Goal: Task Accomplishment & Management: Use online tool/utility

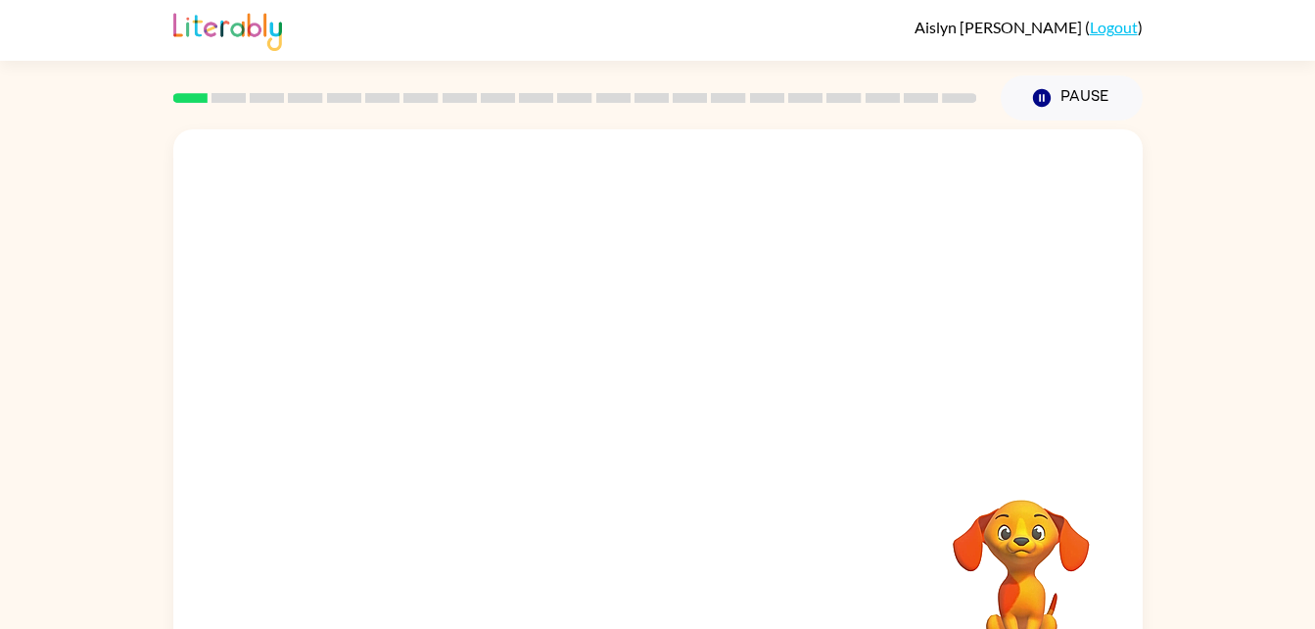
scroll to position [11, 0]
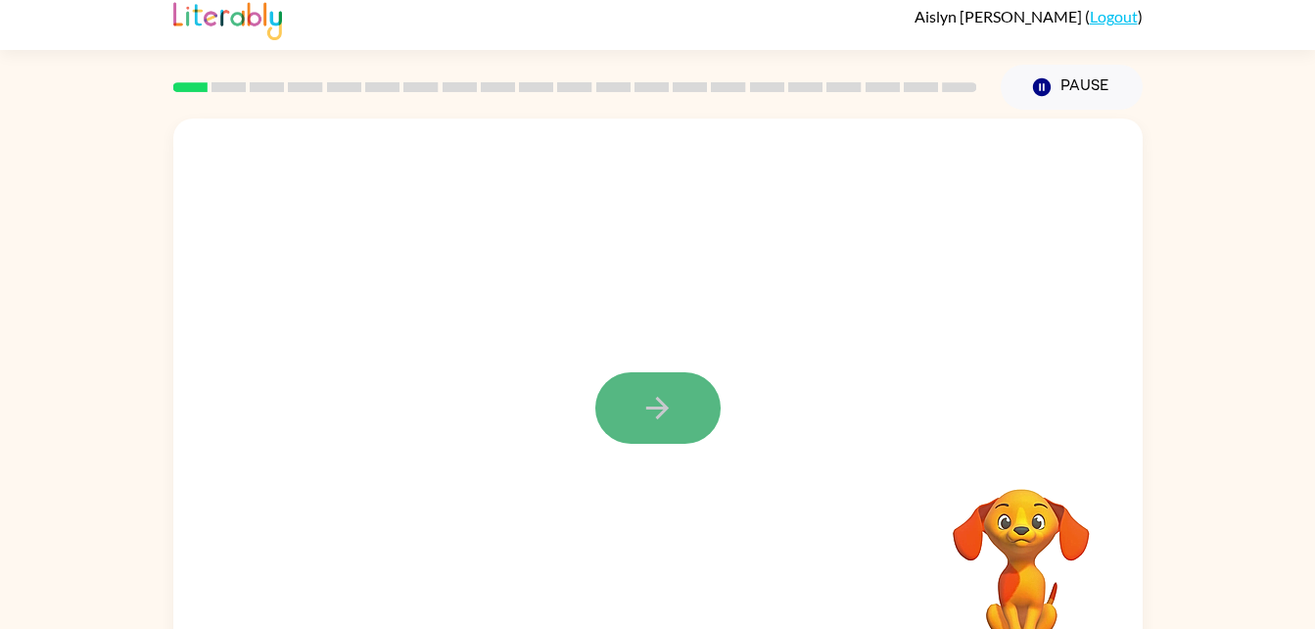
click at [646, 392] on icon "button" at bounding box center [657, 408] width 34 height 34
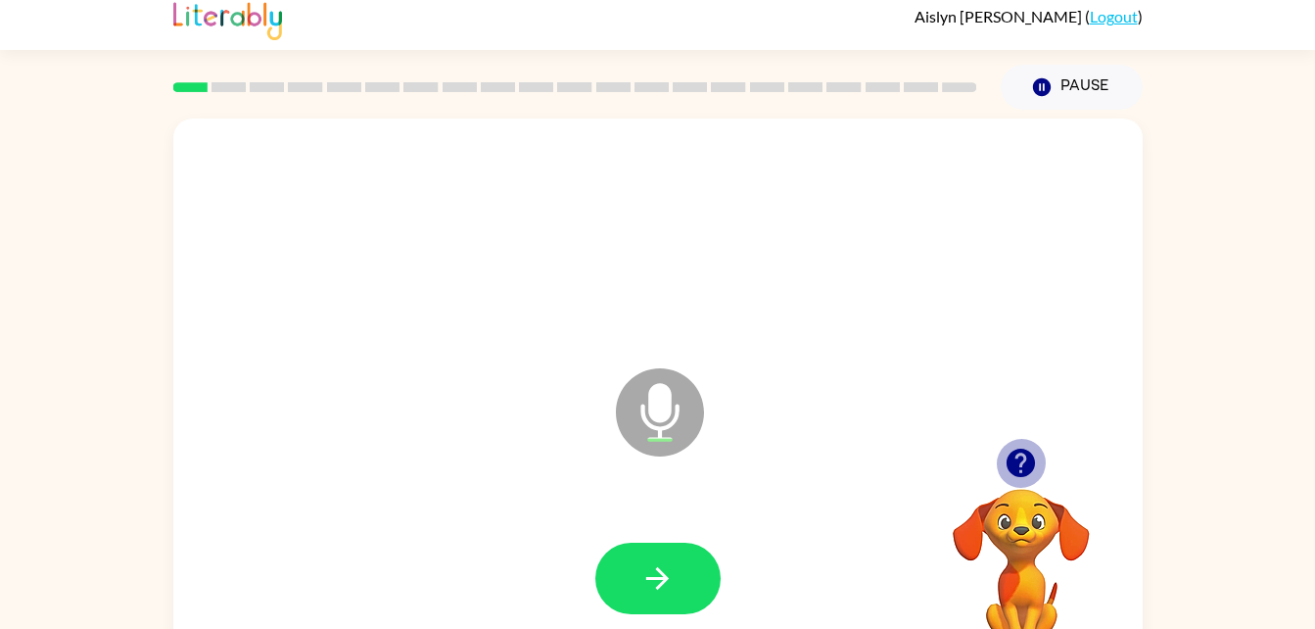
click at [1009, 448] on icon "button" at bounding box center [1021, 462] width 34 height 34
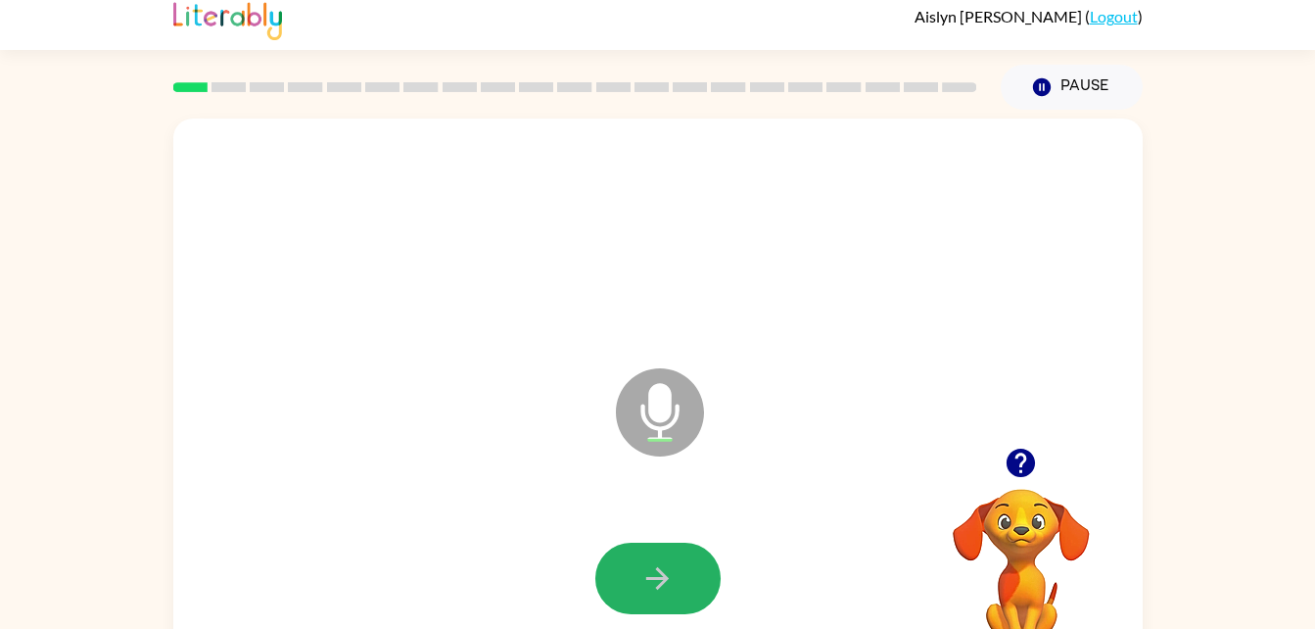
click at [665, 575] on icon "button" at bounding box center [657, 578] width 23 height 23
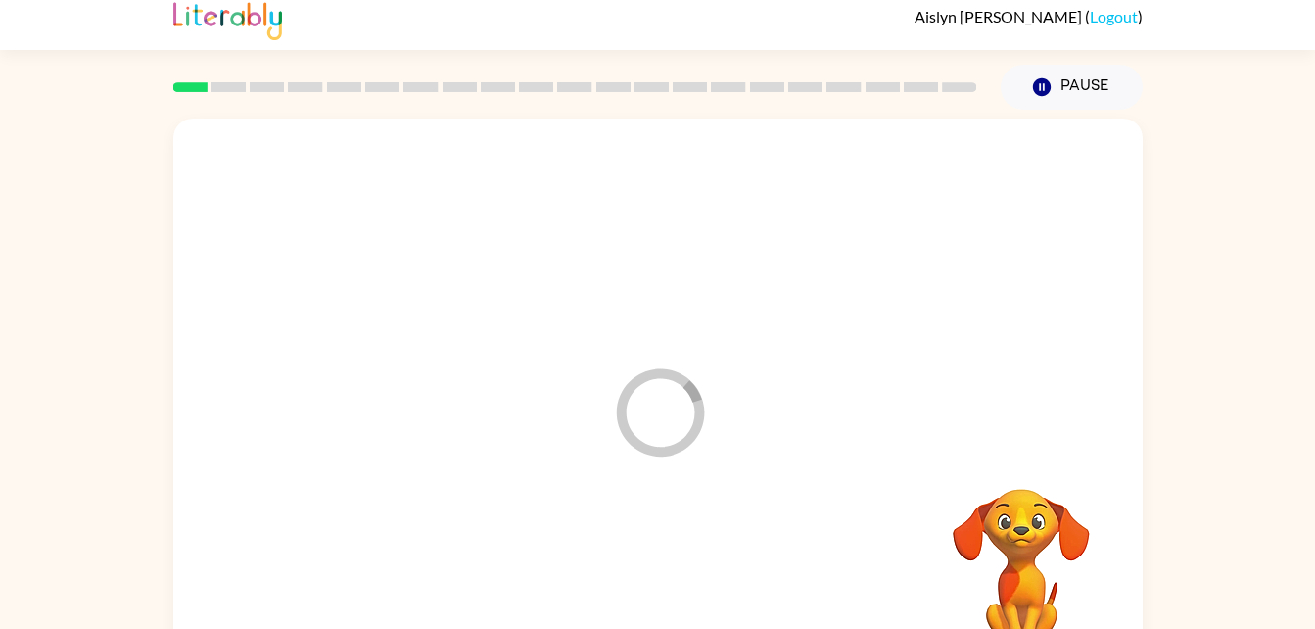
click at [665, 575] on div at bounding box center [658, 578] width 930 height 161
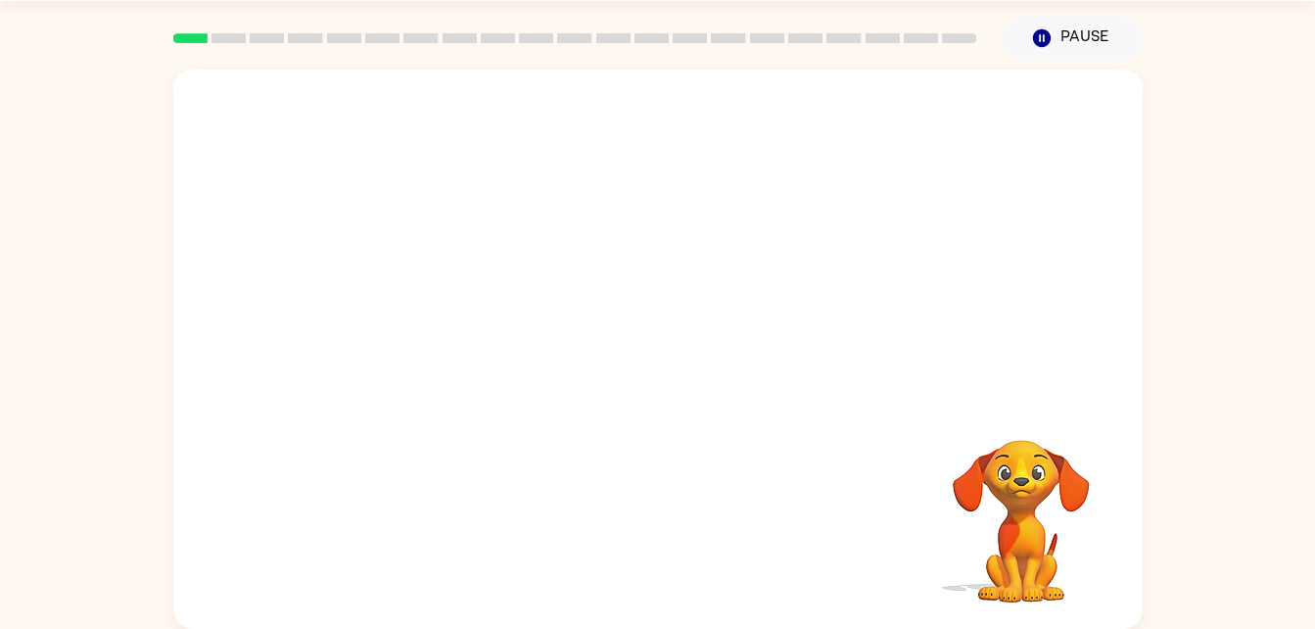
scroll to position [60, 0]
click at [1021, 499] on video "Your browser must support playing .mp4 files to use Literably. Please try using…" at bounding box center [1021, 507] width 196 height 196
click at [1018, 494] on video "Your browser must support playing .mp4 files to use Literably. Please try using…" at bounding box center [1021, 507] width 196 height 196
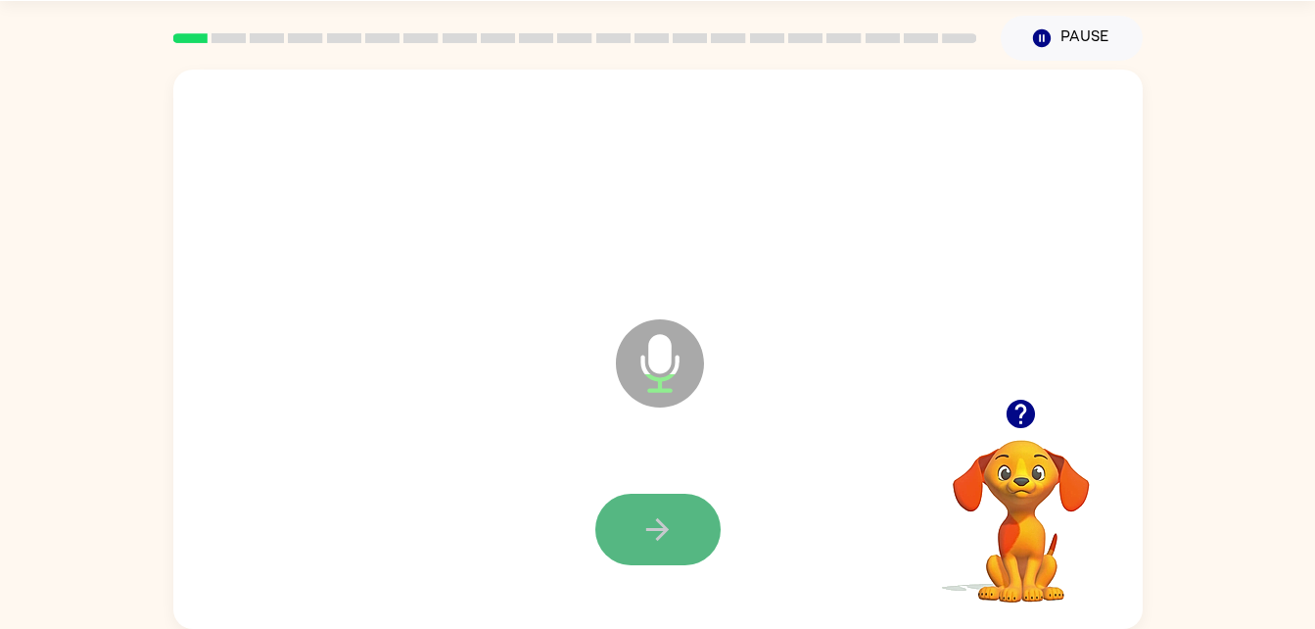
click at [624, 520] on button "button" at bounding box center [657, 528] width 125 height 71
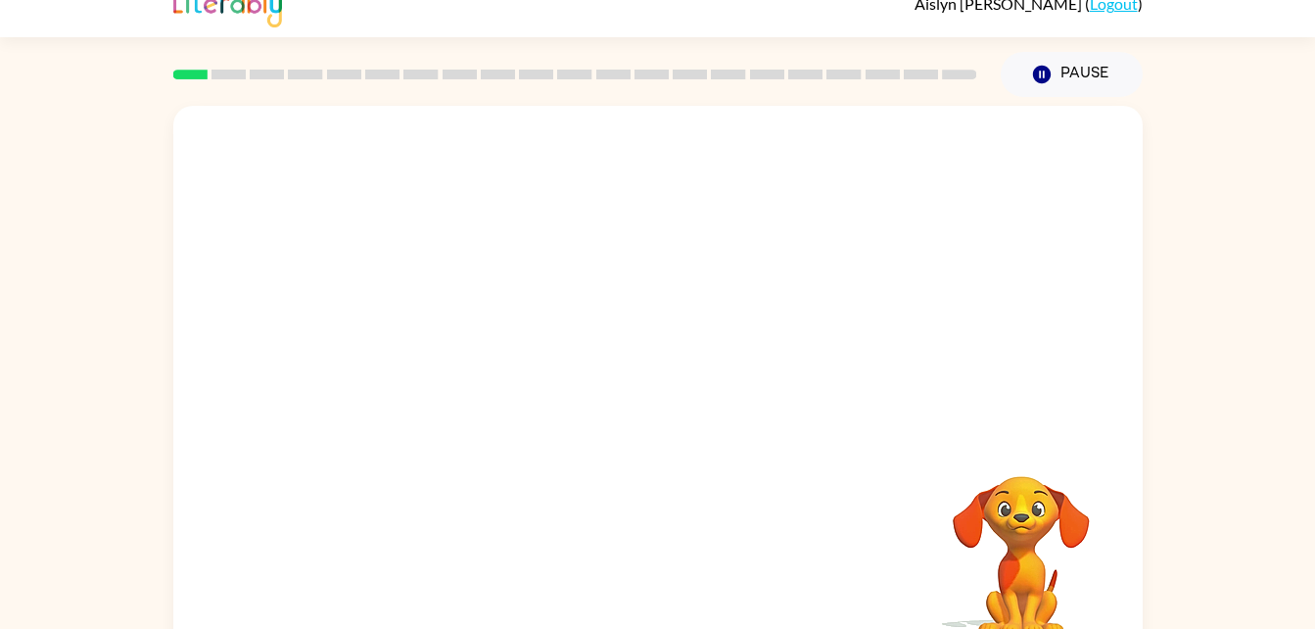
scroll to position [0, 0]
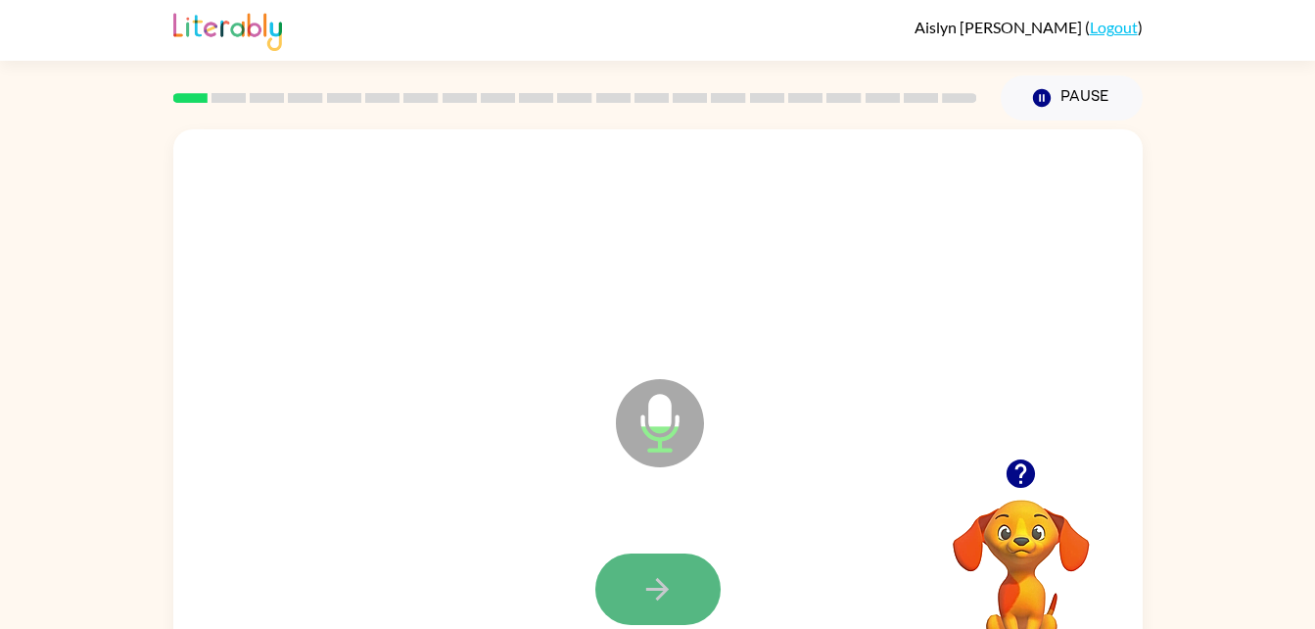
click at [666, 561] on button "button" at bounding box center [657, 588] width 125 height 71
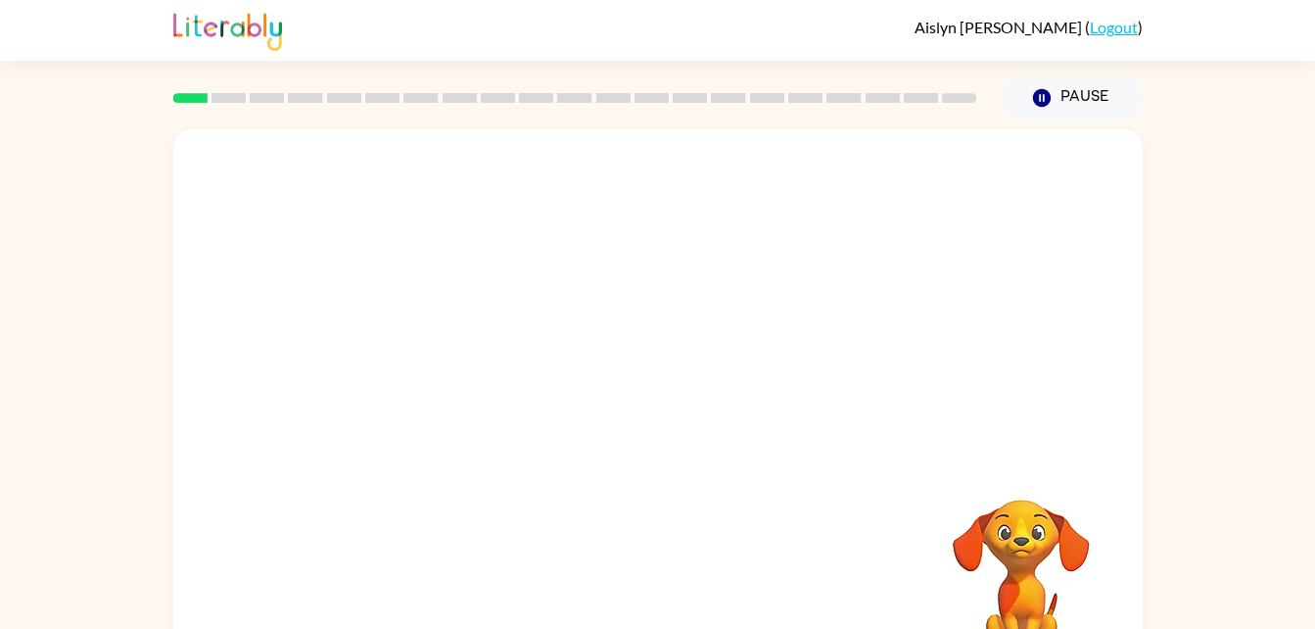
click at [672, 554] on div "Your browser must support playing .mp4 files to use Literably. Please try using…" at bounding box center [657, 408] width 969 height 559
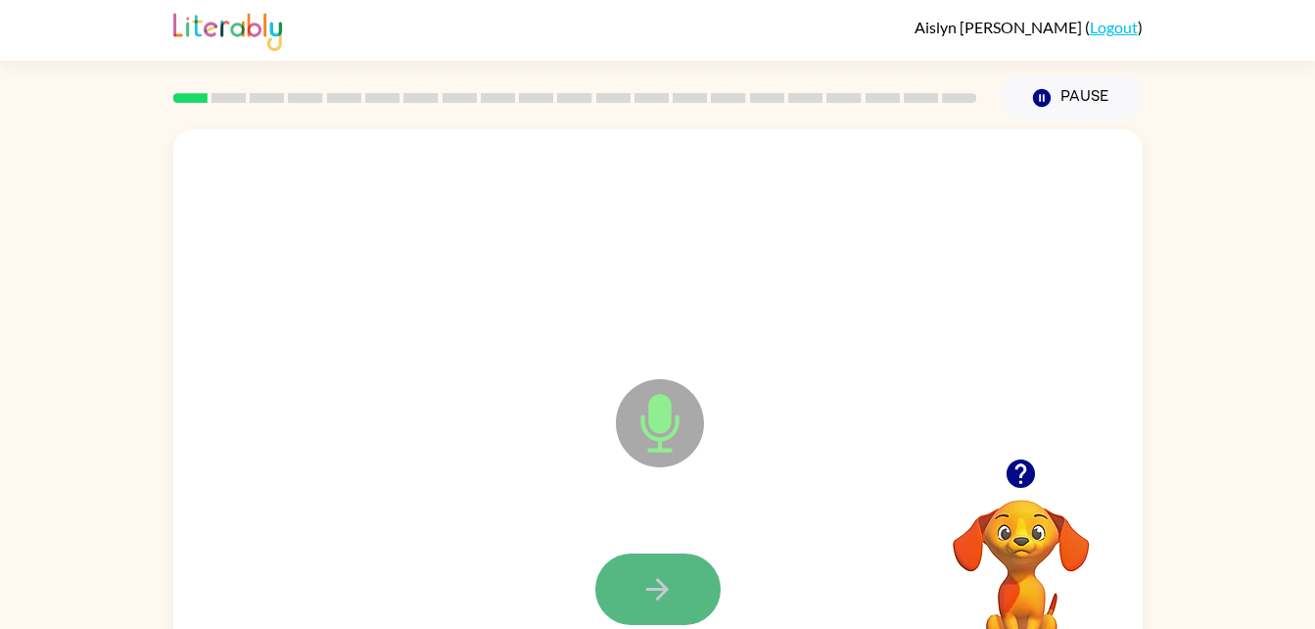
click at [672, 581] on icon "button" at bounding box center [657, 589] width 34 height 34
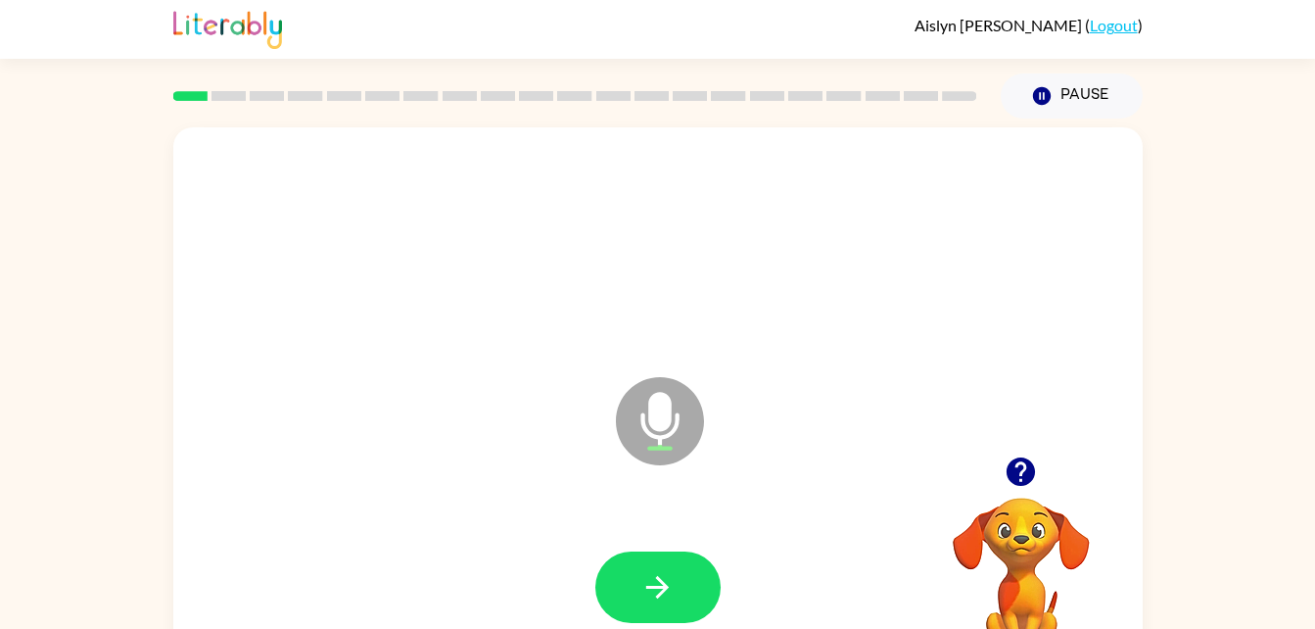
scroll to position [11, 0]
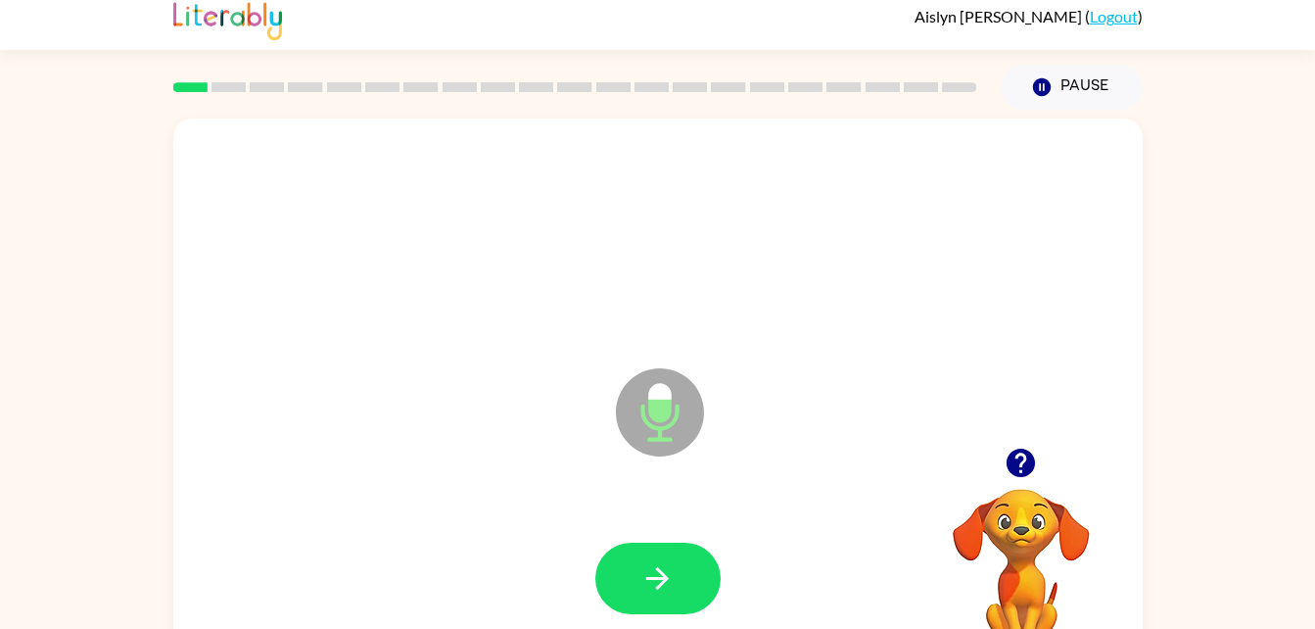
drag, startPoint x: 635, startPoint y: 414, endPoint x: 644, endPoint y: 395, distance: 21.5
click at [644, 395] on icon at bounding box center [660, 412] width 88 height 88
click at [623, 564] on button "button" at bounding box center [657, 577] width 125 height 71
click at [670, 422] on icon at bounding box center [660, 412] width 88 height 88
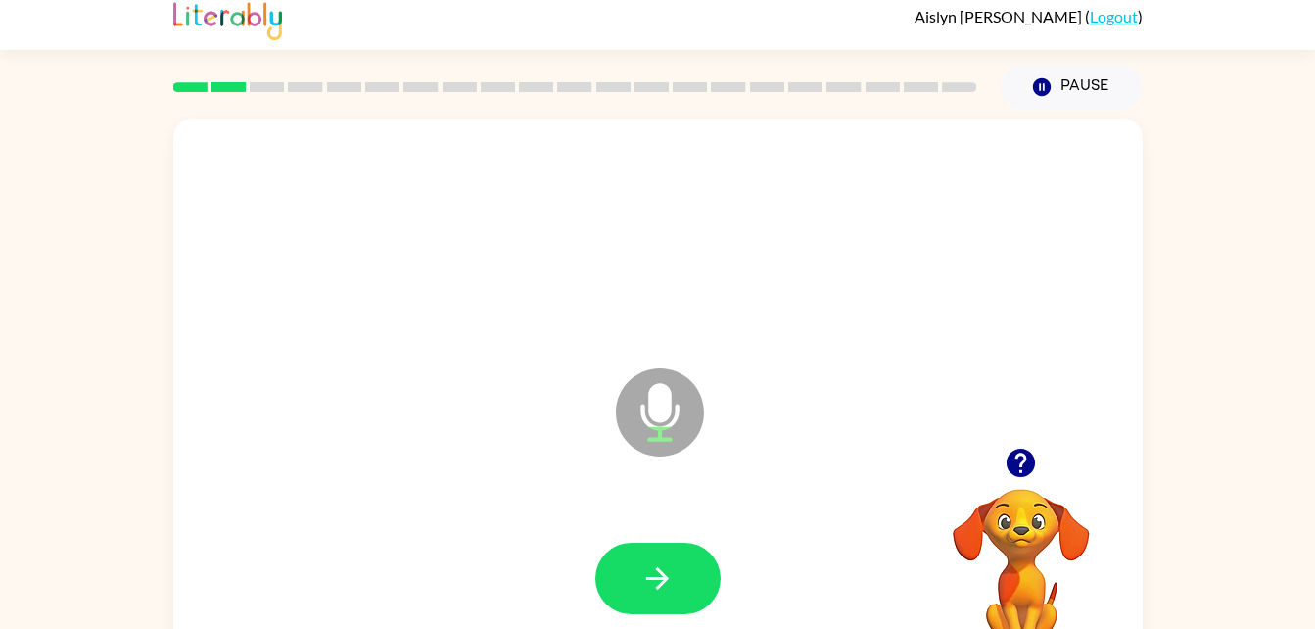
click at [670, 422] on icon at bounding box center [660, 412] width 88 height 88
click at [644, 555] on button "button" at bounding box center [657, 577] width 125 height 71
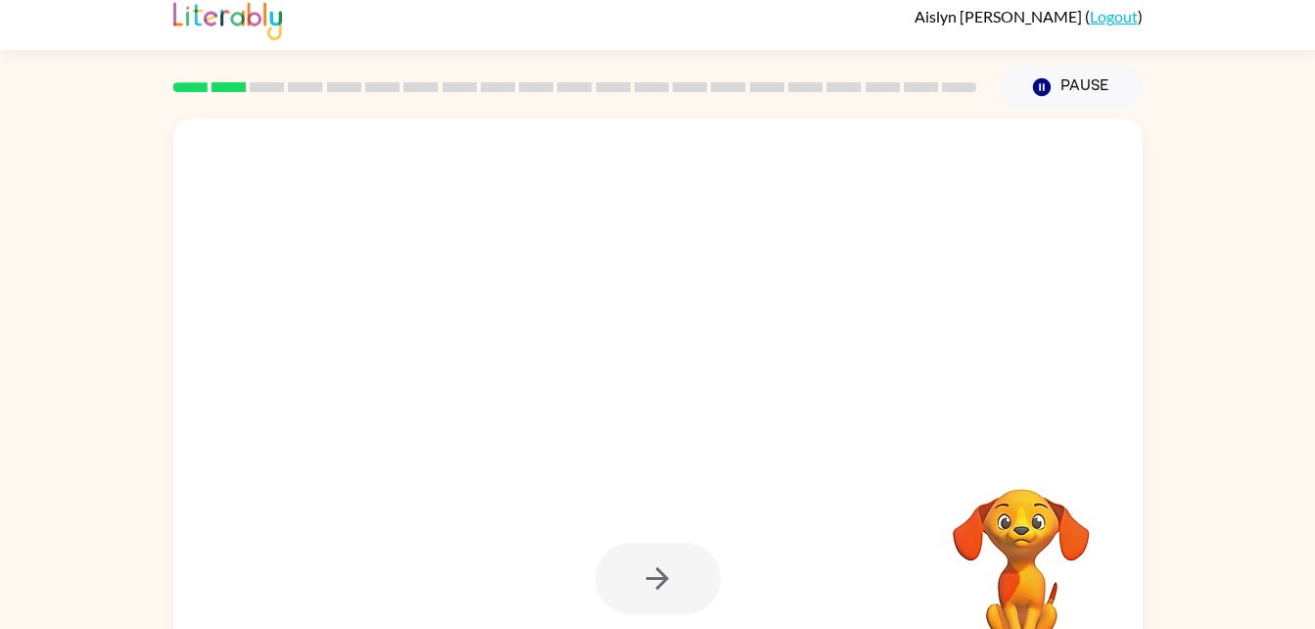
click at [707, 556] on div at bounding box center [657, 577] width 125 height 71
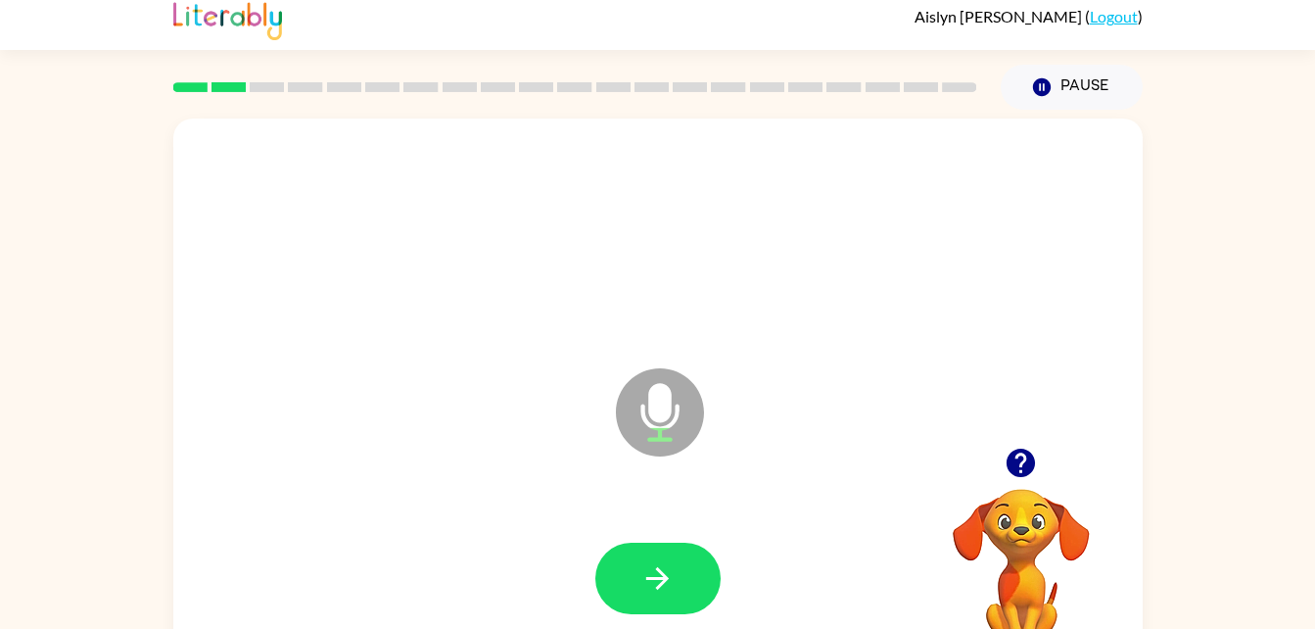
click at [641, 398] on icon at bounding box center [660, 412] width 88 height 88
click at [677, 591] on button "button" at bounding box center [657, 577] width 125 height 71
click at [636, 401] on icon at bounding box center [660, 412] width 88 height 88
click at [655, 561] on icon "button" at bounding box center [657, 578] width 34 height 34
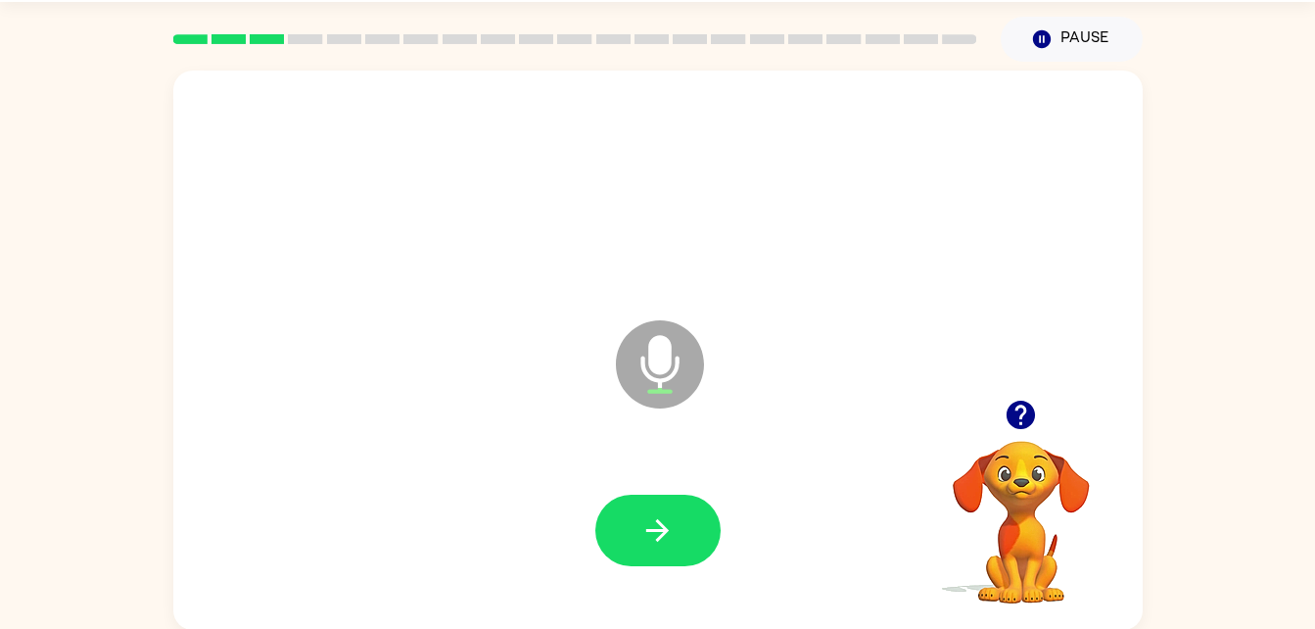
scroll to position [60, 0]
click at [663, 347] on icon "Microphone The Microphone is here when it is your turn to talk" at bounding box center [758, 387] width 294 height 147
click at [662, 348] on icon "Microphone The Microphone is here when it is your turn to talk" at bounding box center [758, 387] width 294 height 147
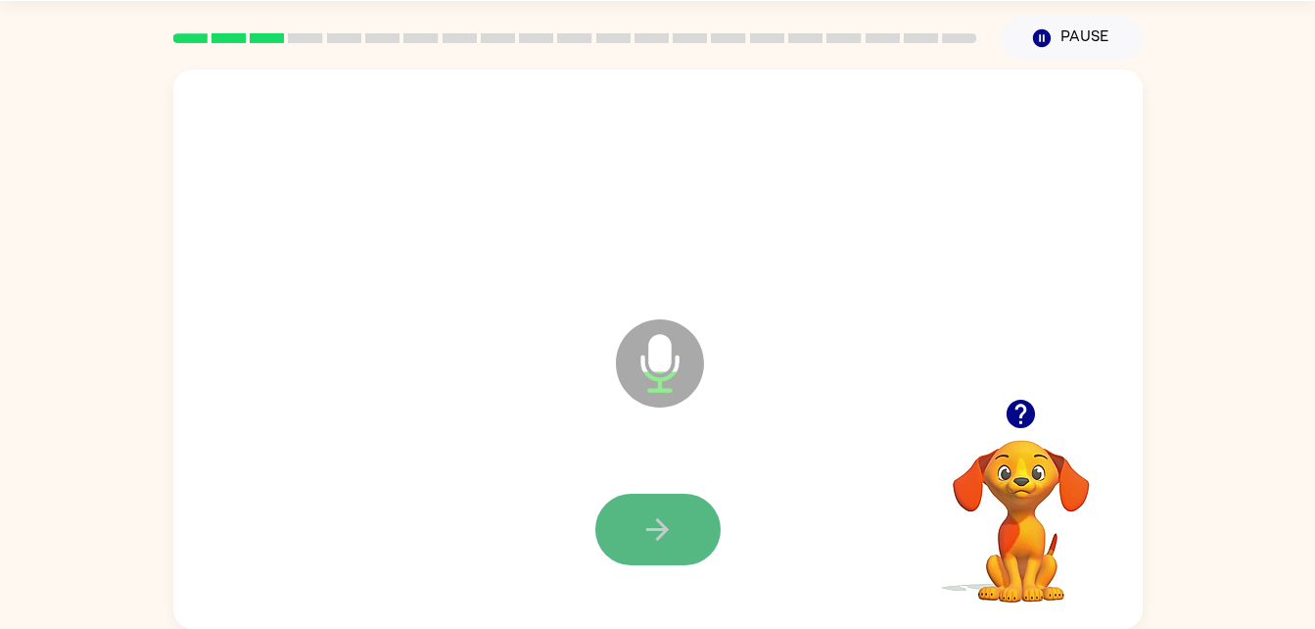
click at [677, 511] on button "button" at bounding box center [657, 528] width 125 height 71
drag, startPoint x: 639, startPoint y: 365, endPoint x: 668, endPoint y: 426, distance: 67.0
click at [668, 426] on icon "Microphone The Microphone is here when it is your turn to talk" at bounding box center [758, 387] width 294 height 147
click at [675, 508] on button "button" at bounding box center [657, 528] width 125 height 71
click at [598, 370] on div "Microphone The Microphone is here when it is your turn to talk" at bounding box center [657, 349] width 969 height 559
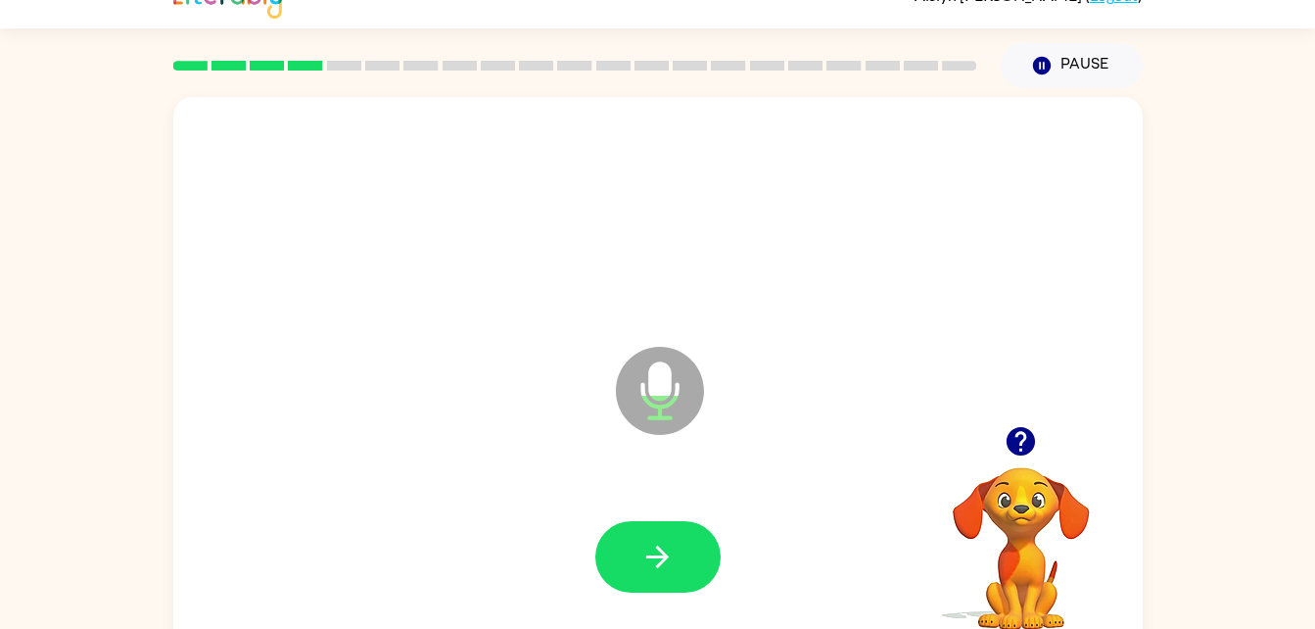
scroll to position [0, 0]
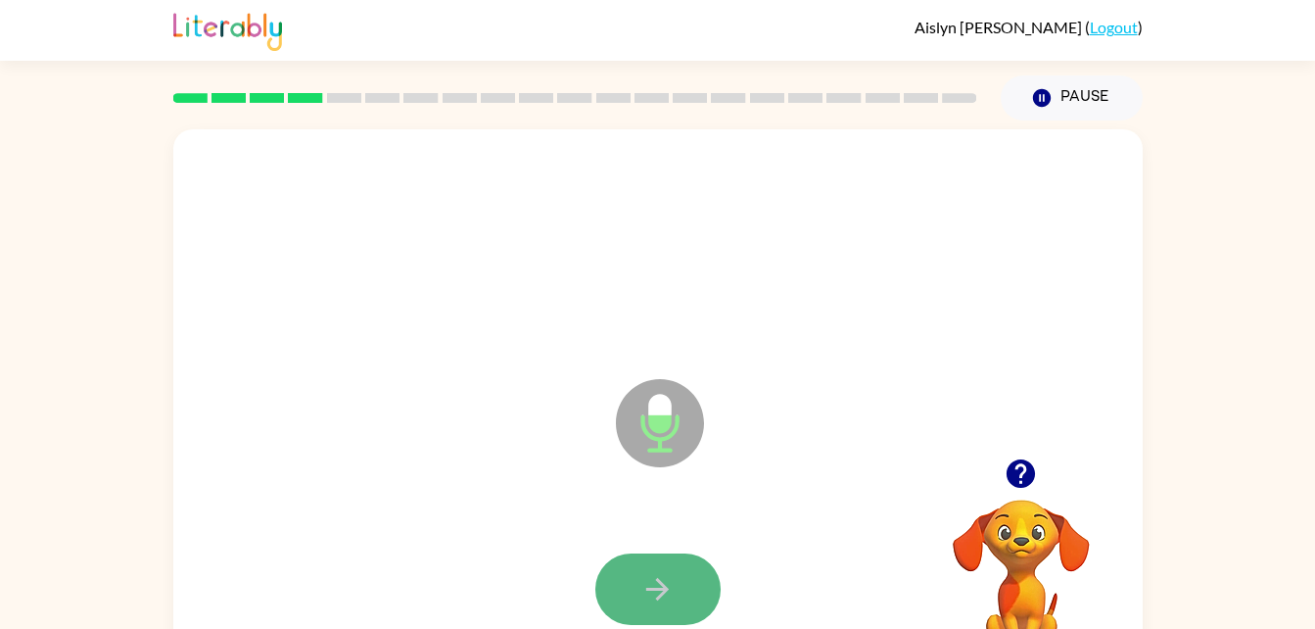
click at [642, 589] on icon "button" at bounding box center [657, 589] width 34 height 34
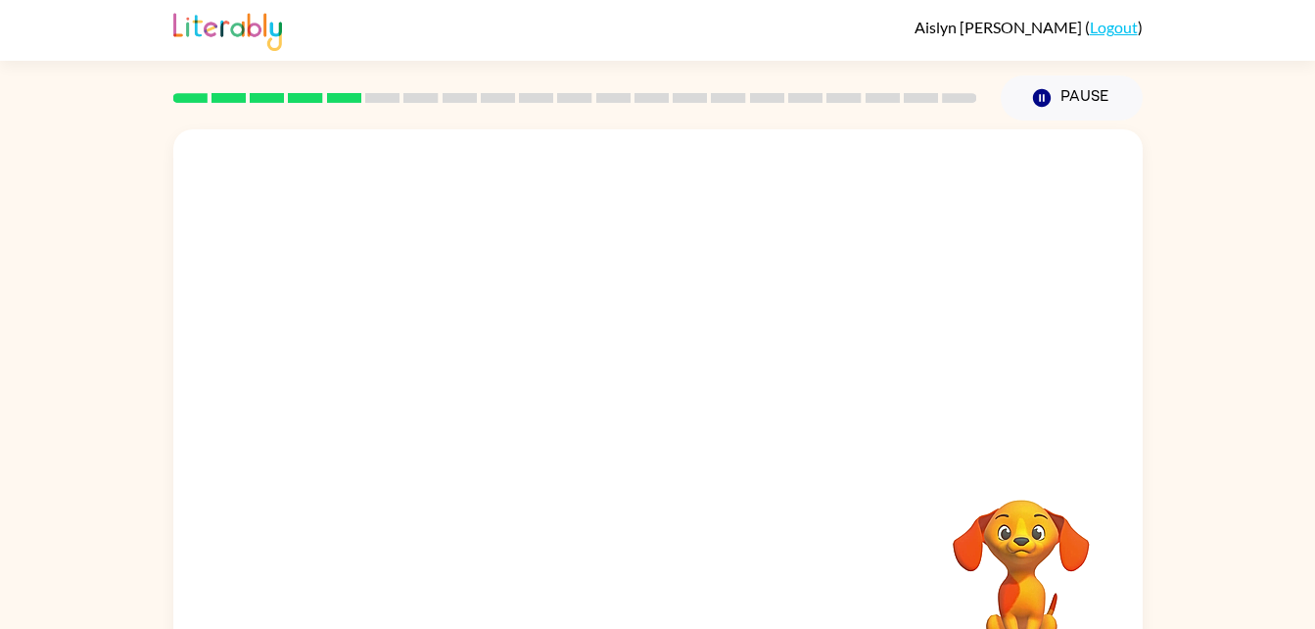
click at [546, 122] on div at bounding box center [575, 98] width 827 height 69
click at [403, 136] on div at bounding box center [657, 407] width 969 height 559
click at [437, 132] on div at bounding box center [657, 407] width 969 height 559
click at [461, 133] on div at bounding box center [657, 407] width 969 height 559
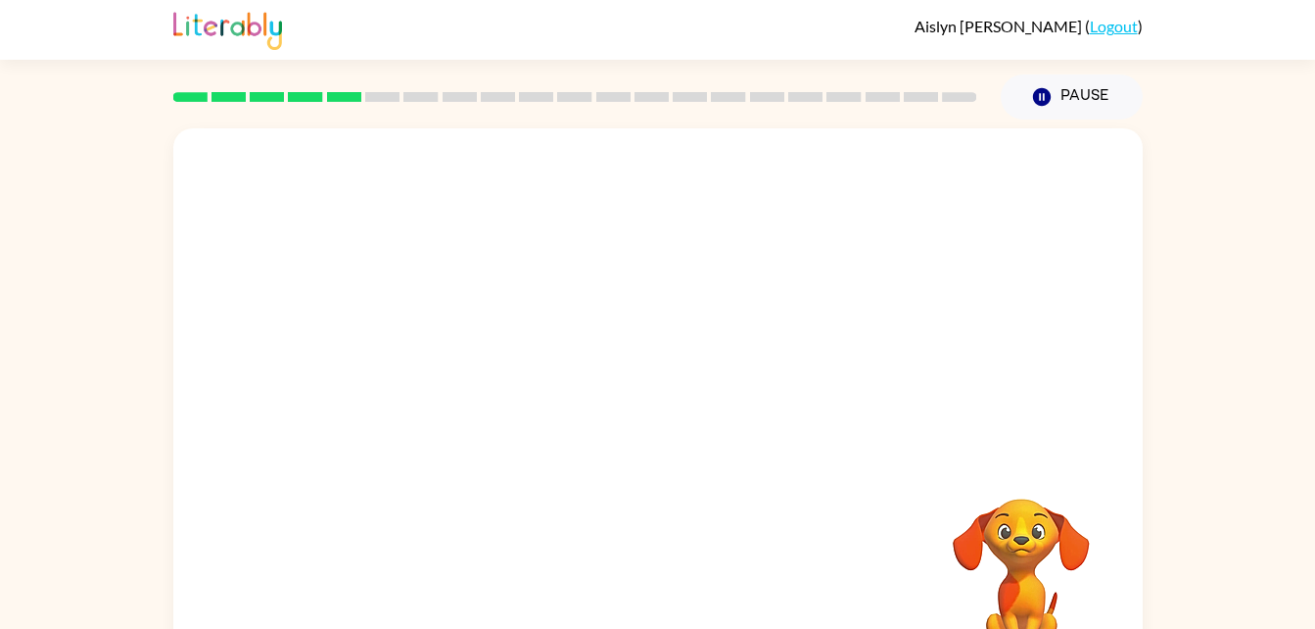
click at [496, 134] on div at bounding box center [657, 407] width 969 height 559
click at [539, 132] on div at bounding box center [657, 407] width 969 height 559
click at [547, 138] on div at bounding box center [657, 407] width 969 height 559
click at [681, 138] on div at bounding box center [657, 407] width 969 height 559
click at [968, 117] on div at bounding box center [575, 97] width 827 height 69
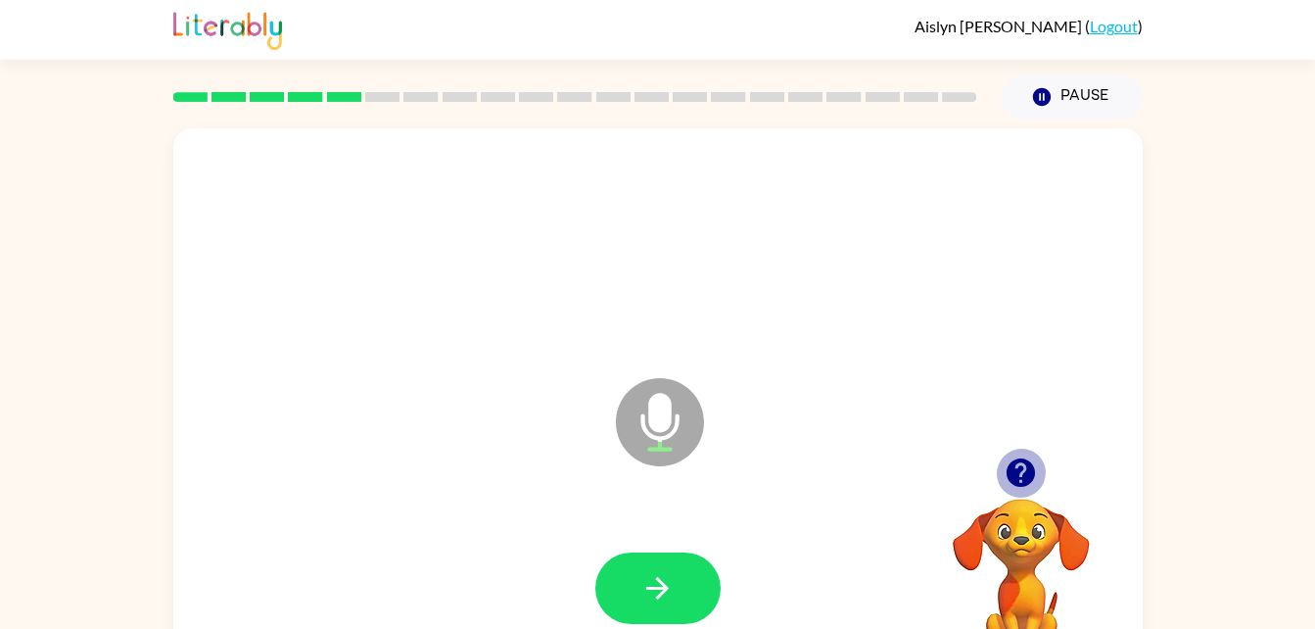
click at [1007, 463] on icon "button" at bounding box center [1021, 472] width 34 height 34
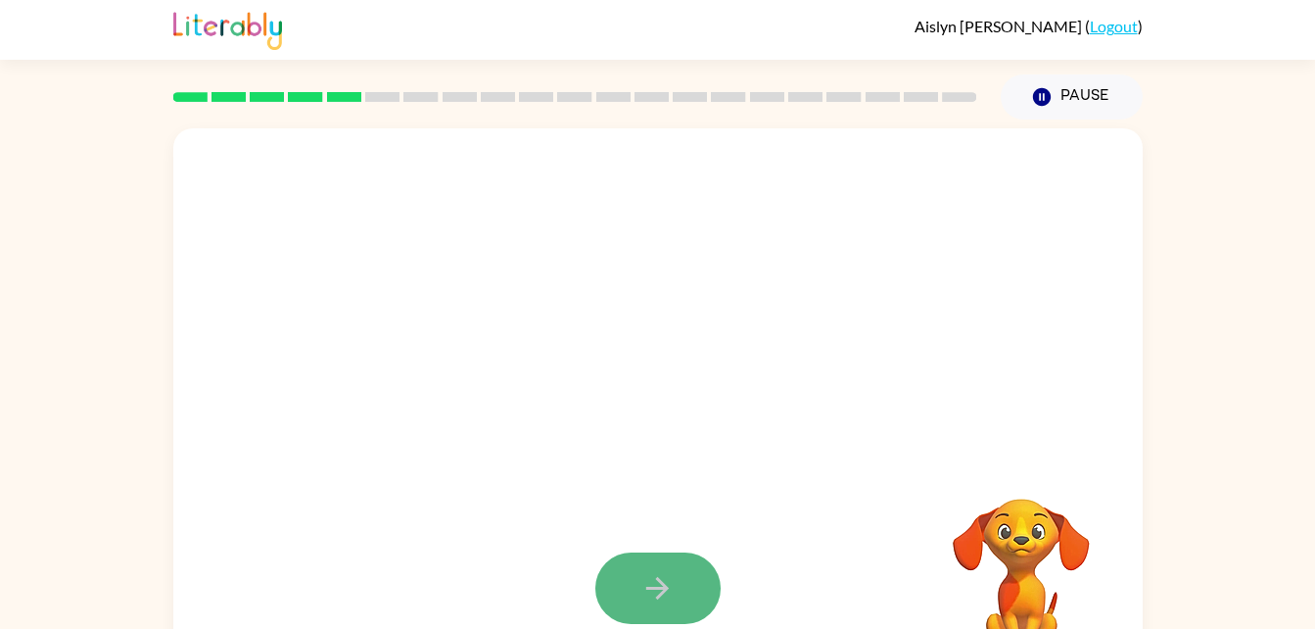
click at [693, 602] on button "button" at bounding box center [657, 587] width 125 height 71
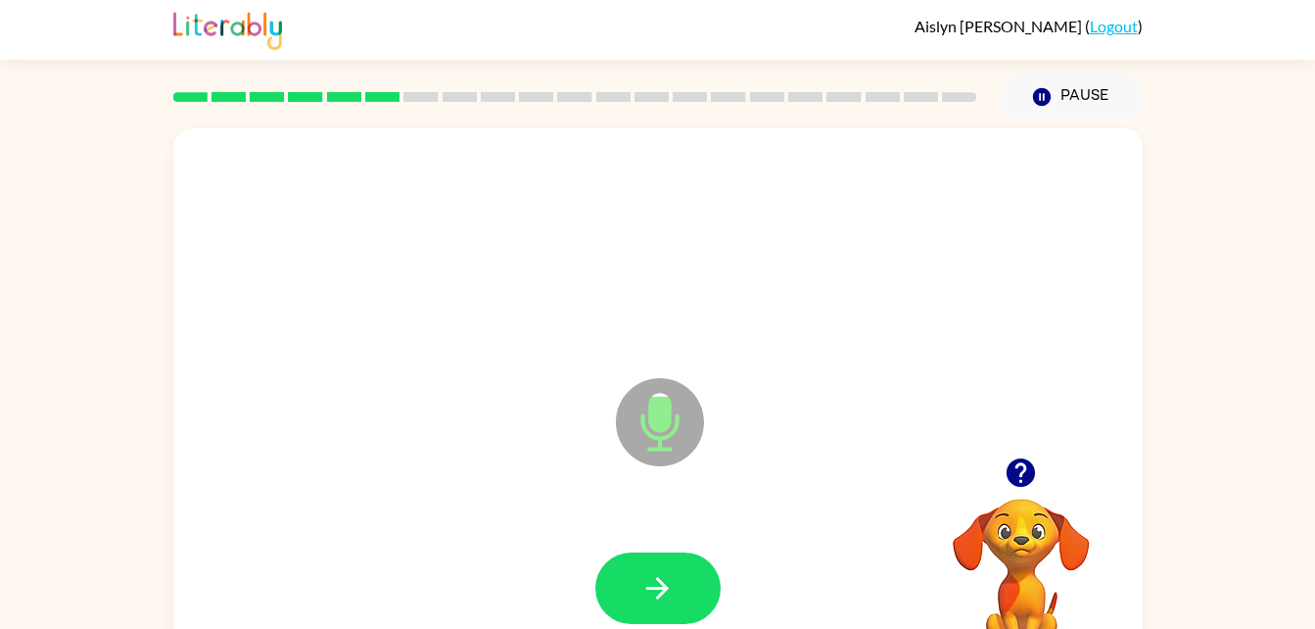
click at [681, 409] on icon at bounding box center [660, 422] width 88 height 88
click at [1016, 455] on icon "button" at bounding box center [1021, 472] width 34 height 34
click at [640, 427] on icon at bounding box center [660, 422] width 88 height 88
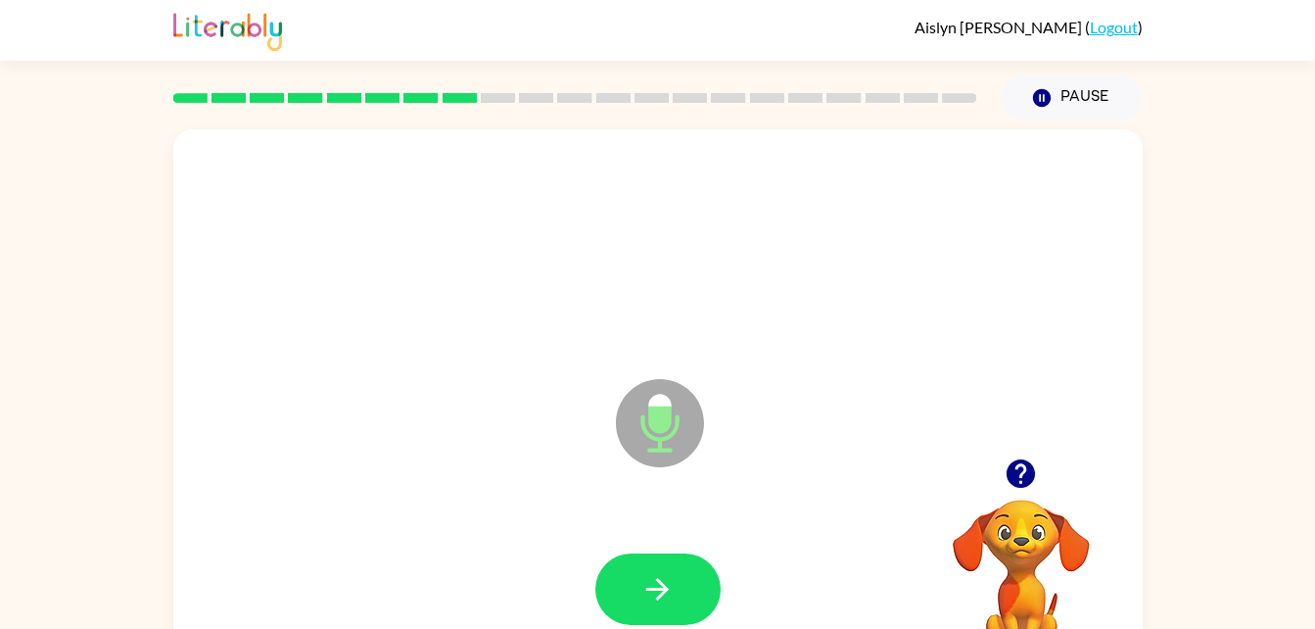
click at [625, 422] on icon at bounding box center [660, 423] width 88 height 88
click at [635, 423] on icon at bounding box center [660, 423] width 88 height 88
drag, startPoint x: 638, startPoint y: 415, endPoint x: 635, endPoint y: 425, distance: 10.2
click at [663, 449] on icon "Microphone The Microphone is here when it is your turn to talk" at bounding box center [758, 447] width 294 height 147
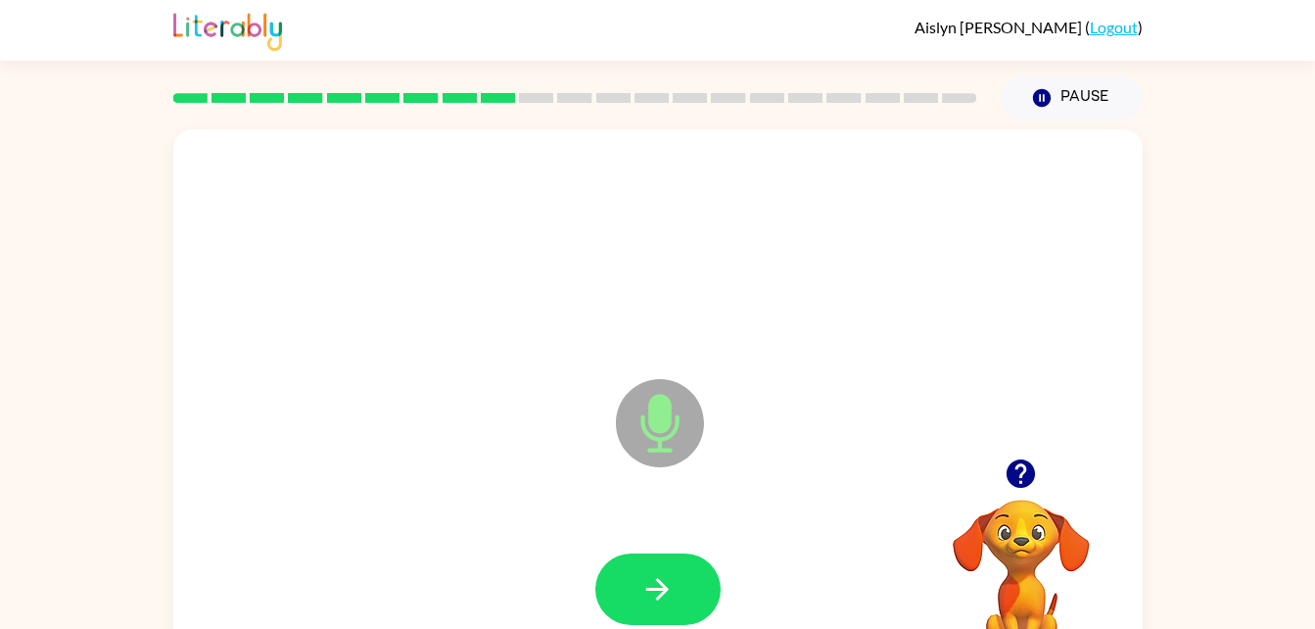
click at [645, 435] on icon at bounding box center [660, 423] width 88 height 88
click at [1007, 472] on icon "button" at bounding box center [1020, 473] width 28 height 28
click at [637, 417] on icon at bounding box center [660, 423] width 88 height 88
click at [681, 608] on button "button" at bounding box center [657, 588] width 125 height 71
click at [648, 441] on icon at bounding box center [660, 423] width 88 height 88
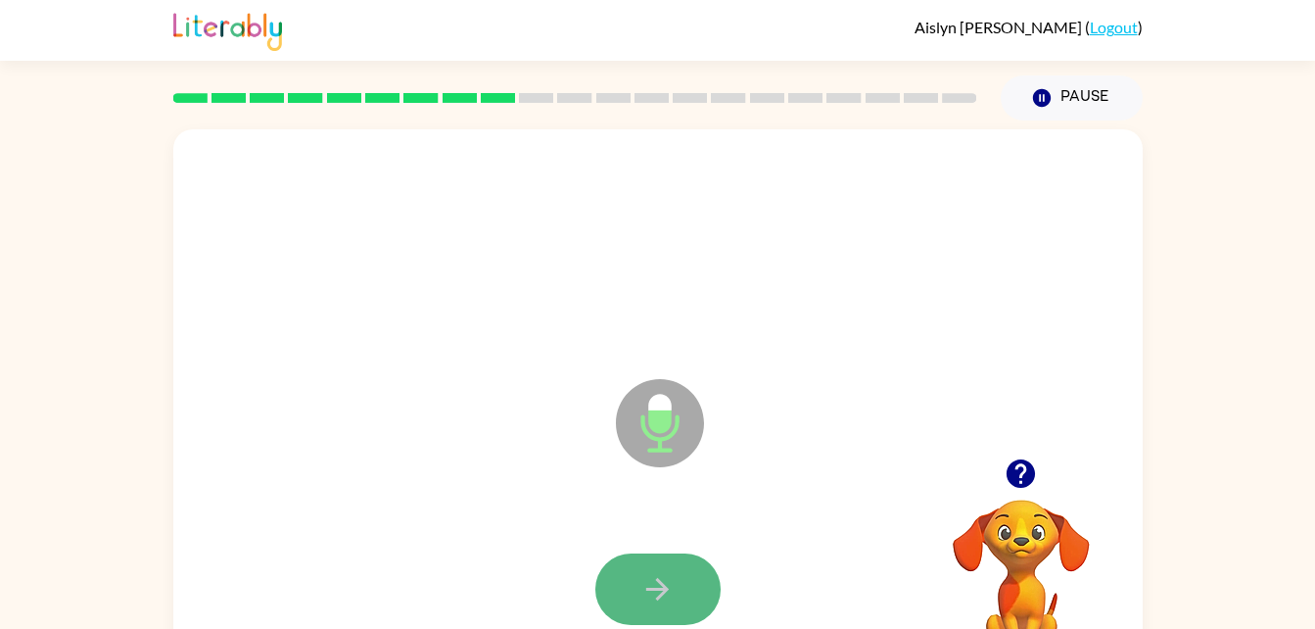
click at [656, 588] on icon "button" at bounding box center [657, 589] width 23 height 23
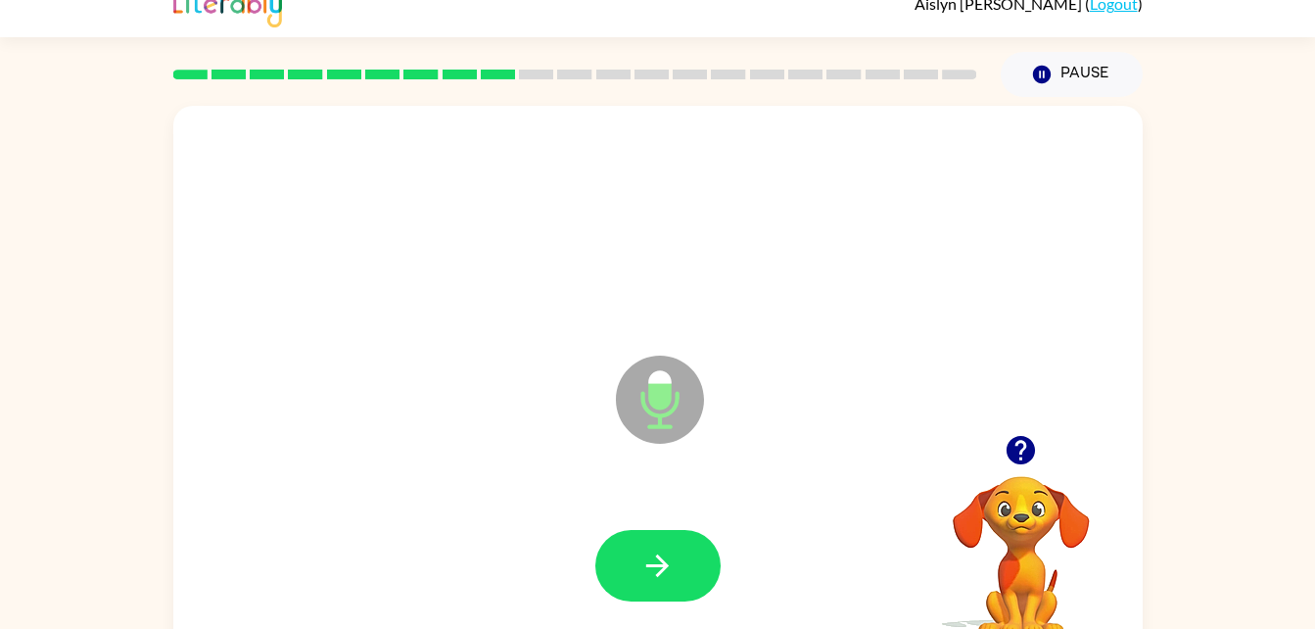
scroll to position [24, 0]
click at [644, 427] on icon at bounding box center [660, 398] width 88 height 88
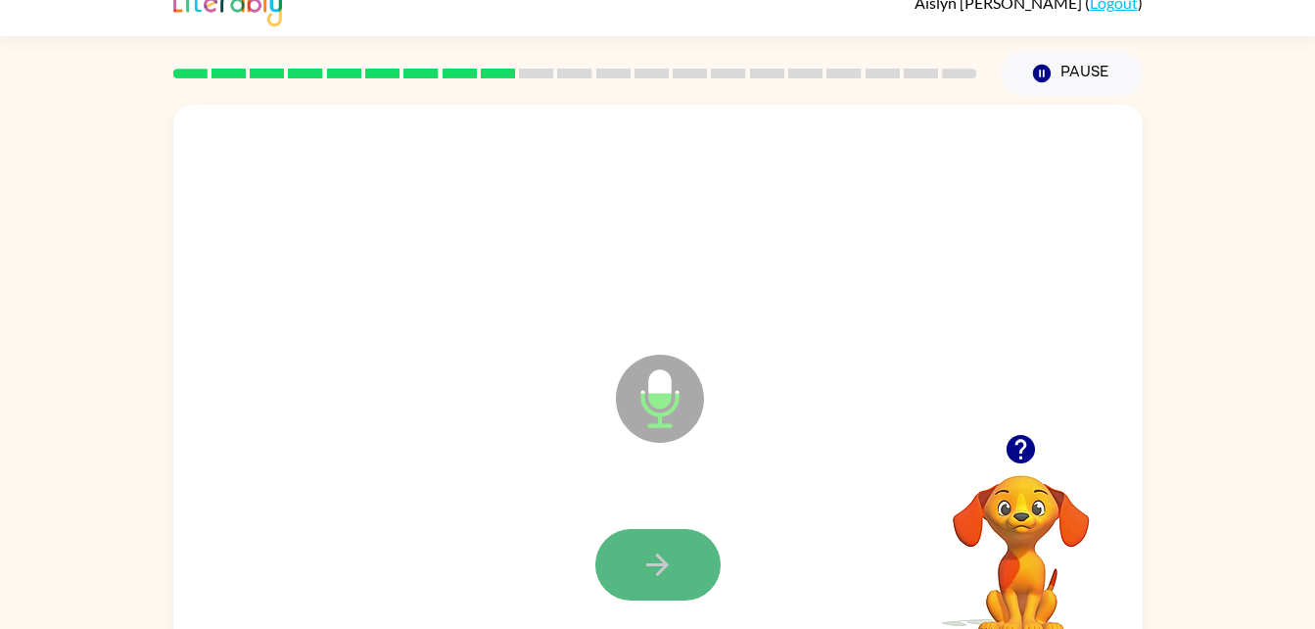
click at [677, 580] on button "button" at bounding box center [657, 564] width 125 height 71
drag, startPoint x: 672, startPoint y: 353, endPoint x: 634, endPoint y: 375, distance: 43.0
click at [634, 375] on icon "Microphone The Microphone is here when it is your turn to talk" at bounding box center [758, 423] width 294 height 147
click at [665, 558] on icon "button" at bounding box center [657, 564] width 34 height 34
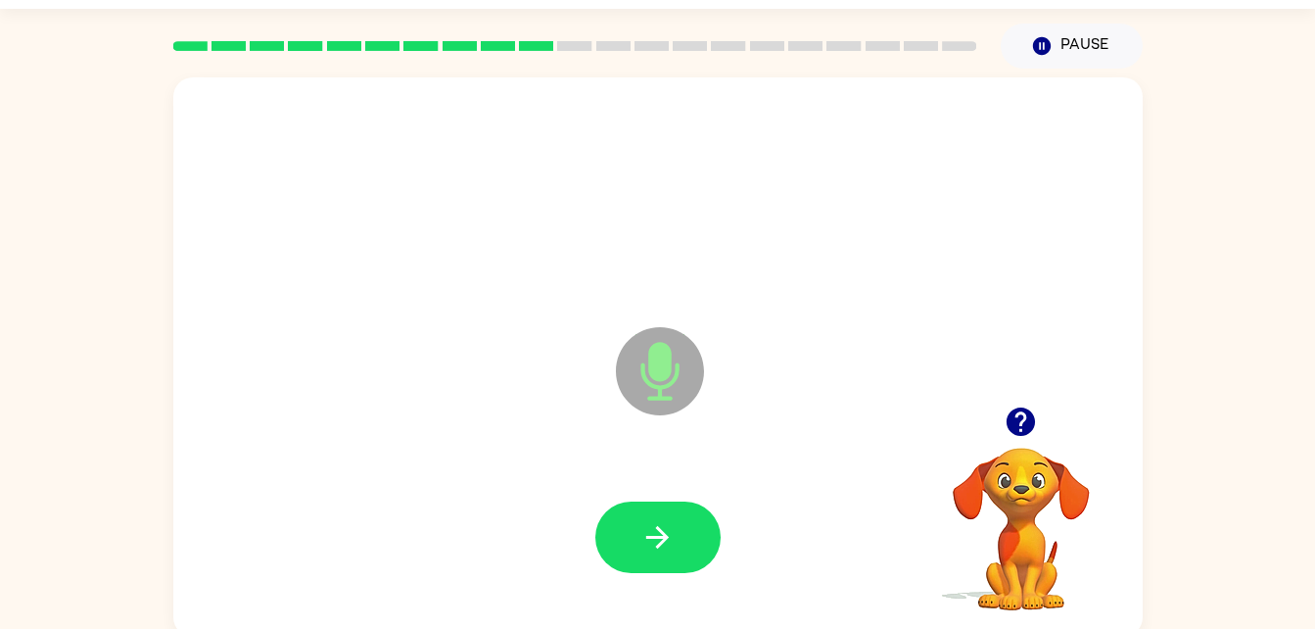
scroll to position [60, 0]
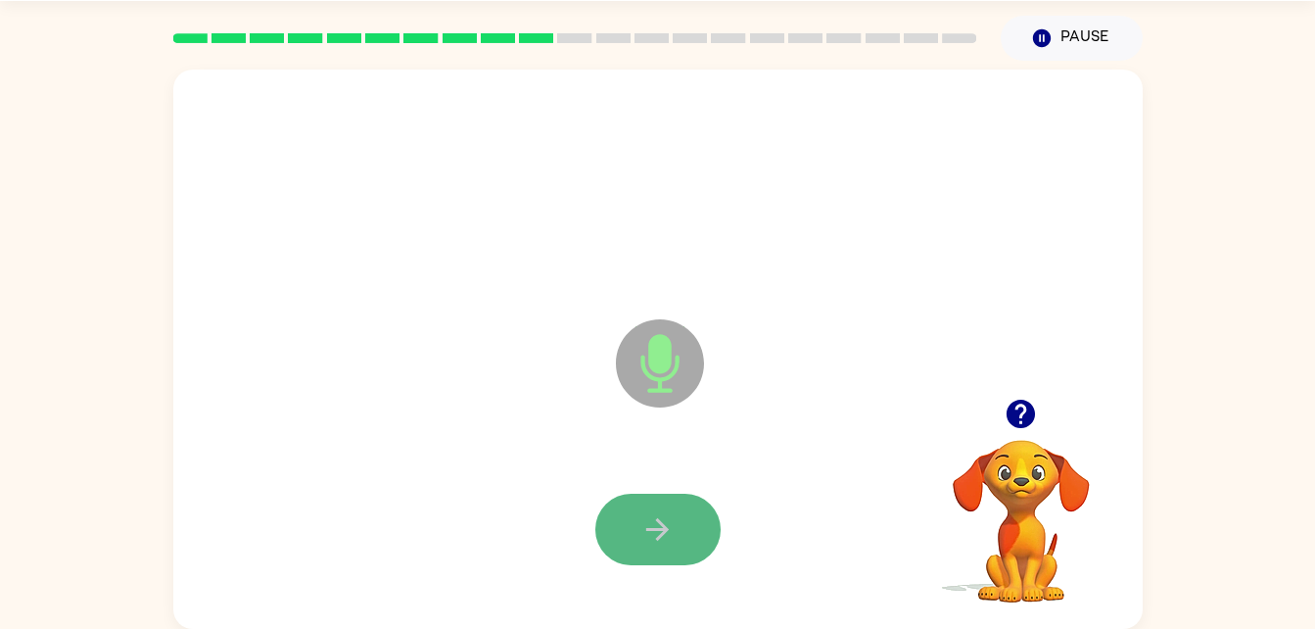
click at [694, 523] on button "button" at bounding box center [657, 528] width 125 height 71
click at [658, 344] on icon "Microphone The Microphone is here when it is your turn to talk" at bounding box center [758, 387] width 294 height 147
click at [685, 510] on button "button" at bounding box center [657, 528] width 125 height 71
drag, startPoint x: 638, startPoint y: 399, endPoint x: 696, endPoint y: 517, distance: 130.9
click at [696, 517] on div "Microphone The Microphone is here when it is your turn to talk" at bounding box center [657, 349] width 969 height 559
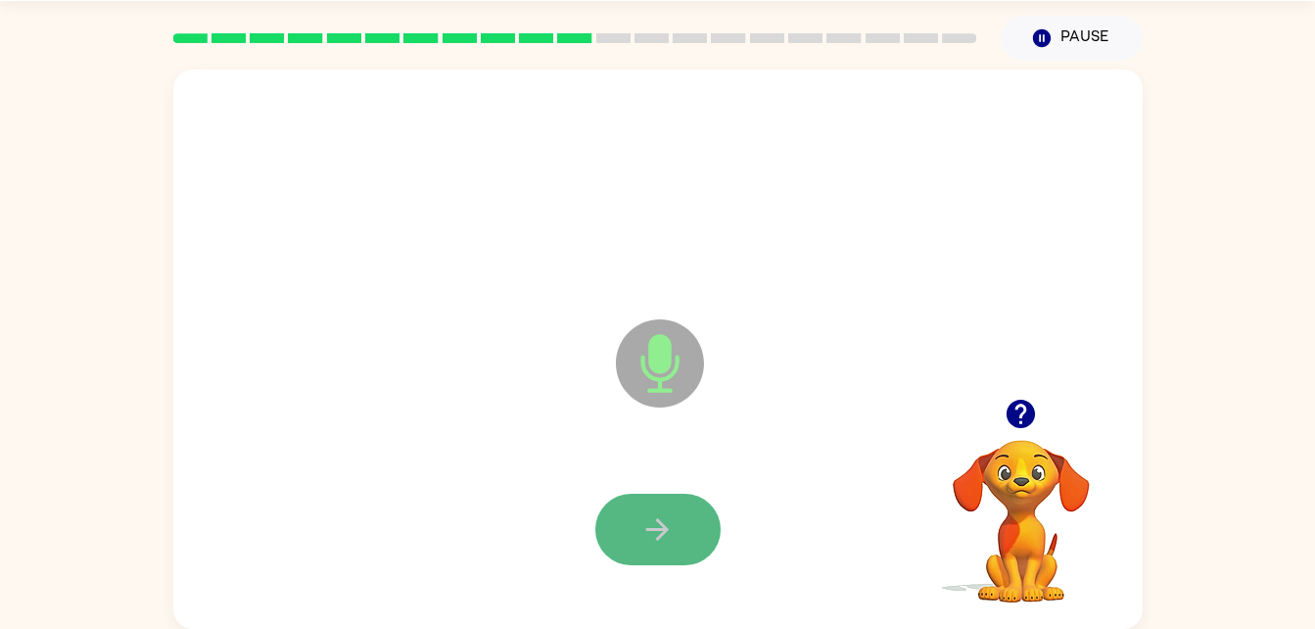
click at [670, 505] on button "button" at bounding box center [657, 528] width 125 height 71
click at [682, 351] on icon at bounding box center [660, 363] width 88 height 88
click at [693, 521] on button "button" at bounding box center [657, 528] width 125 height 71
click at [624, 371] on icon at bounding box center [660, 363] width 88 height 88
click at [668, 541] on icon "button" at bounding box center [657, 529] width 34 height 34
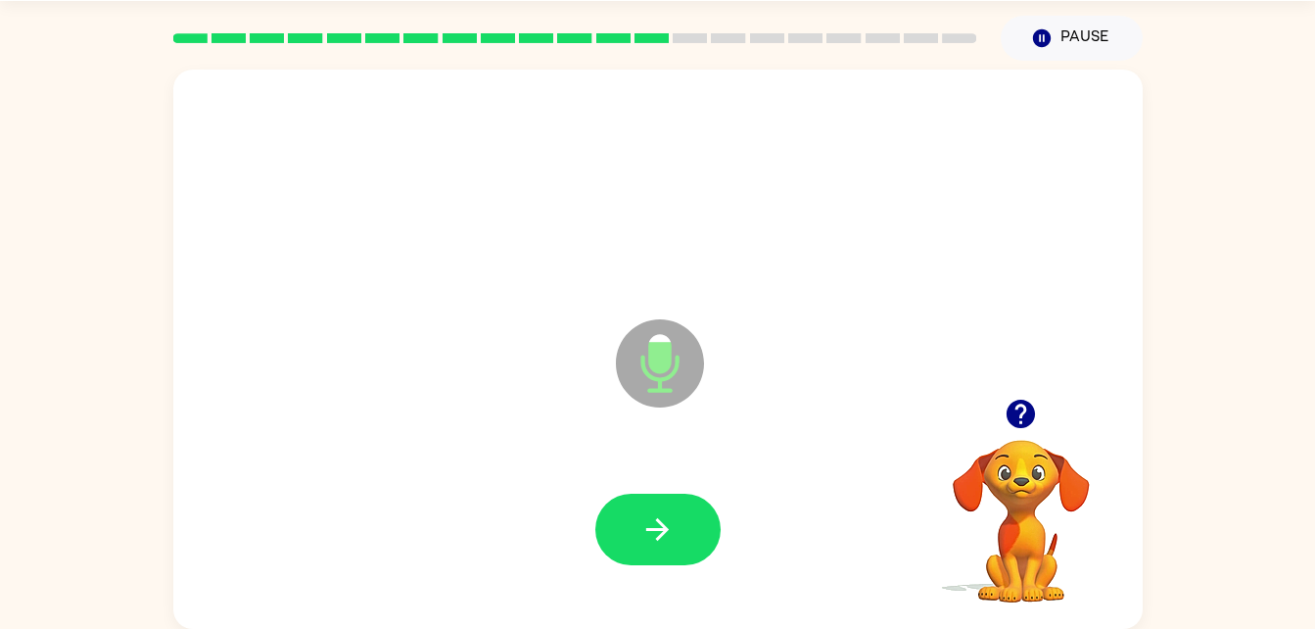
click at [683, 338] on icon at bounding box center [660, 363] width 88 height 88
click at [657, 512] on icon "button" at bounding box center [657, 529] width 34 height 34
click at [647, 339] on icon at bounding box center [660, 363] width 88 height 88
click at [680, 541] on button "button" at bounding box center [657, 528] width 125 height 71
click at [1022, 405] on icon "button" at bounding box center [1021, 414] width 34 height 34
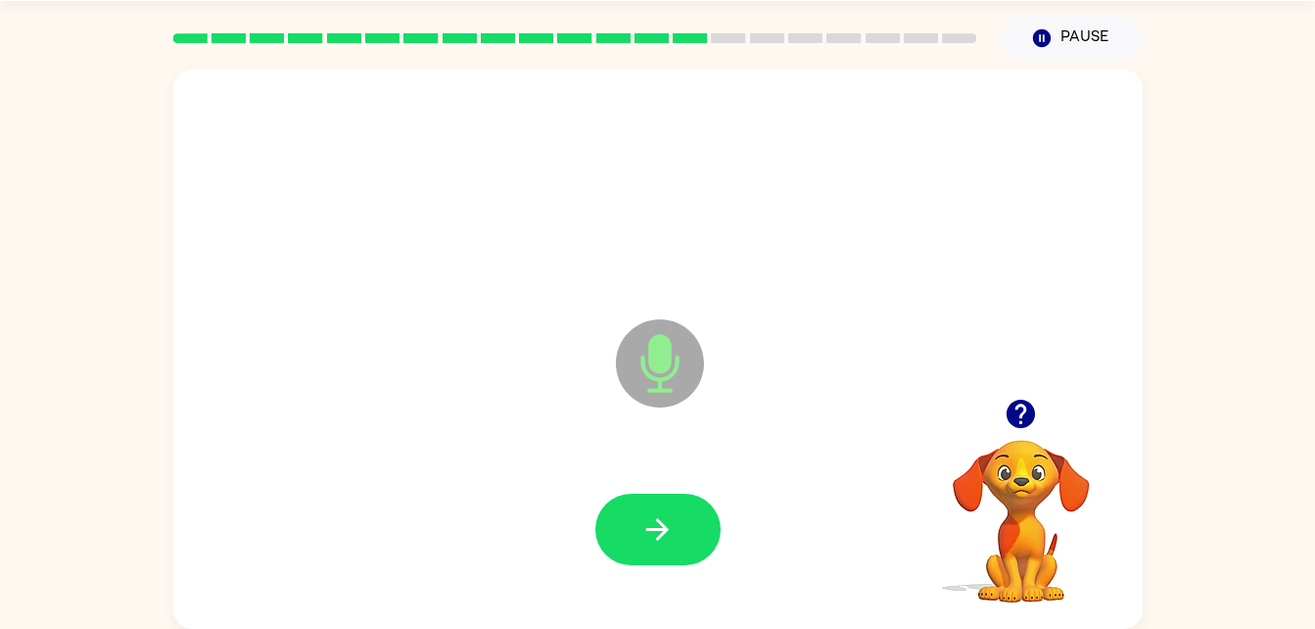
drag, startPoint x: 650, startPoint y: 361, endPoint x: 664, endPoint y: 413, distance: 53.7
click at [670, 383] on icon "Microphone The Microphone is here when it is your turn to talk" at bounding box center [758, 387] width 294 height 147
click at [614, 519] on button "button" at bounding box center [657, 528] width 125 height 71
click at [642, 385] on icon at bounding box center [660, 363] width 88 height 88
click at [691, 585] on div at bounding box center [658, 529] width 930 height 161
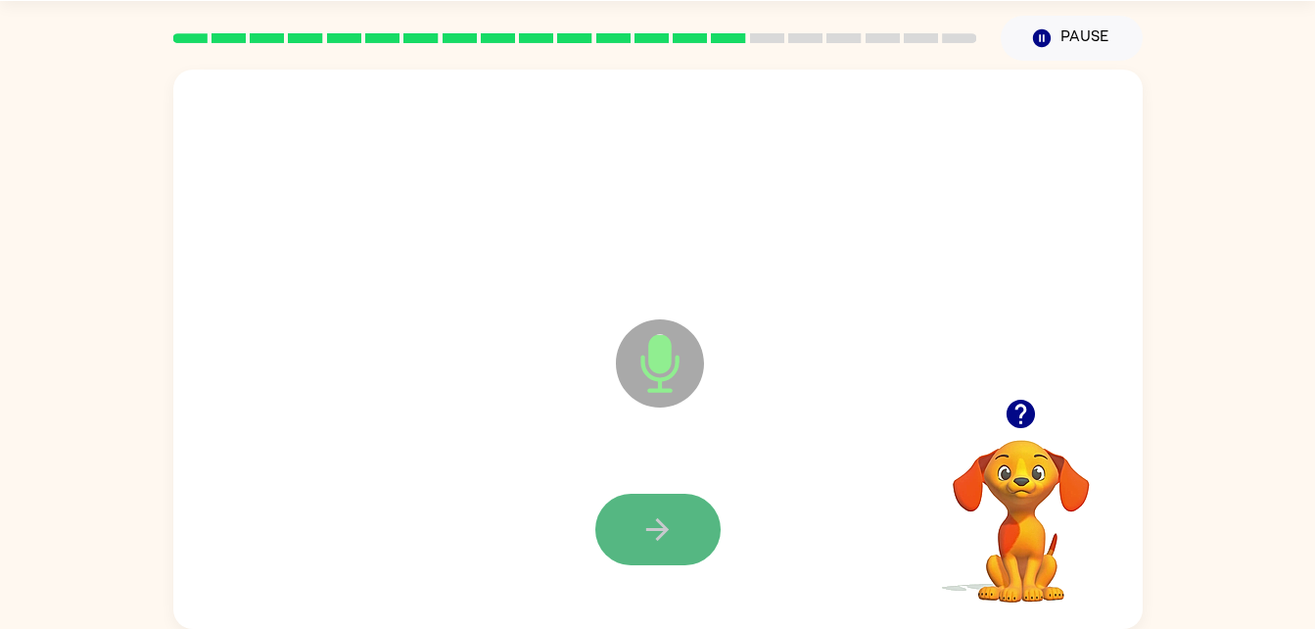
click at [678, 542] on button "button" at bounding box center [657, 528] width 125 height 71
drag, startPoint x: 632, startPoint y: 323, endPoint x: 640, endPoint y: 328, distance: 10.1
click at [640, 328] on icon "Microphone The Microphone is here when it is your turn to talk" at bounding box center [758, 387] width 294 height 147
click at [640, 328] on icon at bounding box center [660, 363] width 88 height 88
click at [656, 341] on icon "Microphone The Microphone is here when it is your turn to talk" at bounding box center [758, 387] width 294 height 147
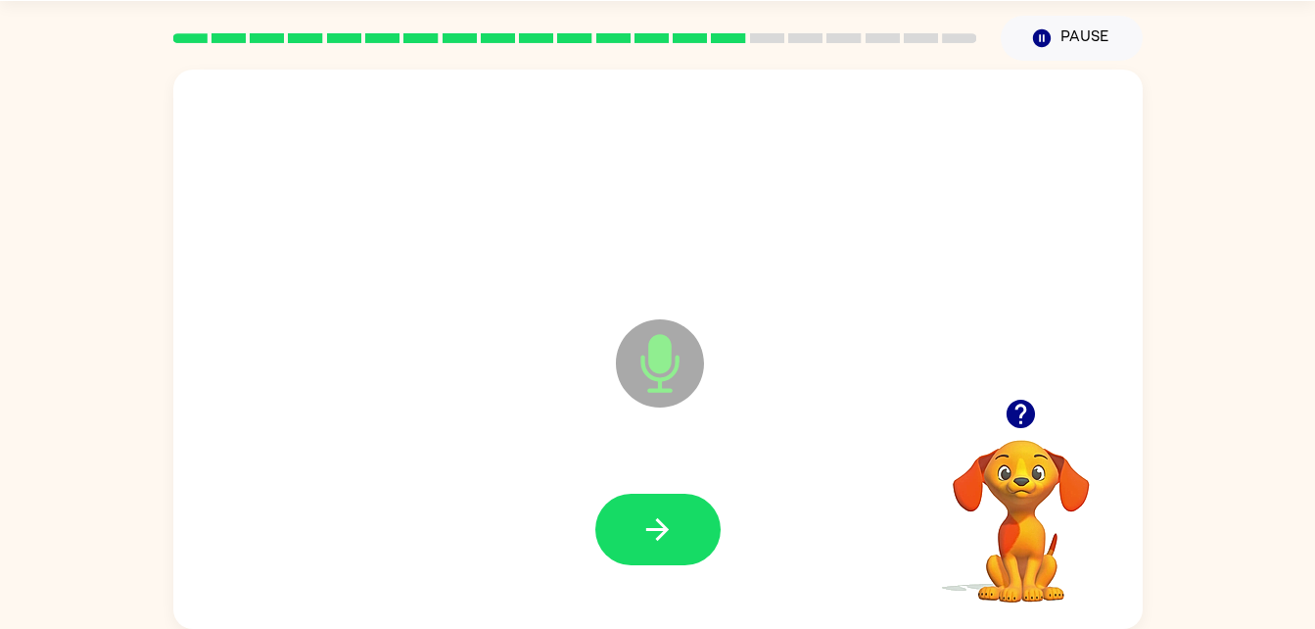
click at [670, 490] on div at bounding box center [658, 529] width 930 height 161
click at [679, 533] on button "button" at bounding box center [657, 528] width 125 height 71
click at [664, 377] on icon "Microphone The Microphone is here when it is your turn to talk" at bounding box center [758, 387] width 294 height 147
click at [655, 506] on button "button" at bounding box center [657, 528] width 125 height 71
click at [673, 351] on icon at bounding box center [660, 363] width 88 height 88
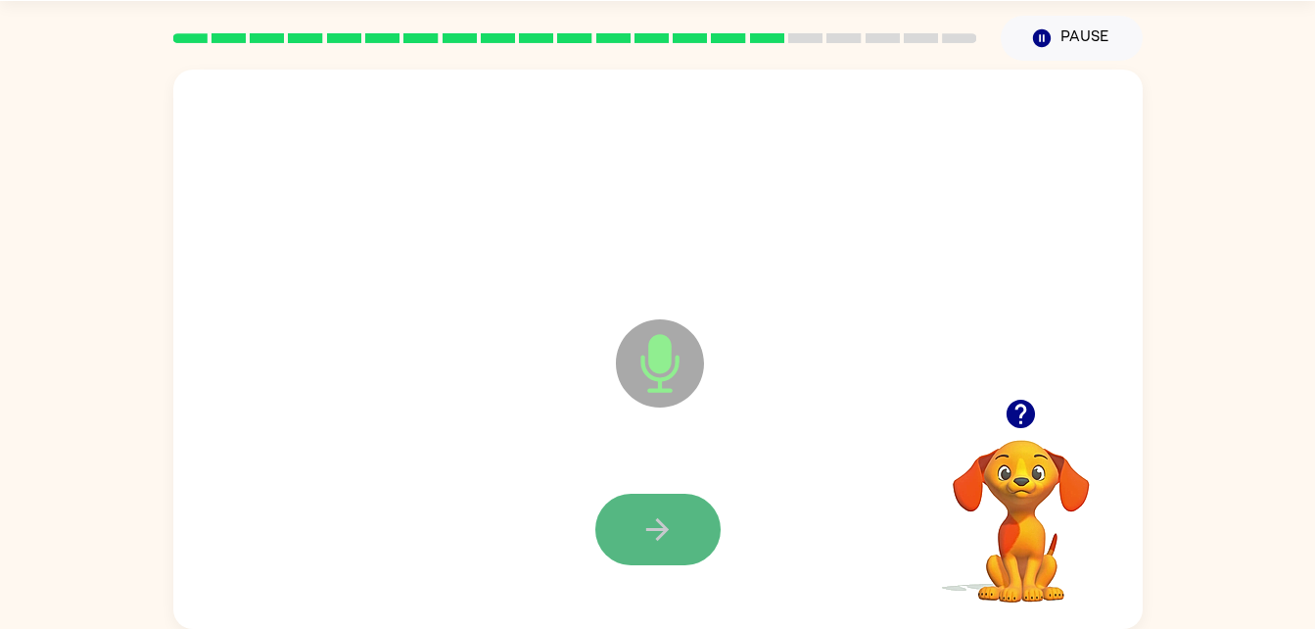
click at [628, 546] on button "button" at bounding box center [657, 528] width 125 height 71
click at [654, 507] on button "button" at bounding box center [657, 528] width 125 height 71
drag, startPoint x: 651, startPoint y: 347, endPoint x: 657, endPoint y: 366, distance: 20.4
click at [651, 360] on icon "Microphone The Microphone is here when it is your turn to talk" at bounding box center [758, 387] width 294 height 147
drag, startPoint x: 673, startPoint y: 575, endPoint x: 659, endPoint y: 541, distance: 36.0
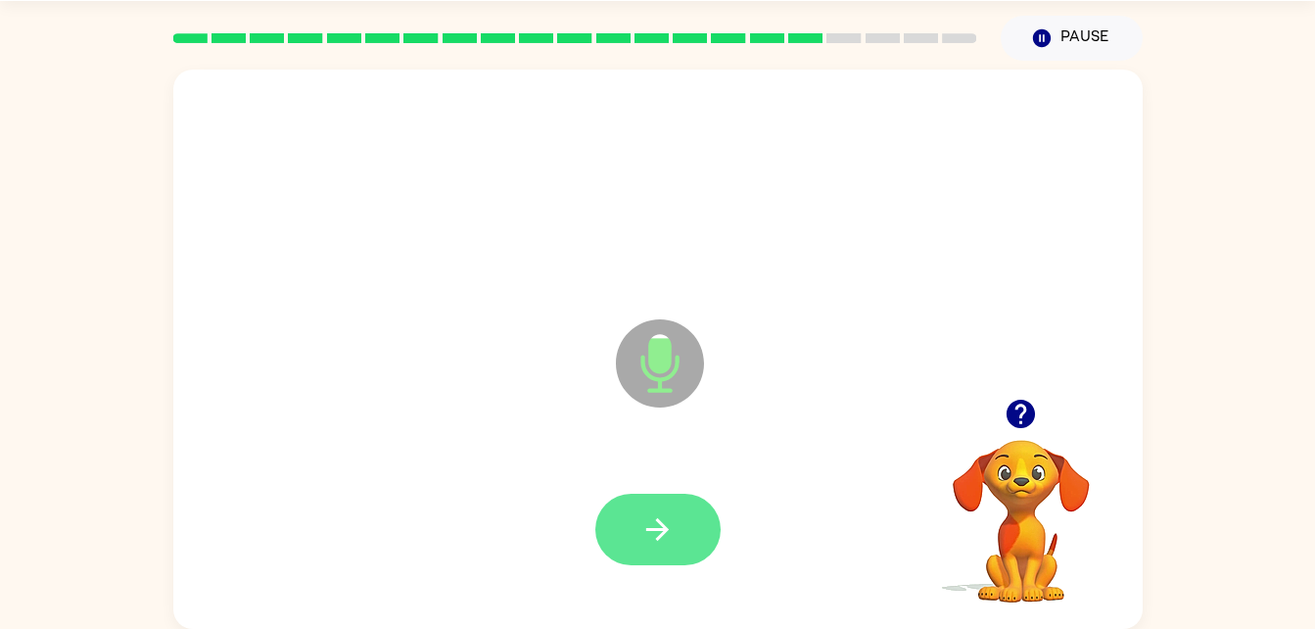
click at [659, 541] on div at bounding box center [658, 529] width 930 height 161
click at [659, 541] on icon "button" at bounding box center [657, 529] width 34 height 34
click at [670, 366] on icon "Microphone The Microphone is here when it is your turn to talk" at bounding box center [758, 387] width 294 height 147
click at [635, 527] on button "button" at bounding box center [657, 528] width 125 height 71
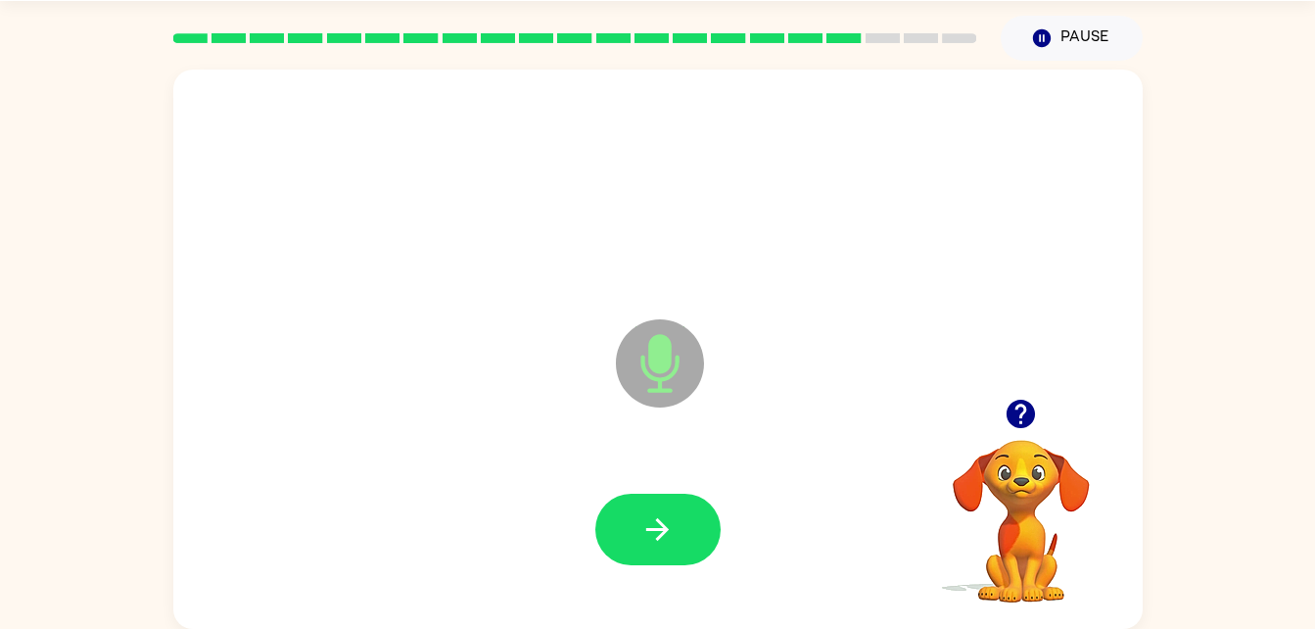
click at [661, 358] on icon "Microphone The Microphone is here when it is your turn to talk" at bounding box center [758, 387] width 294 height 147
click at [658, 507] on button "button" at bounding box center [657, 528] width 125 height 71
click at [693, 375] on icon at bounding box center [660, 363] width 88 height 88
click at [674, 528] on icon "button" at bounding box center [657, 529] width 34 height 34
click at [663, 369] on icon "Microphone The Microphone is here when it is your turn to talk" at bounding box center [758, 387] width 294 height 147
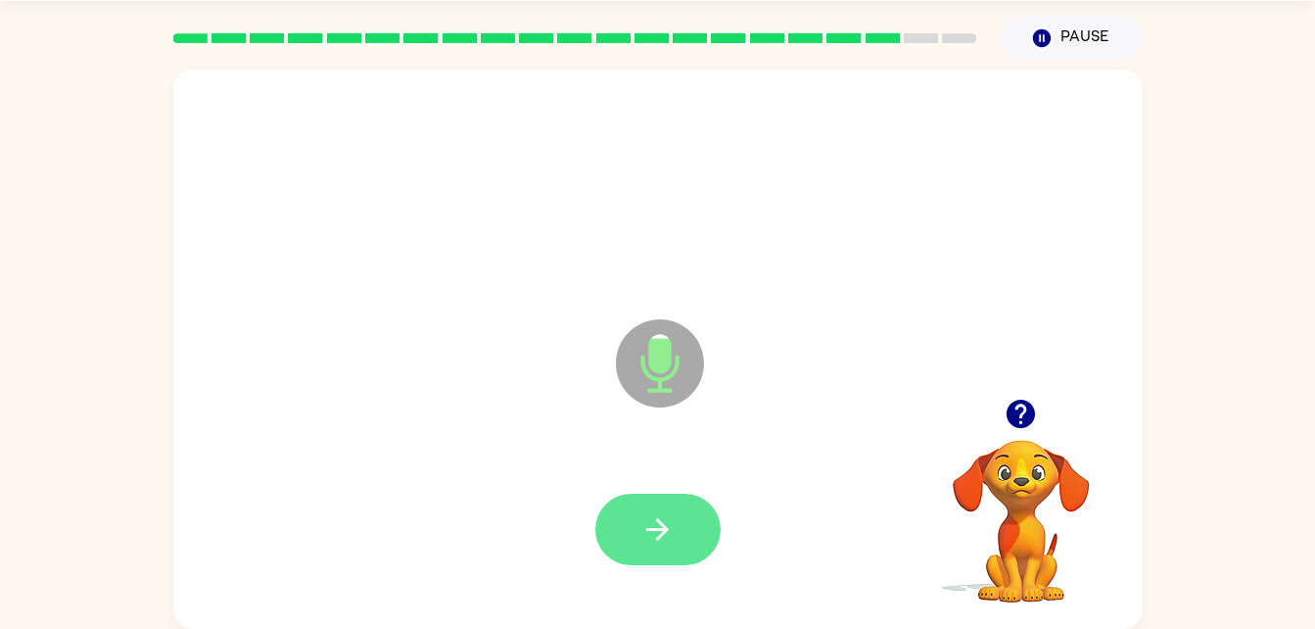
click at [647, 527] on icon "button" at bounding box center [657, 529] width 34 height 34
click at [675, 364] on icon "Microphone The Microphone is here when it is your turn to talk" at bounding box center [758, 387] width 294 height 147
click at [679, 503] on button "button" at bounding box center [657, 528] width 125 height 71
click at [662, 362] on icon "Microphone The Microphone is here when it is your turn to talk" at bounding box center [758, 387] width 294 height 147
click at [661, 507] on button "button" at bounding box center [657, 528] width 125 height 71
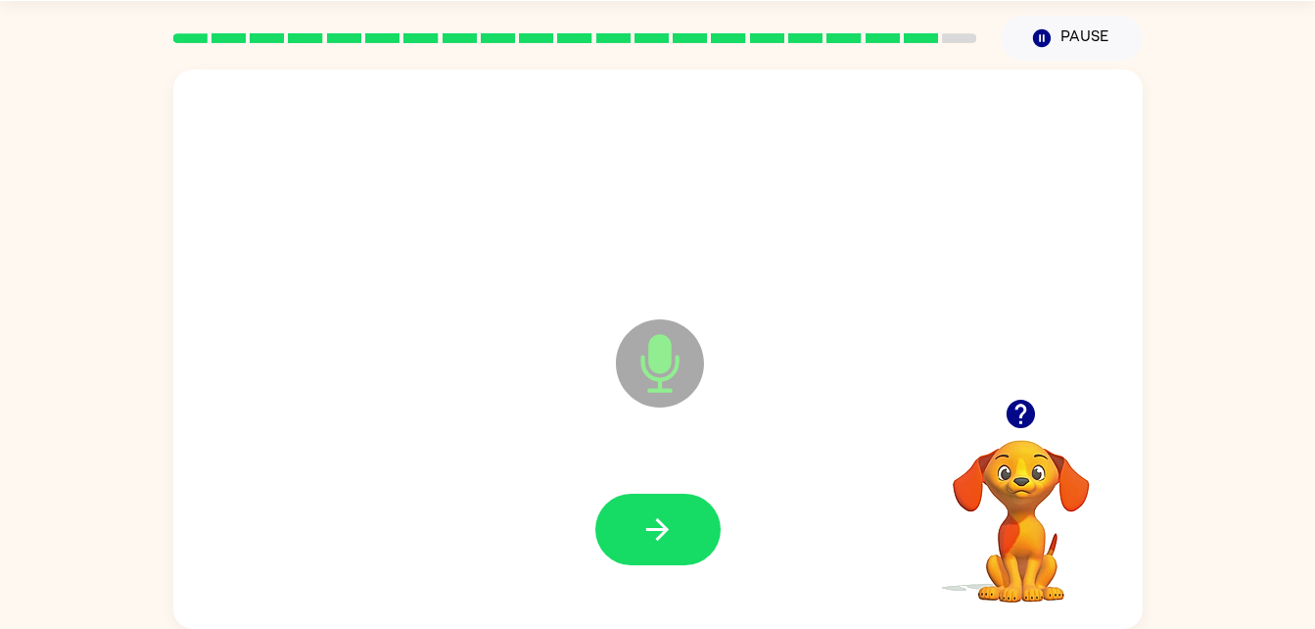
click at [638, 342] on icon at bounding box center [660, 363] width 88 height 88
click at [683, 526] on button "button" at bounding box center [657, 528] width 125 height 71
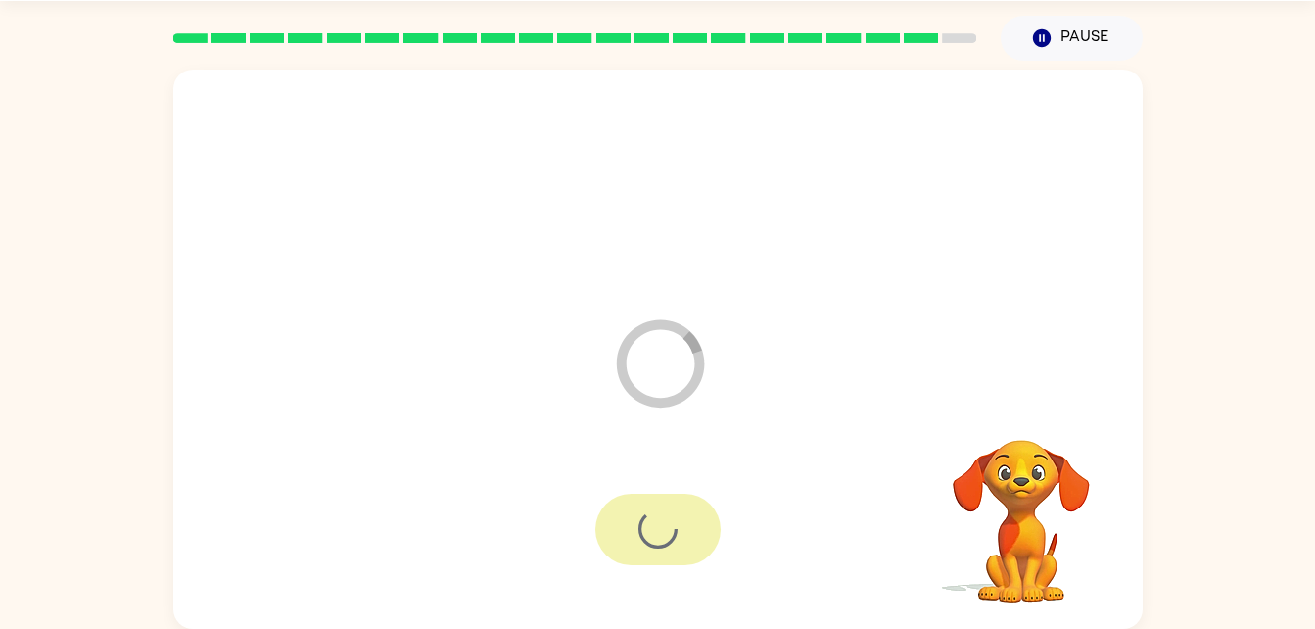
scroll to position [24, 0]
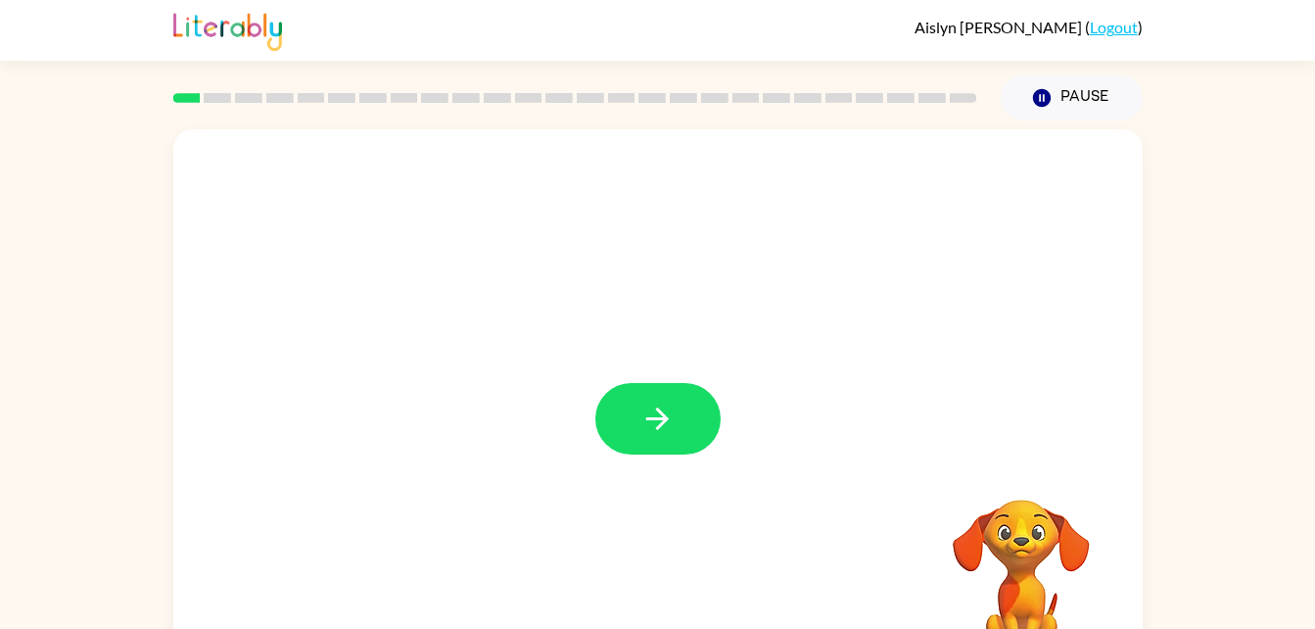
click at [621, 465] on div at bounding box center [657, 408] width 969 height 559
click at [627, 412] on button "button" at bounding box center [657, 418] width 125 height 71
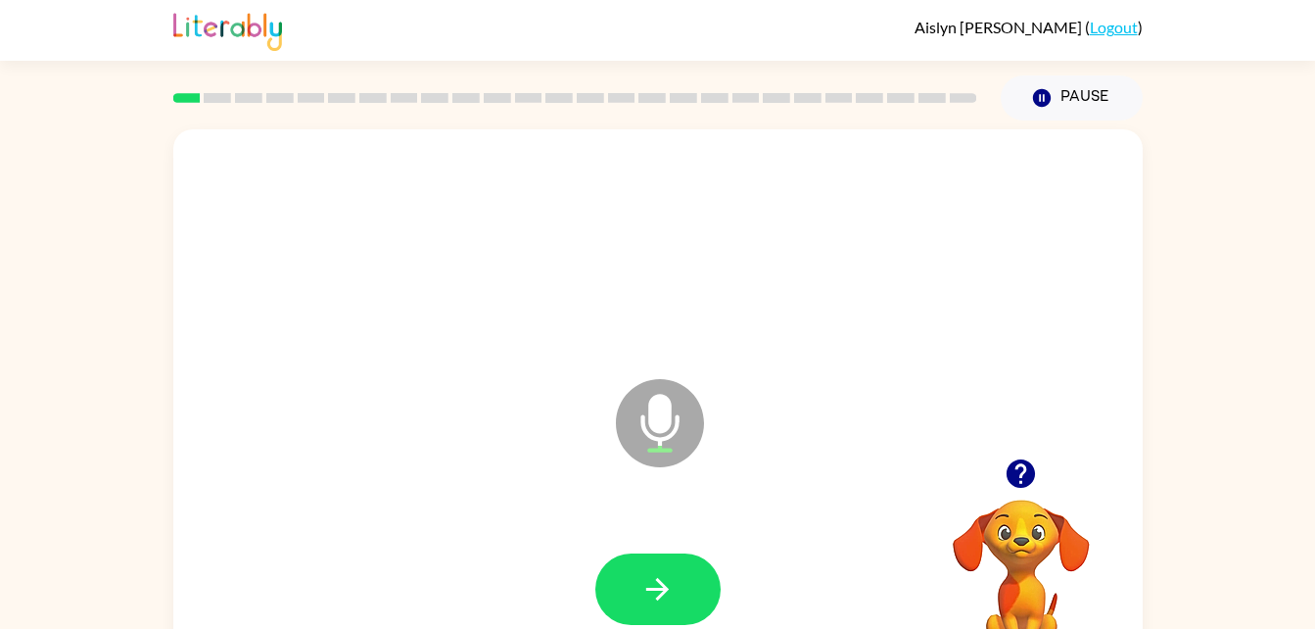
click at [674, 408] on icon at bounding box center [660, 423] width 88 height 88
click at [658, 558] on button "button" at bounding box center [657, 588] width 125 height 71
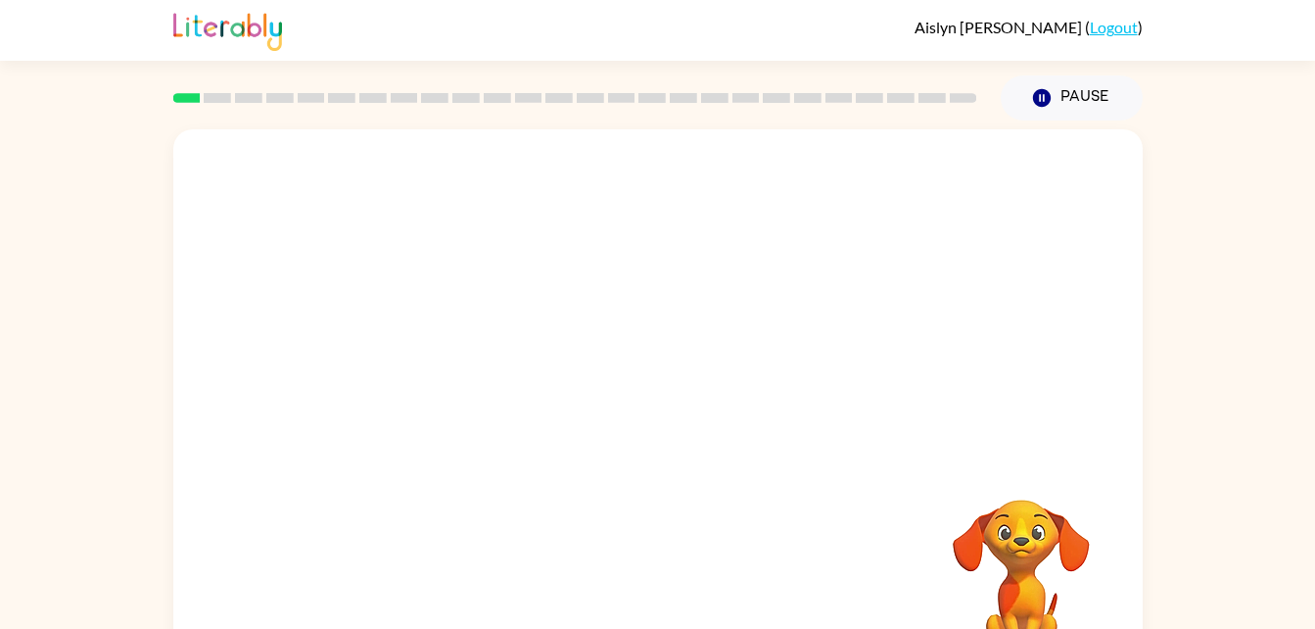
drag, startPoint x: 671, startPoint y: 623, endPoint x: 686, endPoint y: 598, distance: 29.1
click at [686, 598] on div at bounding box center [658, 589] width 930 height 161
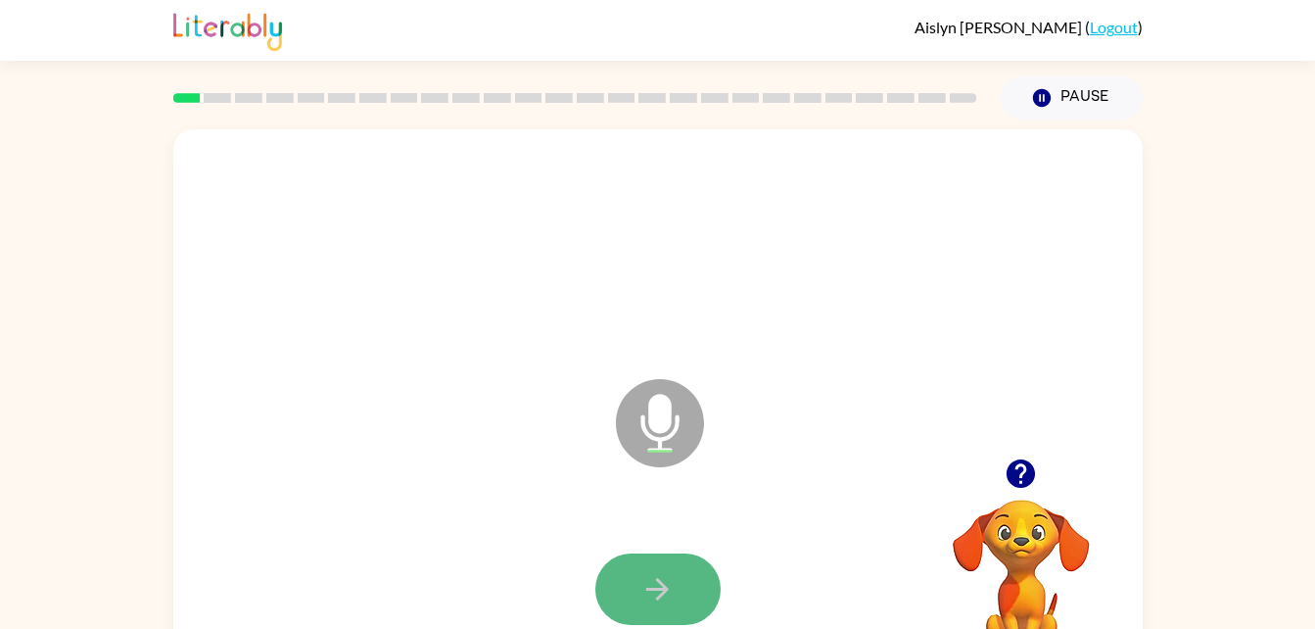
click at [692, 580] on button "button" at bounding box center [657, 588] width 125 height 71
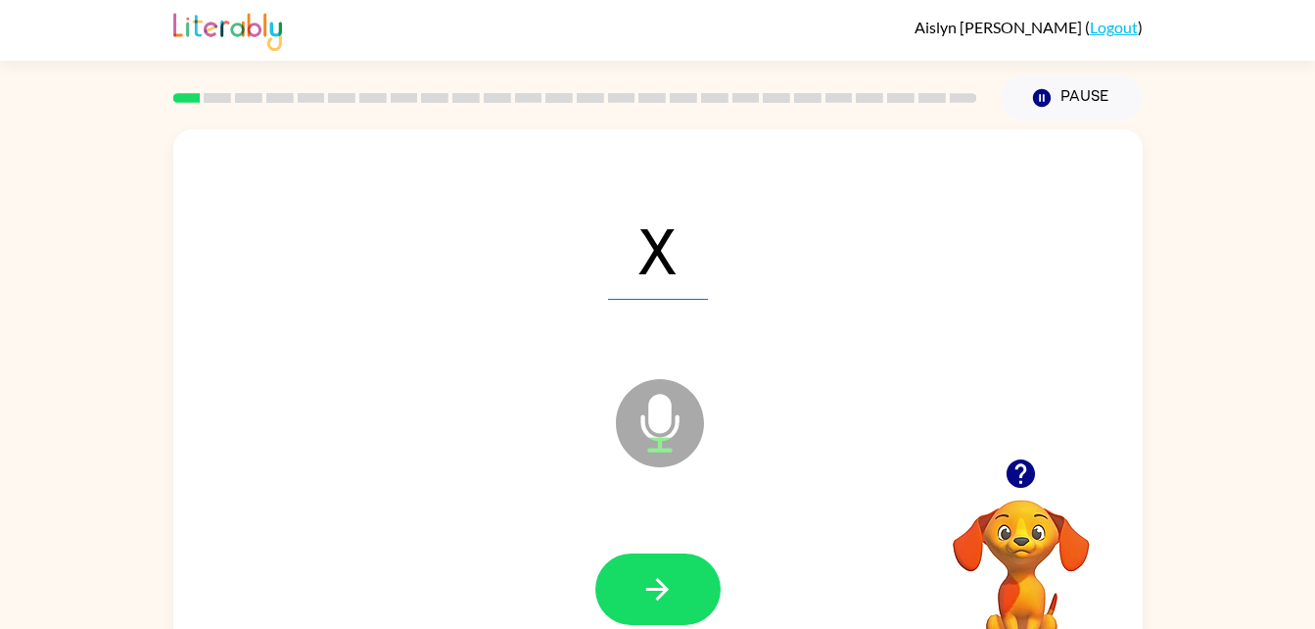
click at [660, 435] on icon at bounding box center [660, 423] width 88 height 88
click at [634, 596] on button "button" at bounding box center [657, 588] width 125 height 71
click at [667, 431] on icon at bounding box center [660, 423] width 88 height 88
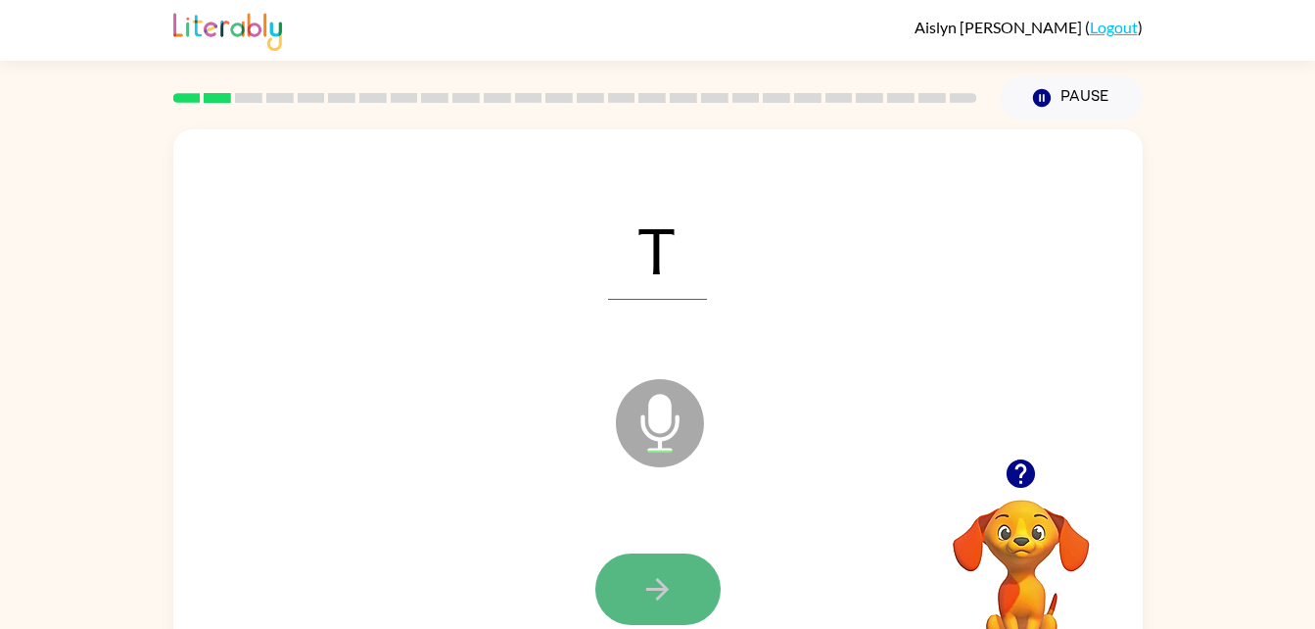
click at [663, 553] on button "button" at bounding box center [657, 588] width 125 height 71
click at [673, 601] on icon "button" at bounding box center [657, 589] width 34 height 34
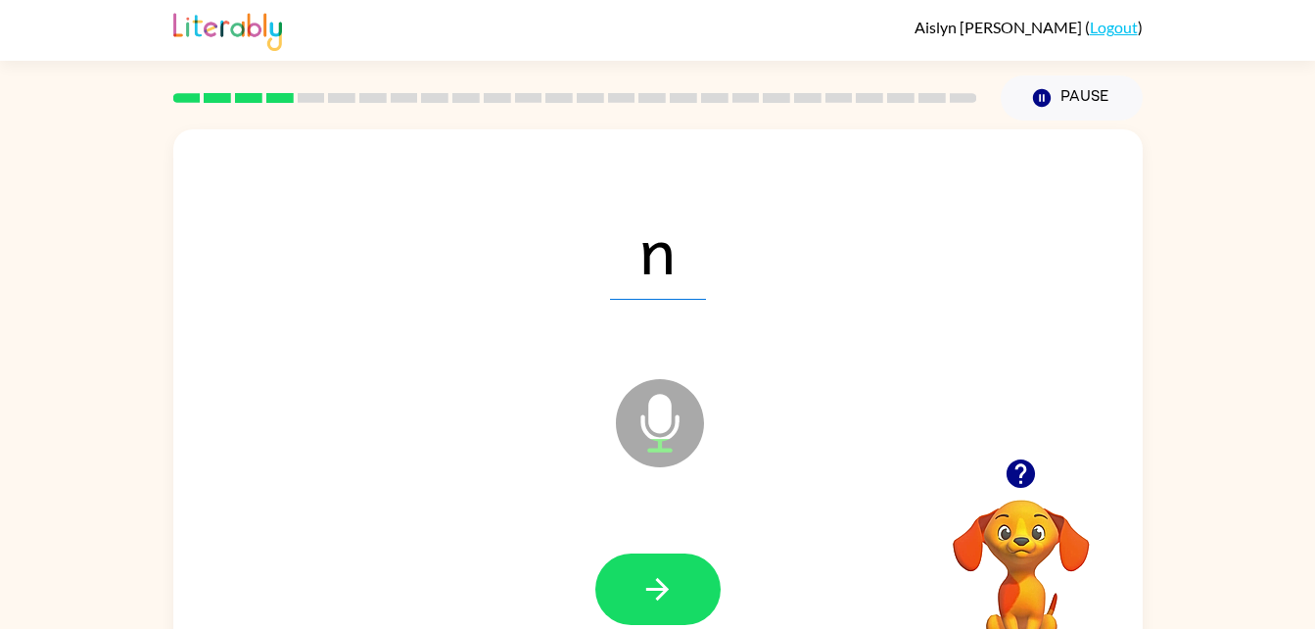
click at [652, 390] on icon at bounding box center [660, 423] width 88 height 88
click at [661, 565] on button "button" at bounding box center [657, 588] width 125 height 71
click at [633, 425] on icon at bounding box center [660, 423] width 88 height 88
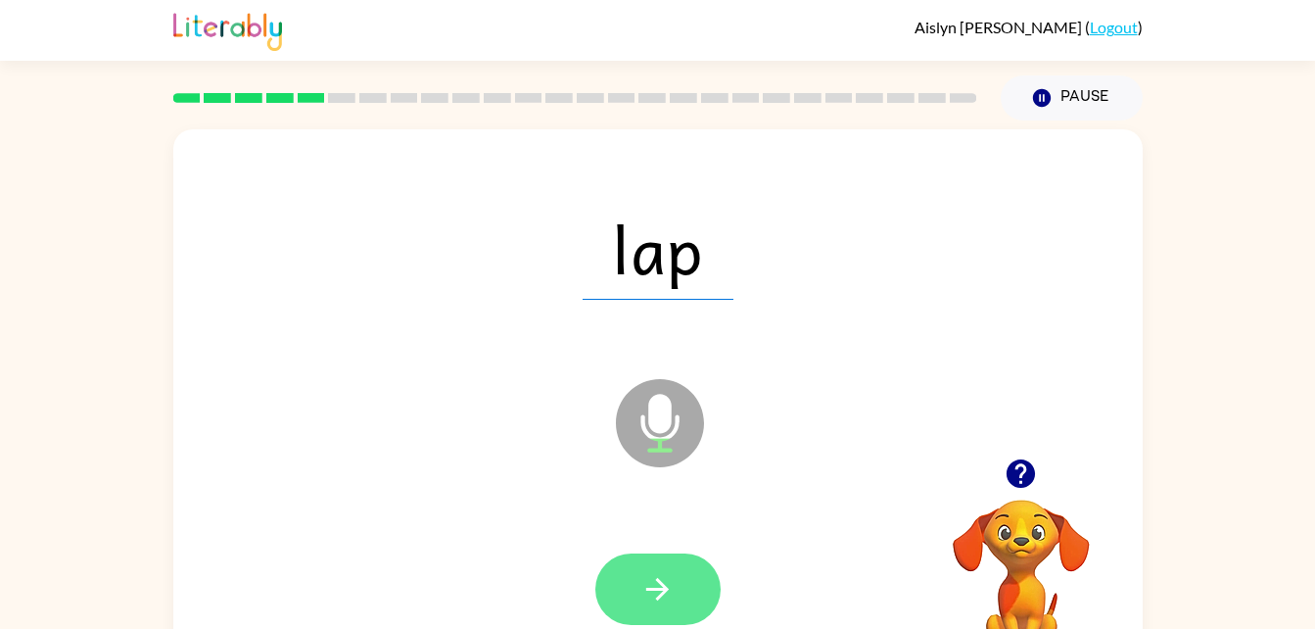
drag, startPoint x: 633, startPoint y: 425, endPoint x: 645, endPoint y: 559, distance: 134.6
click at [645, 559] on div "lap Microphone The Microphone is here when it is your turn to talk" at bounding box center [657, 408] width 969 height 559
click at [643, 600] on icon "button" at bounding box center [657, 589] width 34 height 34
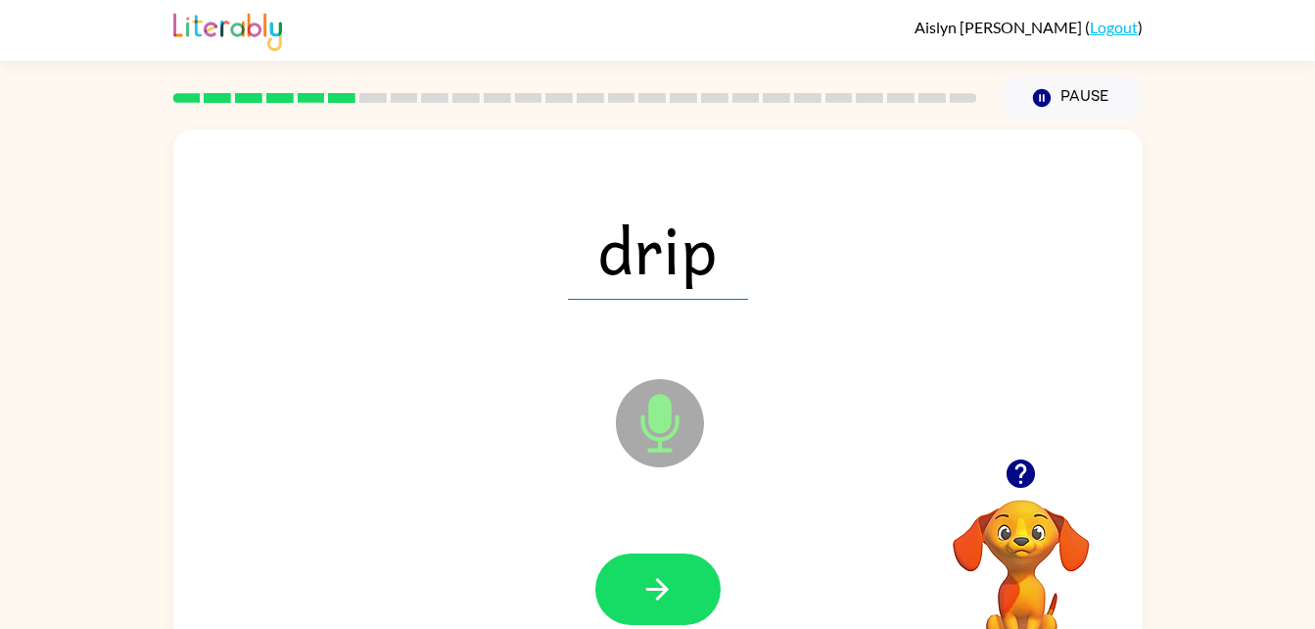
click at [661, 406] on icon "Microphone The Microphone is here when it is your turn to talk" at bounding box center [758, 447] width 294 height 147
click at [646, 572] on icon "button" at bounding box center [657, 589] width 34 height 34
click at [664, 436] on icon at bounding box center [660, 423] width 88 height 88
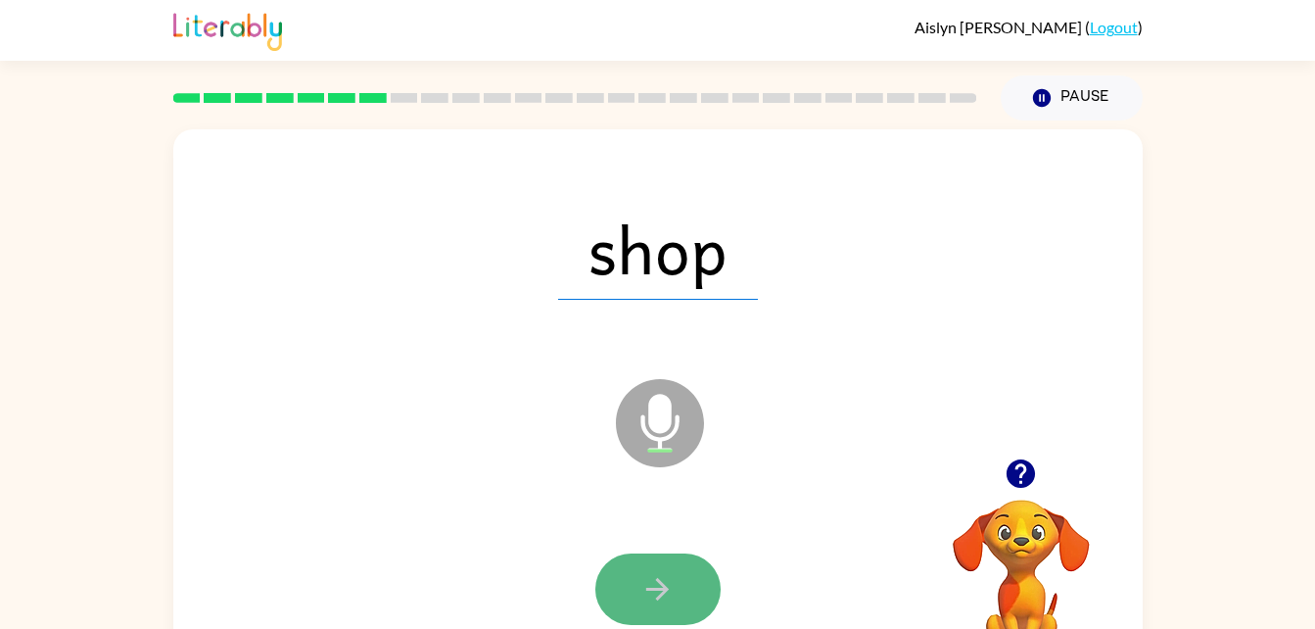
click at [673, 590] on icon "button" at bounding box center [657, 589] width 34 height 34
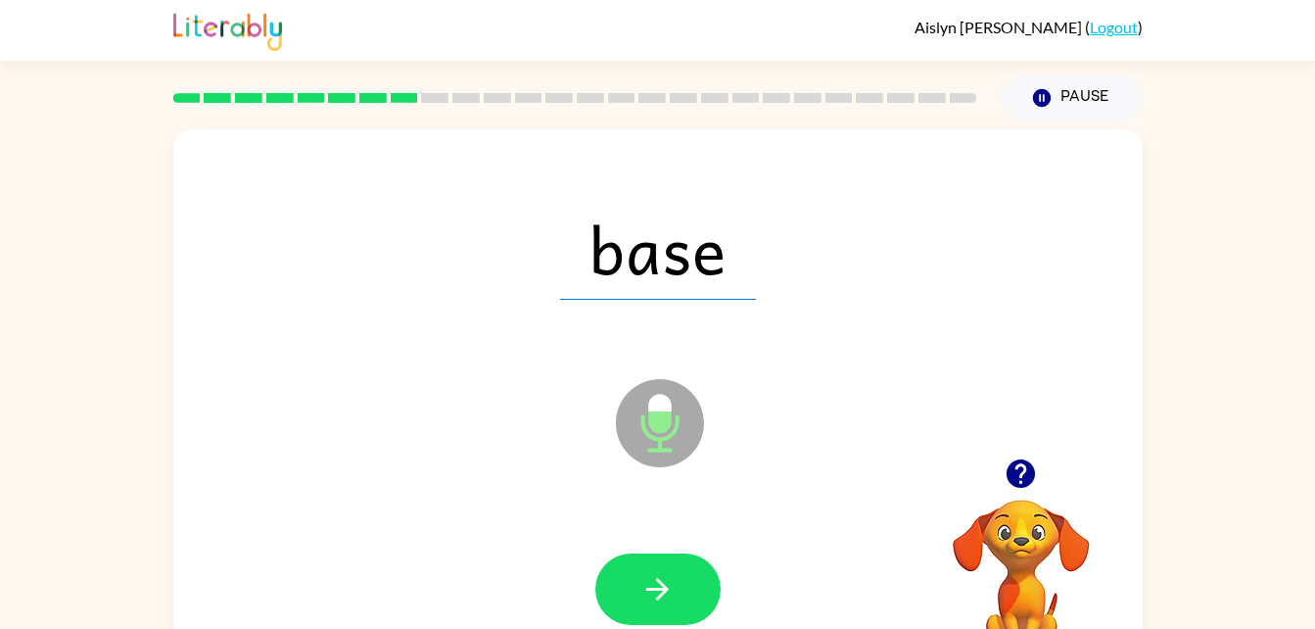
click at [662, 452] on icon at bounding box center [660, 423] width 88 height 88
click at [671, 595] on icon "button" at bounding box center [657, 589] width 34 height 34
click at [644, 420] on icon "Microphone The Microphone is here when it is your turn to talk" at bounding box center [758, 447] width 294 height 147
click at [638, 421] on icon "Microphone The Microphone is here when it is your turn to talk" at bounding box center [758, 447] width 294 height 147
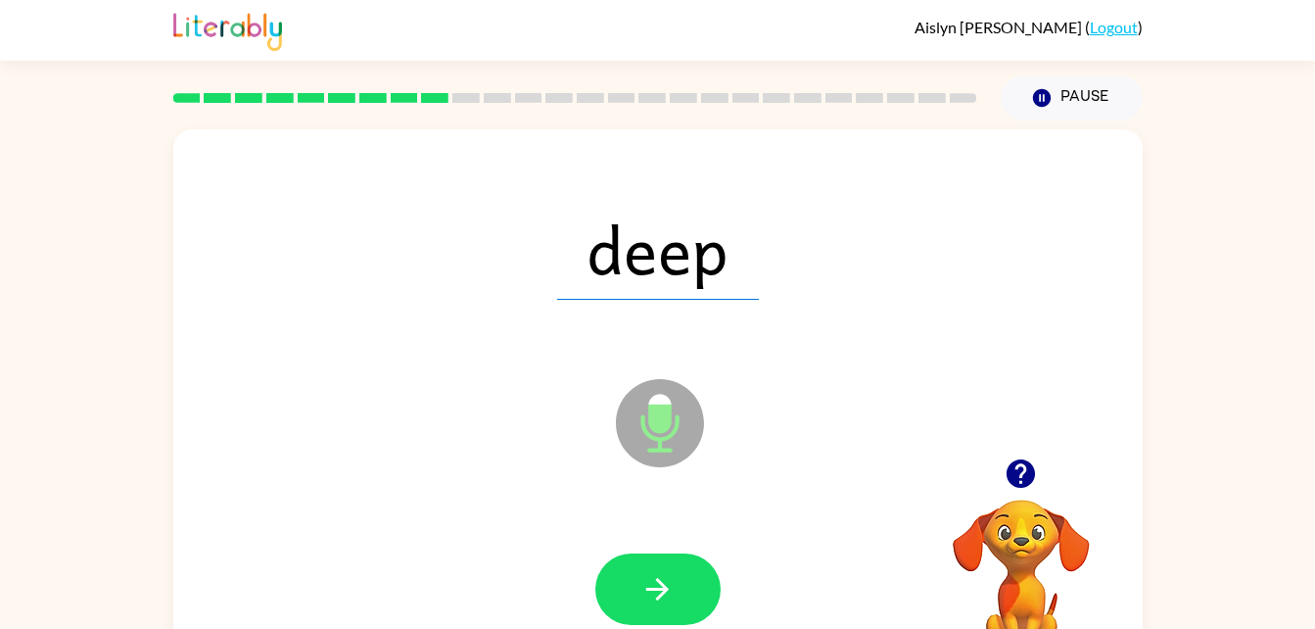
click at [644, 420] on icon "Microphone The Microphone is here when it is your turn to talk" at bounding box center [758, 447] width 294 height 147
click at [638, 595] on button "button" at bounding box center [657, 588] width 125 height 71
click at [664, 438] on icon "Microphone The Microphone is here when it is your turn to talk" at bounding box center [758, 447] width 294 height 147
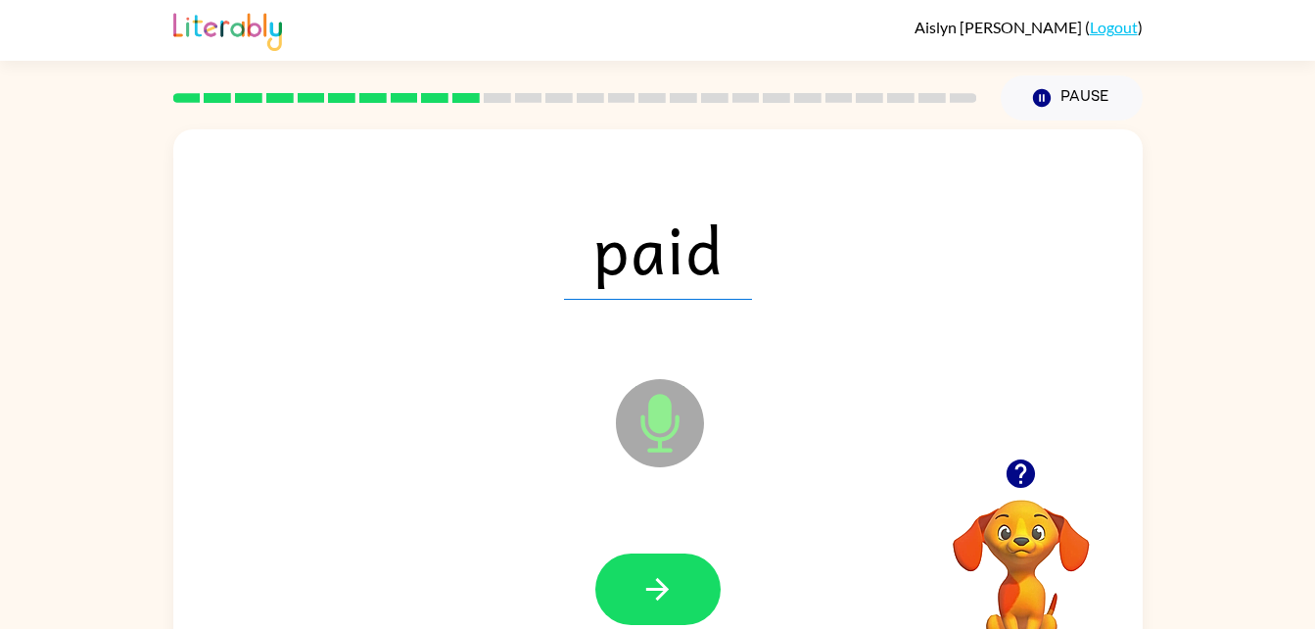
click at [664, 438] on icon "Microphone The Microphone is here when it is your turn to talk" at bounding box center [758, 447] width 294 height 147
click at [662, 565] on button "button" at bounding box center [657, 588] width 125 height 71
click at [655, 418] on icon "Microphone The Microphone is here when it is your turn to talk" at bounding box center [758, 447] width 294 height 147
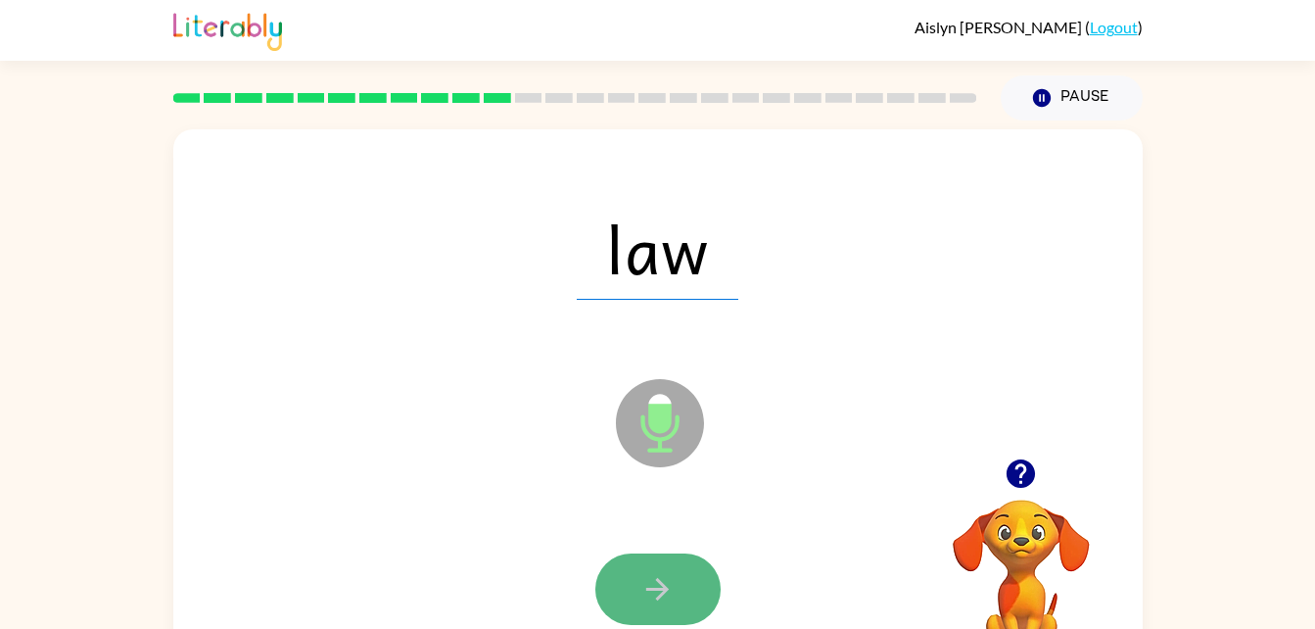
click at [675, 556] on button "button" at bounding box center [657, 588] width 125 height 71
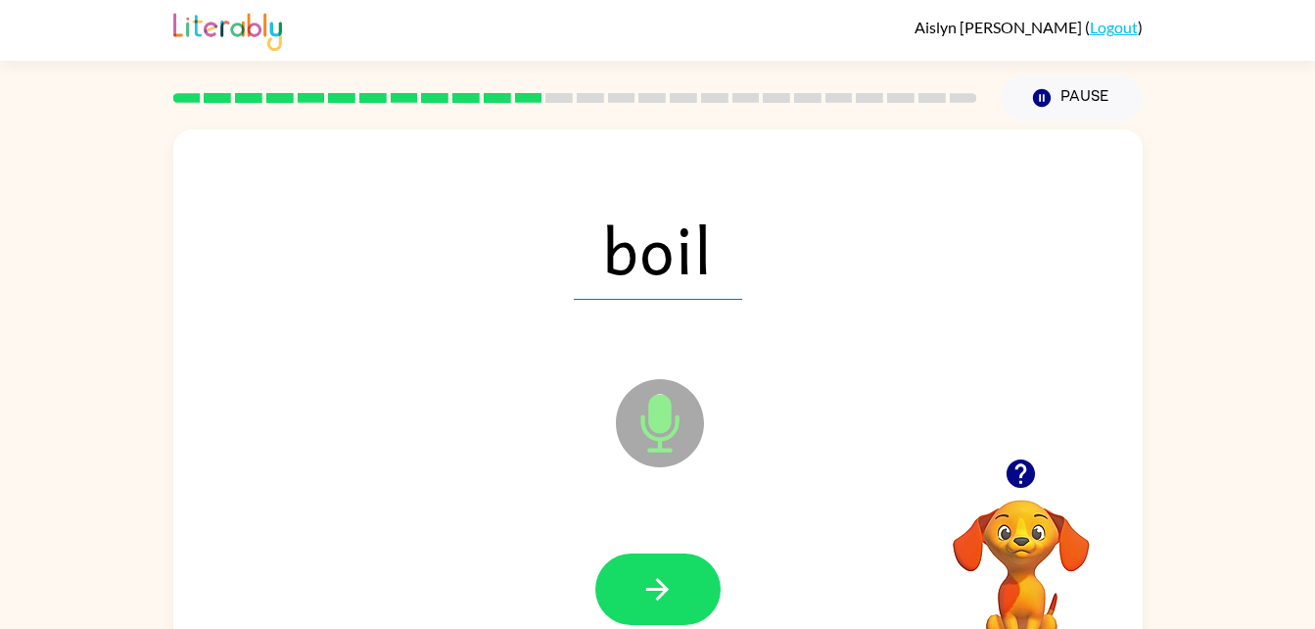
click at [648, 437] on icon "Microphone The Microphone is here when it is your turn to talk" at bounding box center [758, 447] width 294 height 147
click at [643, 563] on button "button" at bounding box center [657, 588] width 125 height 71
click at [664, 462] on icon at bounding box center [660, 423] width 88 height 88
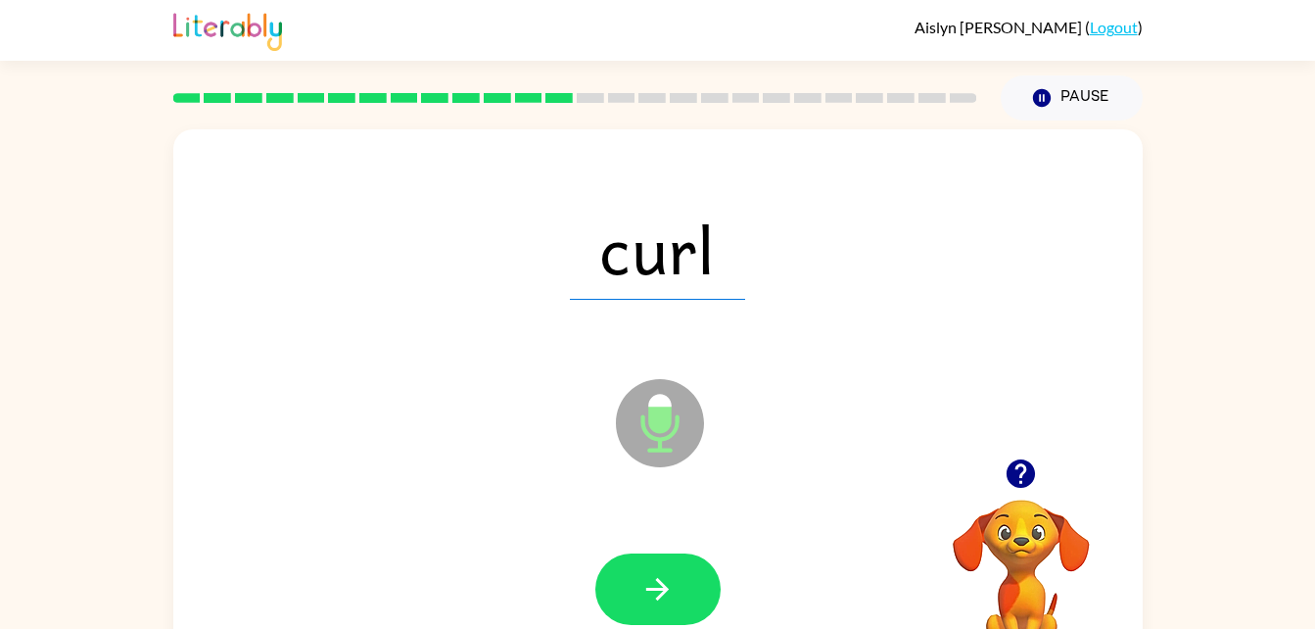
click at [648, 415] on icon "Microphone The Microphone is here when it is your turn to talk" at bounding box center [758, 447] width 294 height 147
click at [643, 404] on icon at bounding box center [660, 423] width 88 height 88
click at [678, 595] on button "button" at bounding box center [657, 588] width 125 height 71
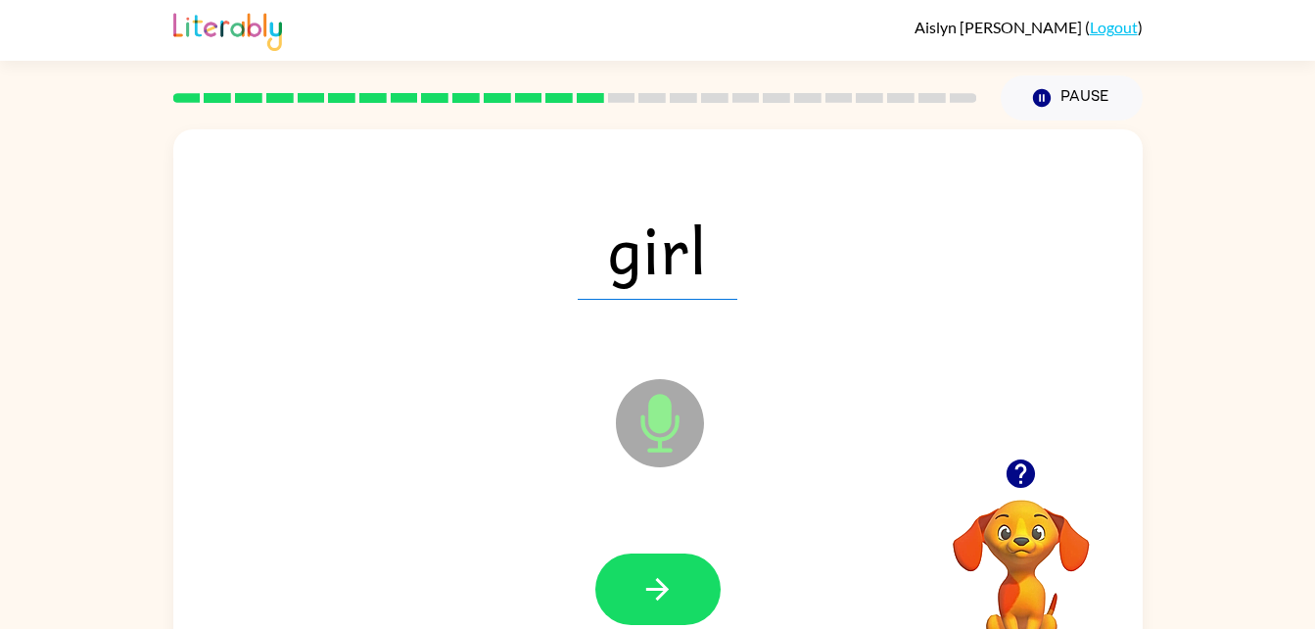
click at [631, 400] on icon at bounding box center [660, 423] width 88 height 88
click at [666, 539] on div at bounding box center [658, 589] width 930 height 161
click at [678, 583] on button "button" at bounding box center [657, 588] width 125 height 71
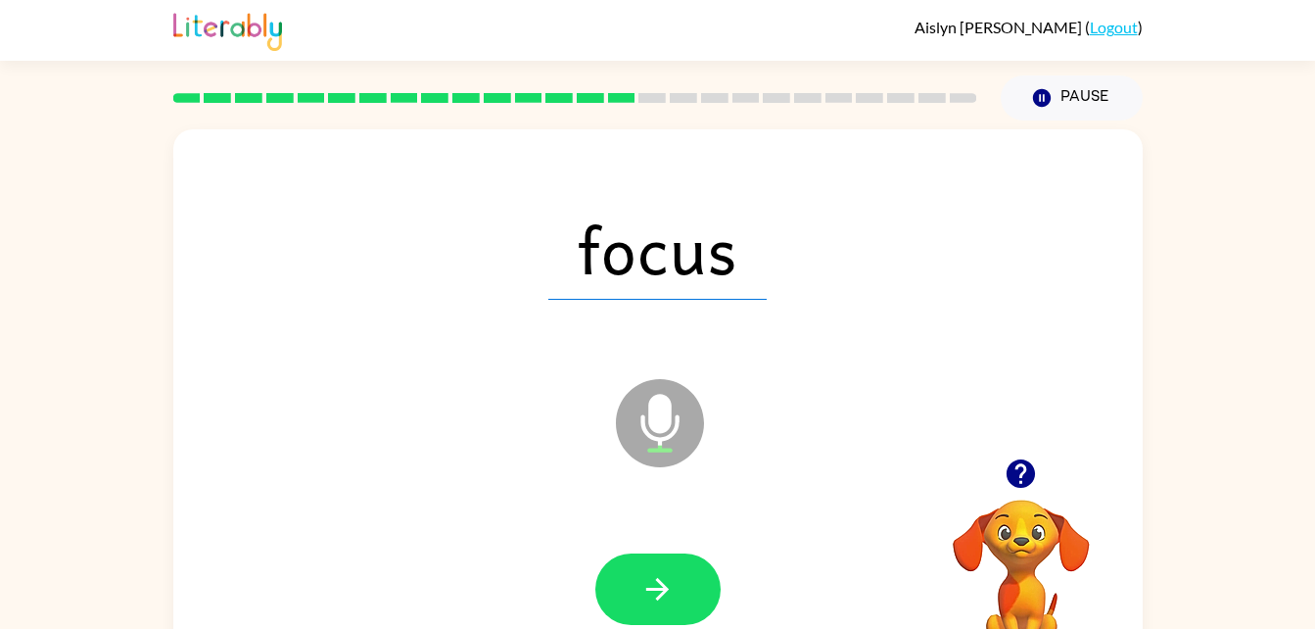
drag, startPoint x: 662, startPoint y: 427, endPoint x: 666, endPoint y: 438, distance: 11.5
click at [666, 438] on icon "Microphone The Microphone is here when it is your turn to talk" at bounding box center [758, 447] width 294 height 147
click at [666, 439] on icon "Microphone The Microphone is here when it is your turn to talk" at bounding box center [758, 447] width 294 height 147
drag, startPoint x: 678, startPoint y: 609, endPoint x: 670, endPoint y: 594, distance: 17.1
click at [670, 594] on button "button" at bounding box center [657, 588] width 125 height 71
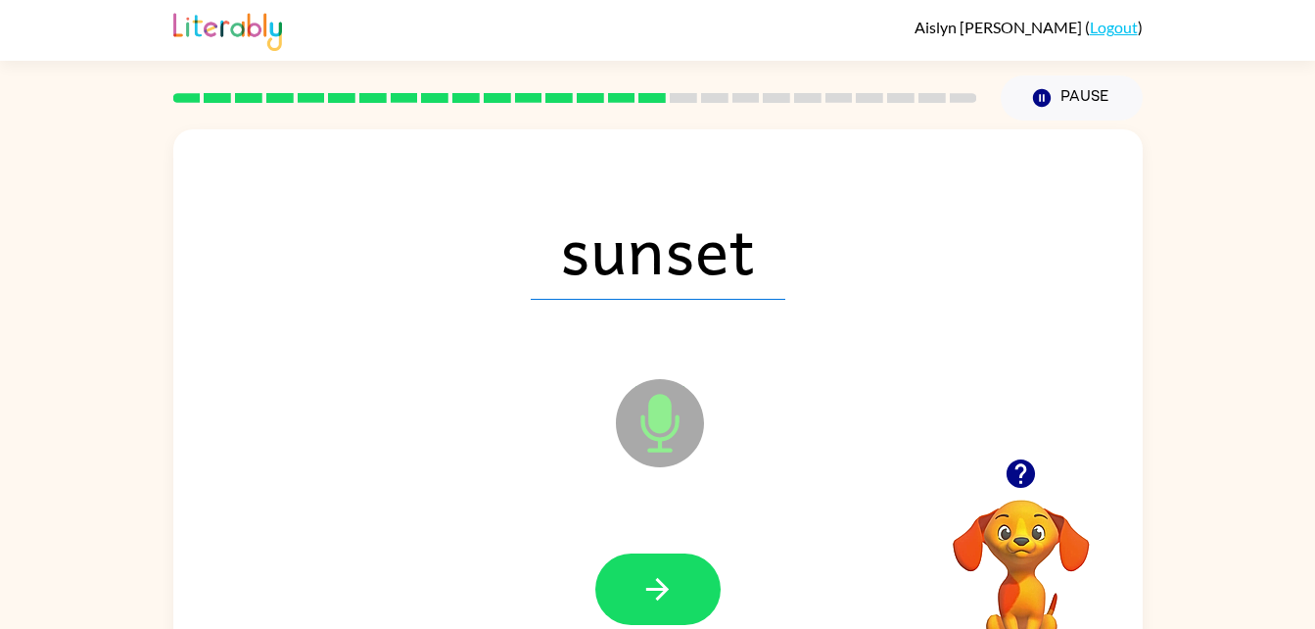
click at [673, 446] on icon at bounding box center [660, 423] width 88 height 88
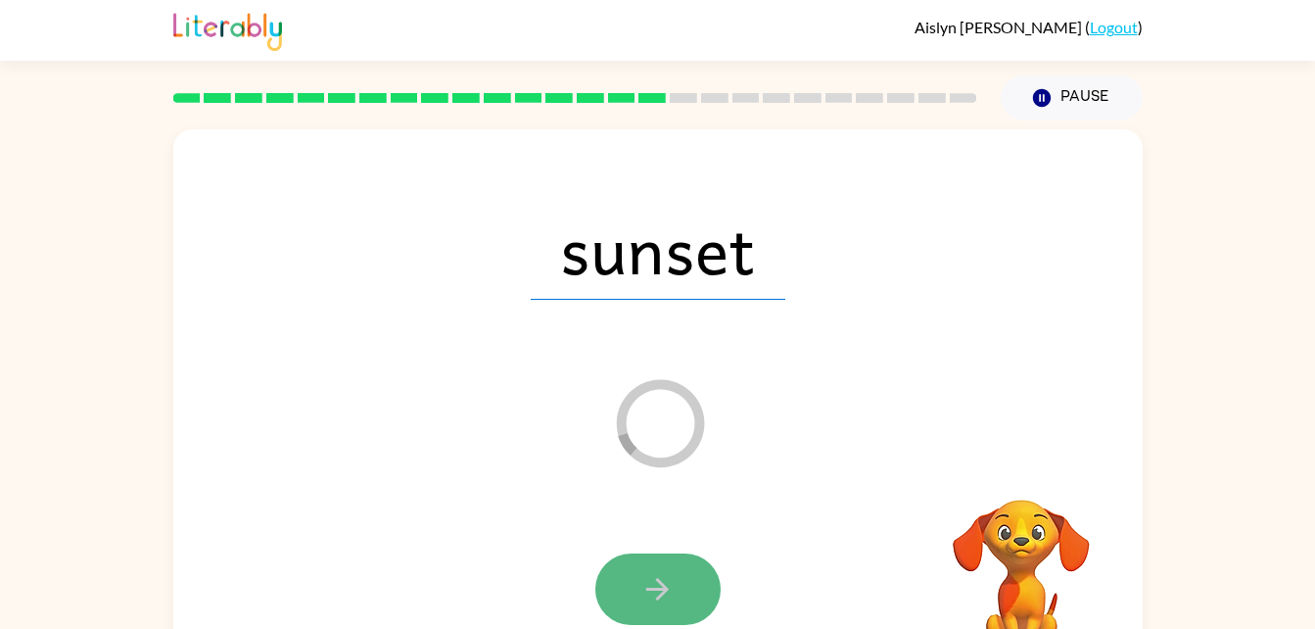
click at [665, 584] on icon "button" at bounding box center [657, 589] width 34 height 34
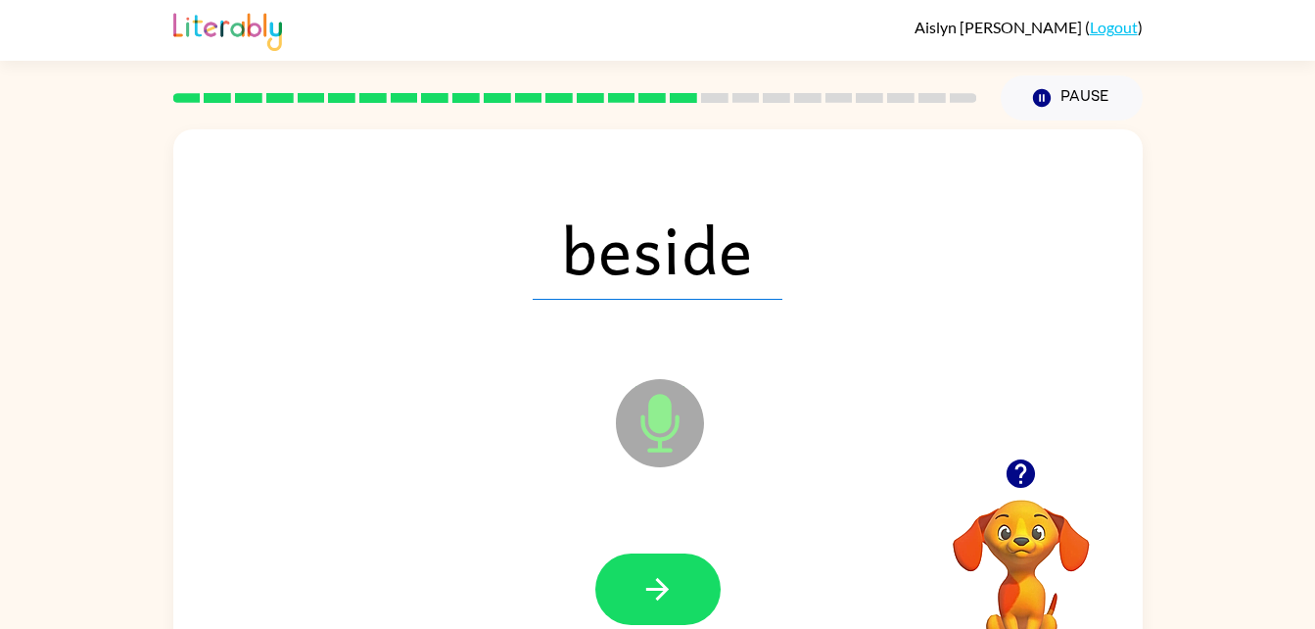
click at [655, 418] on icon "Microphone The Microphone is here when it is your turn to talk" at bounding box center [758, 447] width 294 height 147
click at [654, 434] on icon at bounding box center [660, 423] width 88 height 88
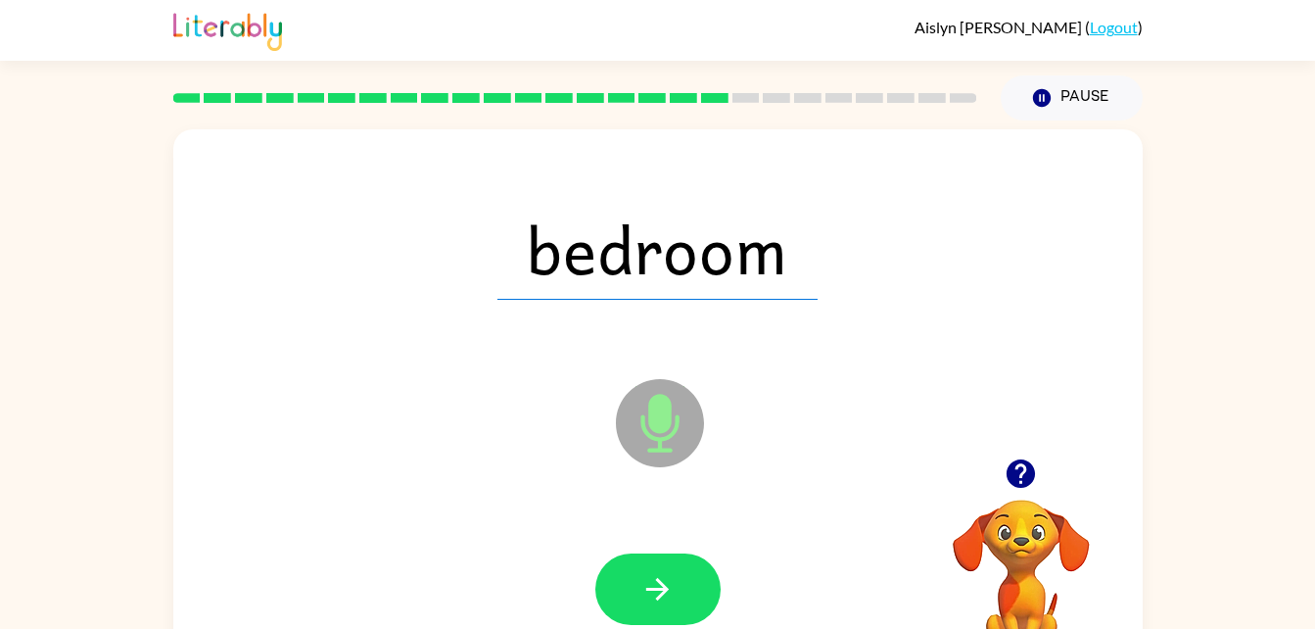
click at [668, 435] on icon "Microphone The Microphone is here when it is your turn to talk" at bounding box center [758, 447] width 294 height 147
drag, startPoint x: 645, startPoint y: 409, endPoint x: 651, endPoint y: 400, distance: 10.6
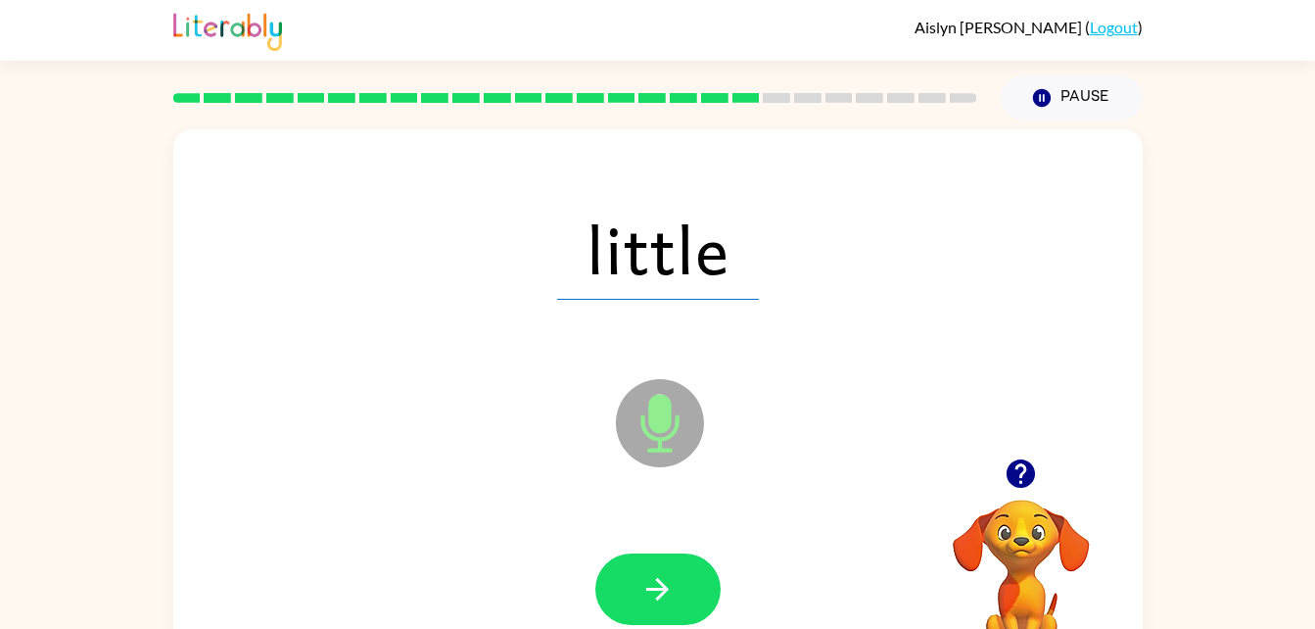
click at [653, 397] on icon "Microphone The Microphone is here when it is your turn to talk" at bounding box center [758, 447] width 294 height 147
click at [649, 390] on icon "Microphone The Microphone is here when it is your turn to talk" at bounding box center [758, 447] width 294 height 147
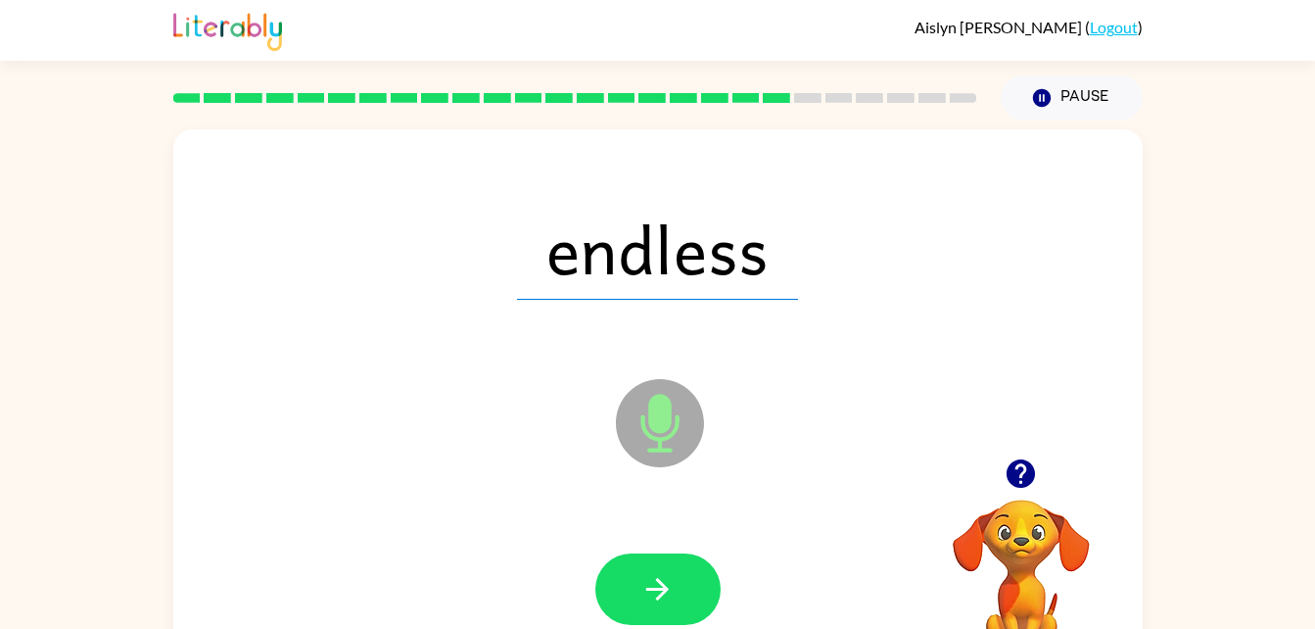
click at [669, 414] on icon "Microphone The Microphone is here when it is your turn to talk" at bounding box center [758, 447] width 294 height 147
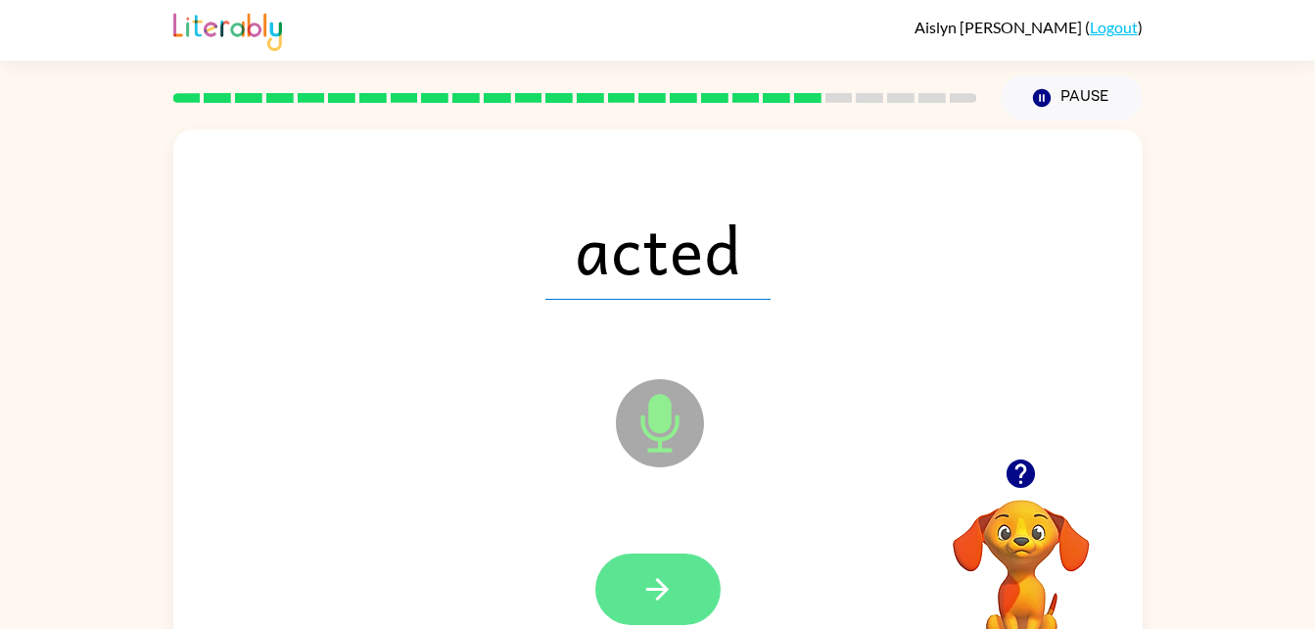
click at [664, 602] on icon "button" at bounding box center [657, 589] width 34 height 34
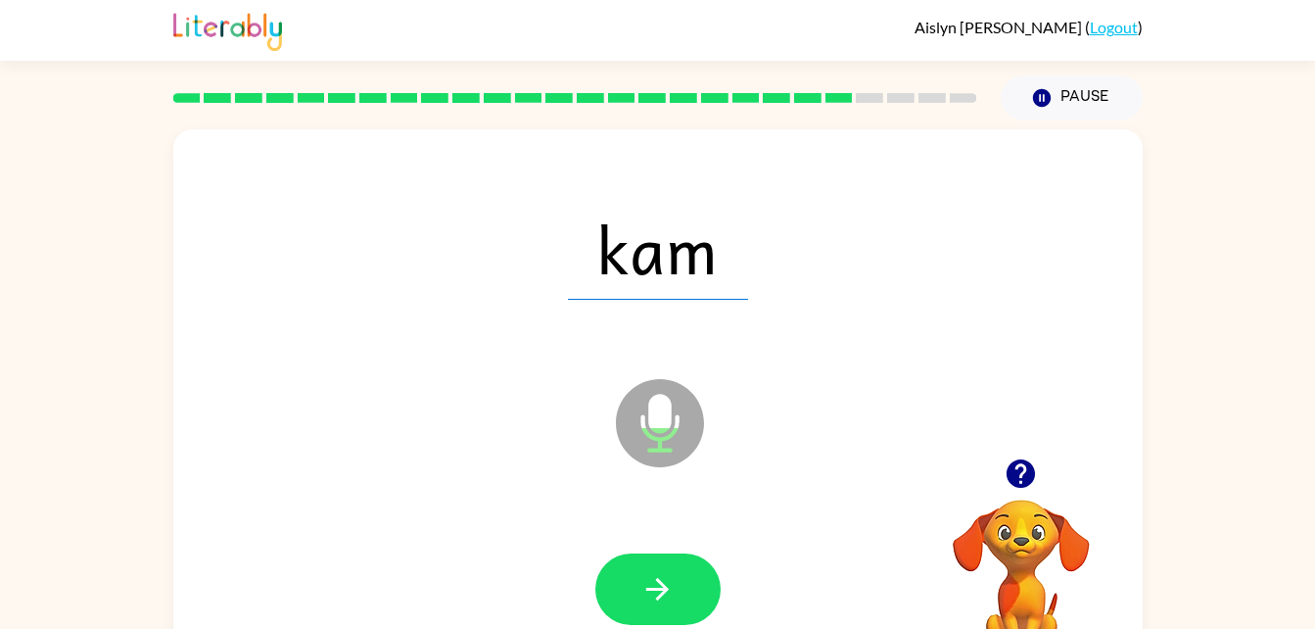
click at [663, 602] on icon "button" at bounding box center [657, 589] width 34 height 34
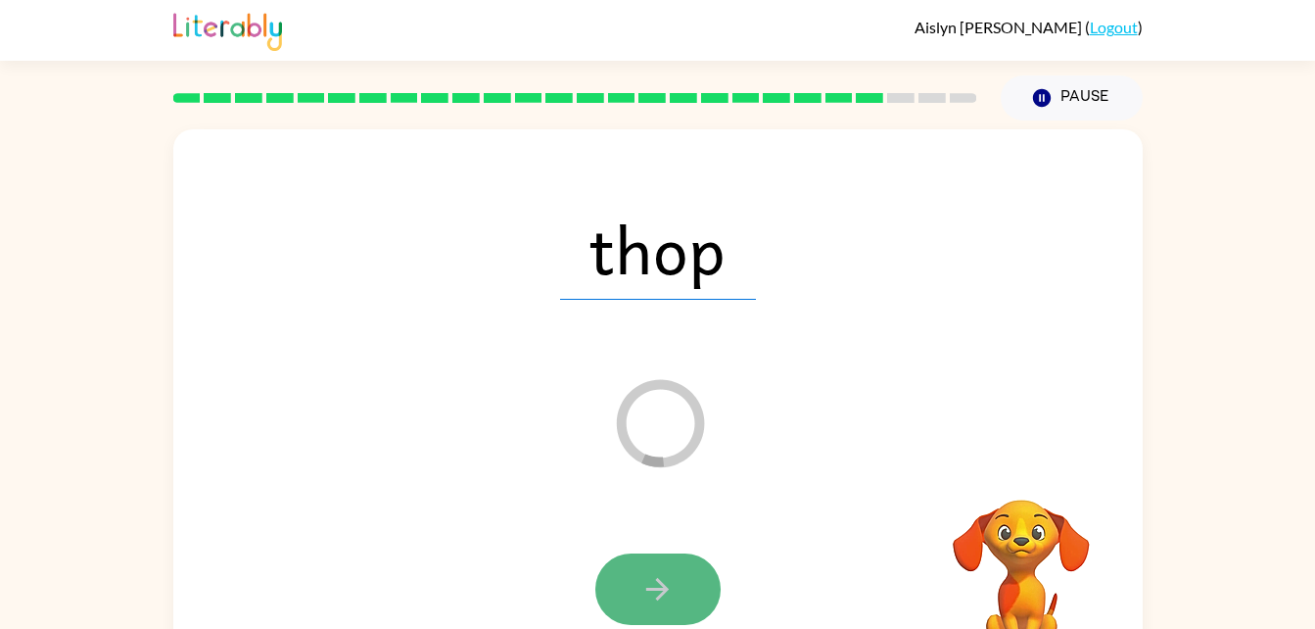
click at [638, 597] on button "button" at bounding box center [657, 588] width 125 height 71
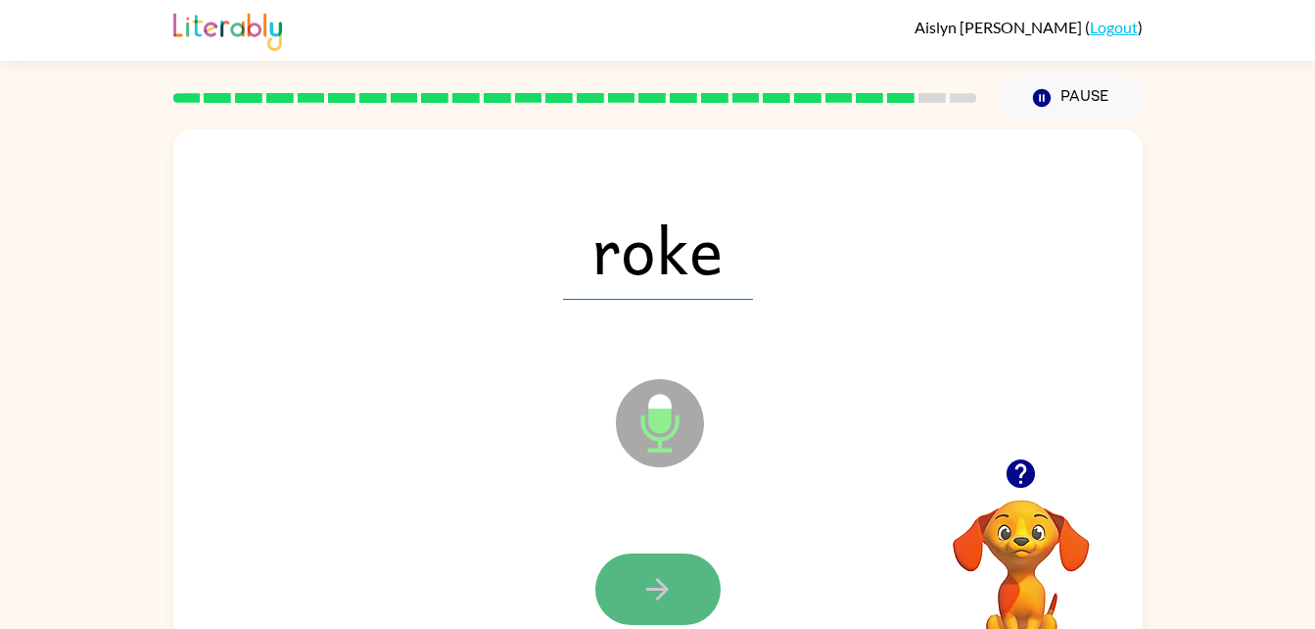
click at [638, 596] on button "button" at bounding box center [657, 588] width 125 height 71
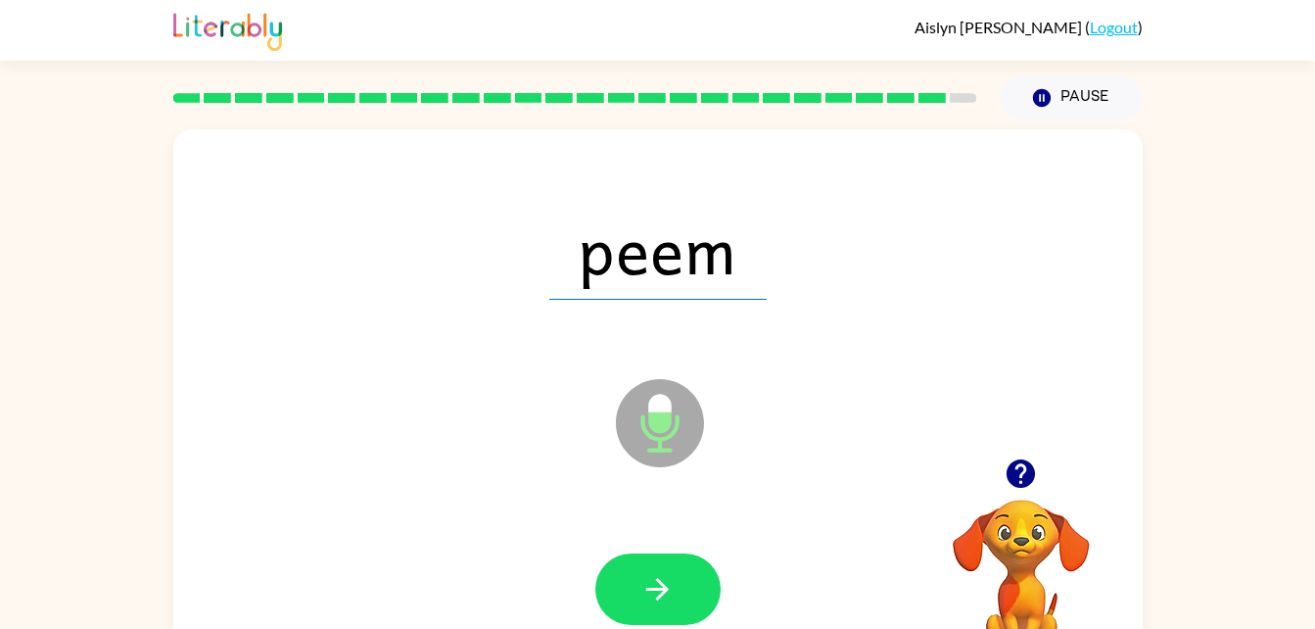
click at [407, 462] on div "peem Microphone The Microphone is here when it is your turn to talk" at bounding box center [657, 408] width 969 height 559
click at [648, 580] on icon "button" at bounding box center [657, 589] width 34 height 34
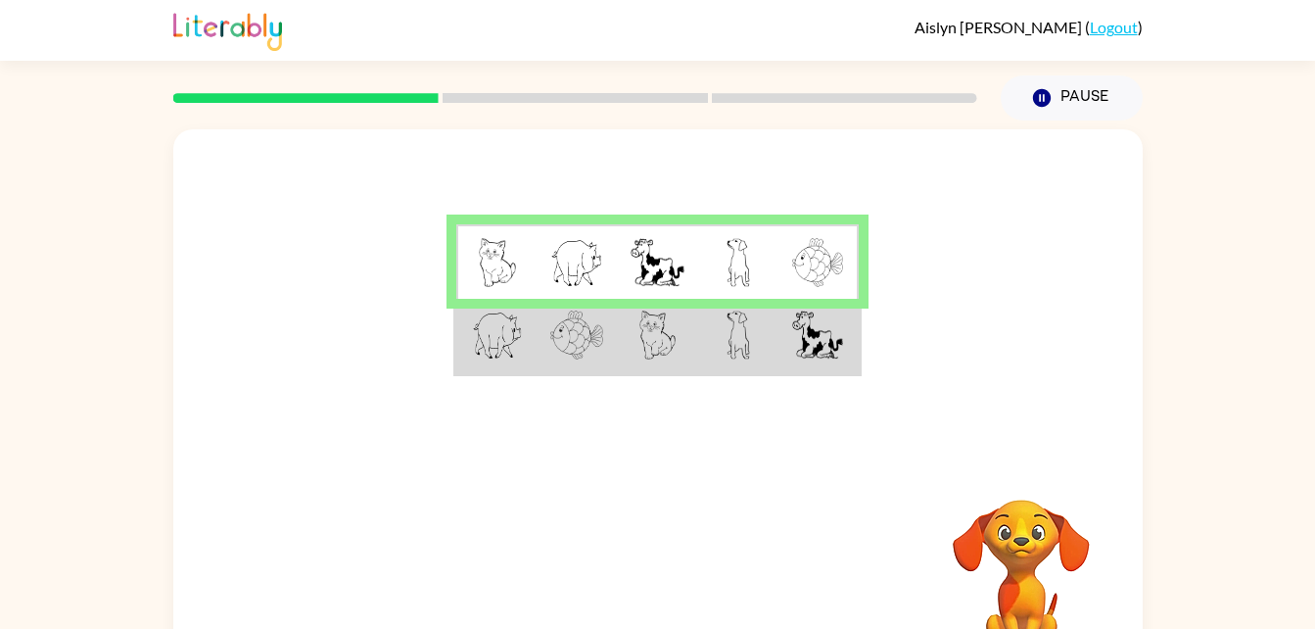
click at [510, 336] on img at bounding box center [497, 334] width 51 height 49
drag, startPoint x: 705, startPoint y: 340, endPoint x: 232, endPoint y: 455, distance: 486.8
click at [232, 455] on div at bounding box center [657, 293] width 969 height 329
click at [538, 354] on td at bounding box center [577, 336] width 80 height 75
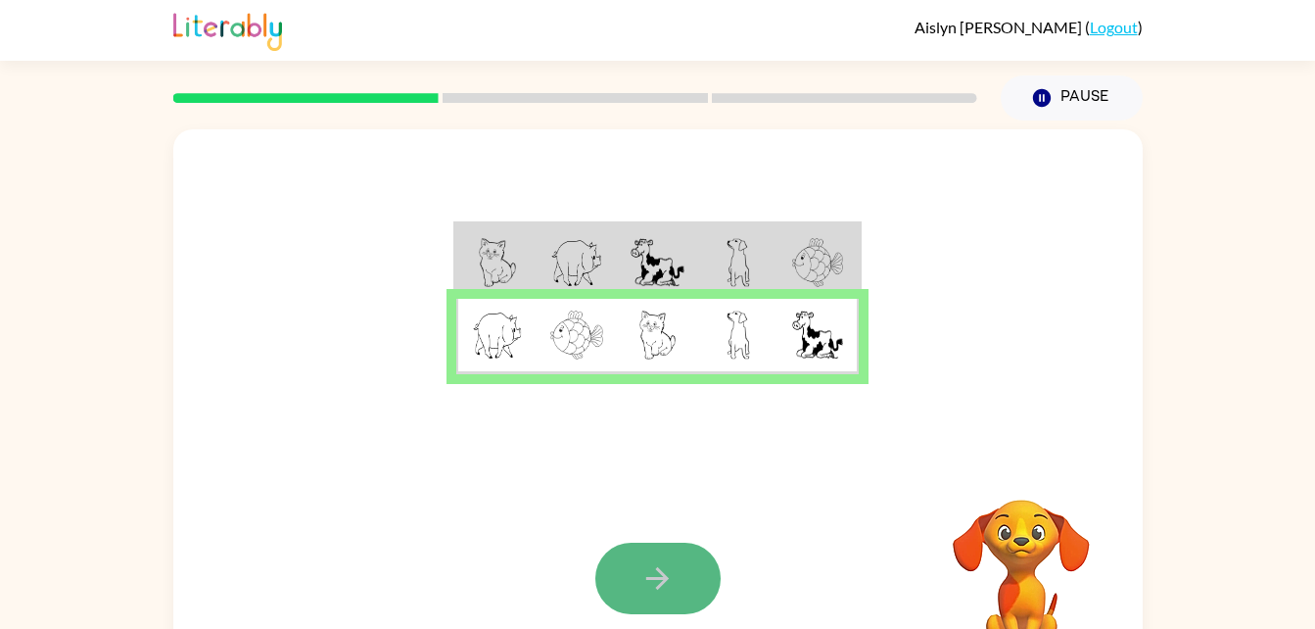
click at [642, 561] on icon "button" at bounding box center [657, 578] width 34 height 34
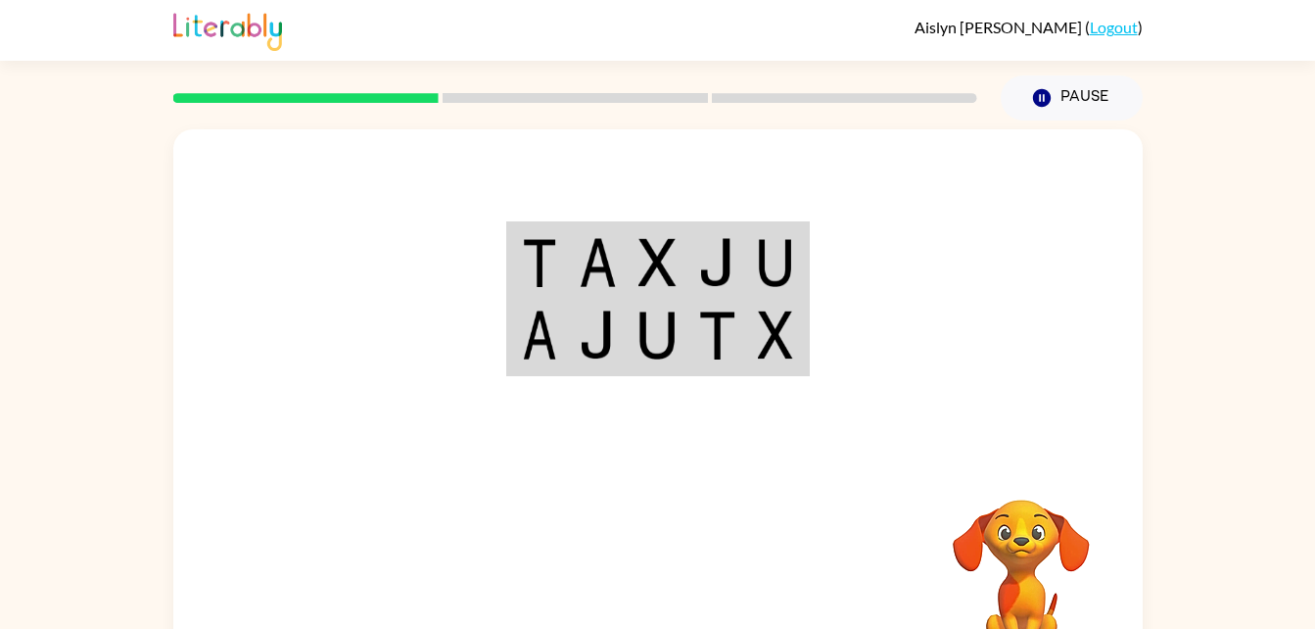
click at [603, 243] on img at bounding box center [597, 262] width 37 height 49
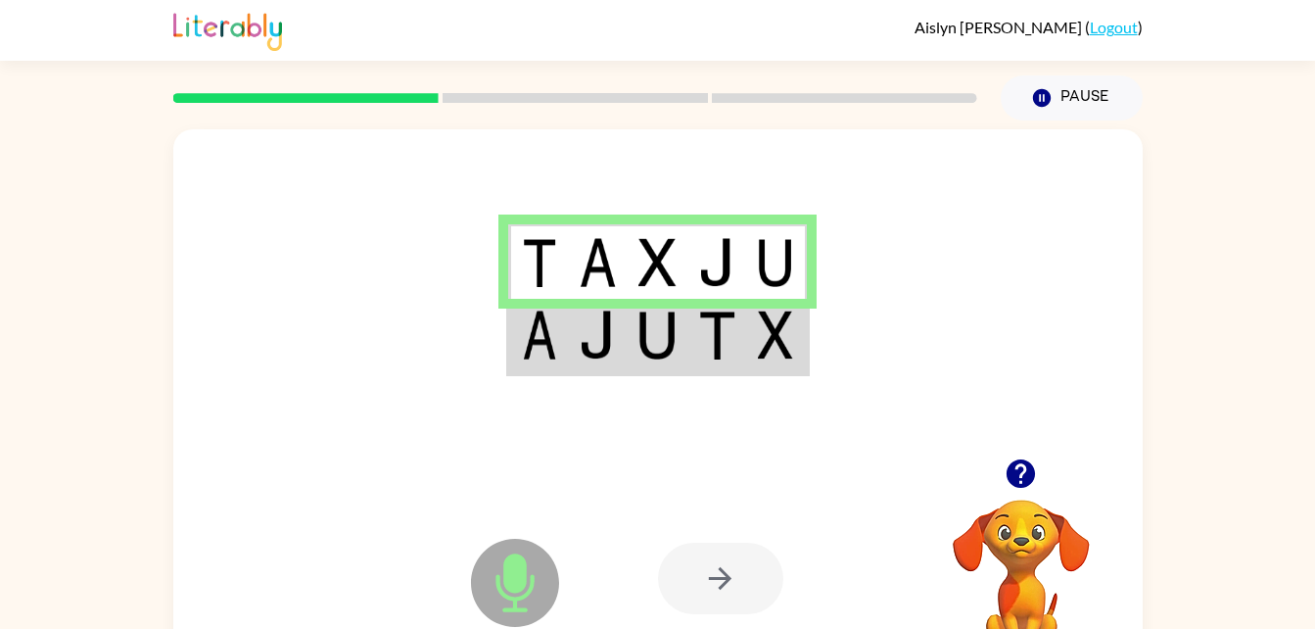
click at [781, 285] on img at bounding box center [775, 262] width 35 height 49
click at [780, 284] on img at bounding box center [775, 262] width 35 height 49
click at [1006, 471] on icon "button" at bounding box center [1021, 473] width 34 height 34
click at [800, 295] on td at bounding box center [777, 261] width 60 height 75
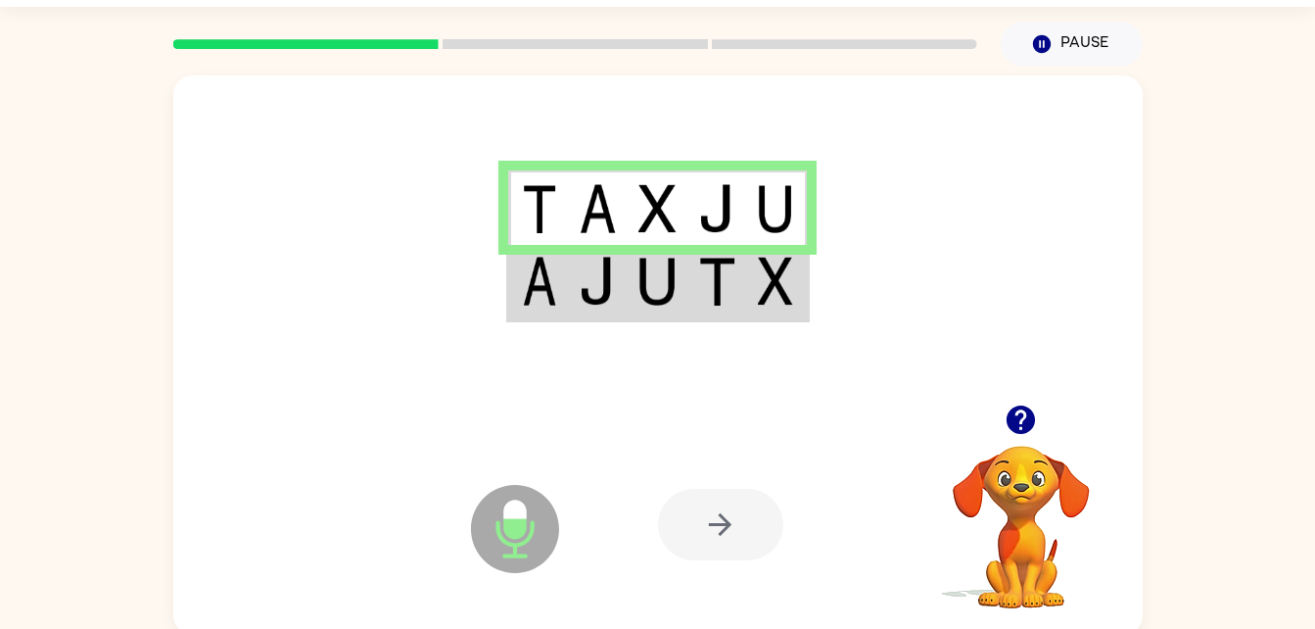
scroll to position [60, 0]
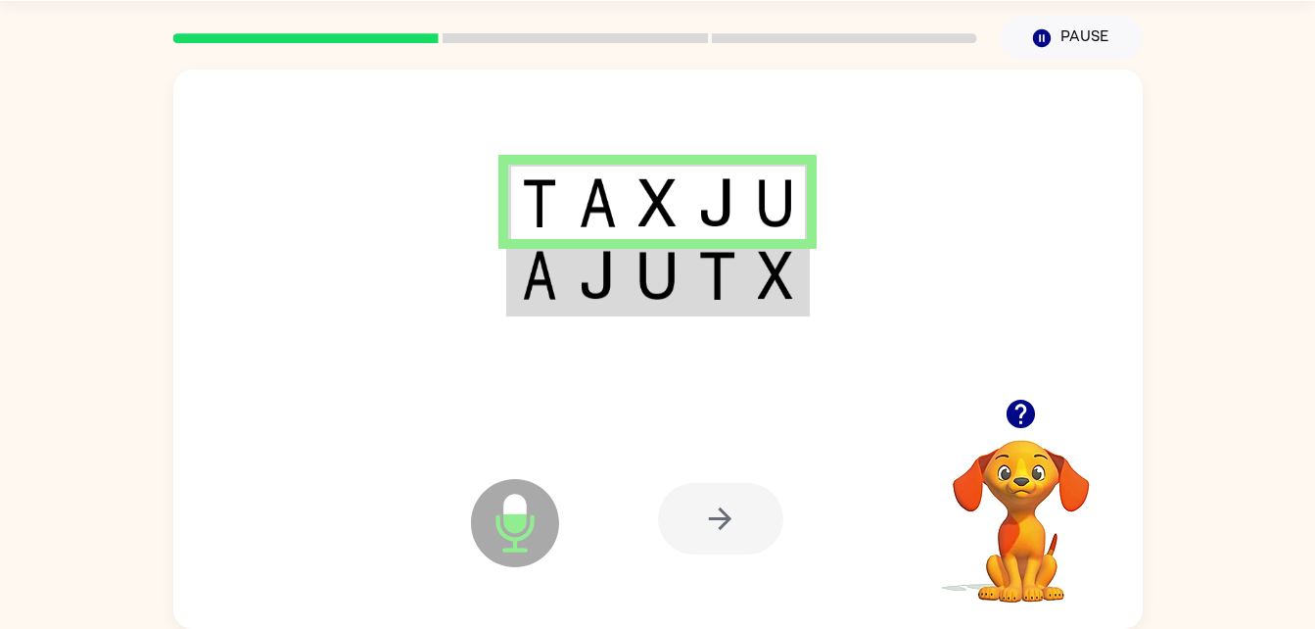
drag, startPoint x: 344, startPoint y: 162, endPoint x: 333, endPoint y: 164, distance: 10.9
click at [333, 164] on div at bounding box center [657, 234] width 969 height 329
click at [789, 198] on img at bounding box center [775, 202] width 35 height 49
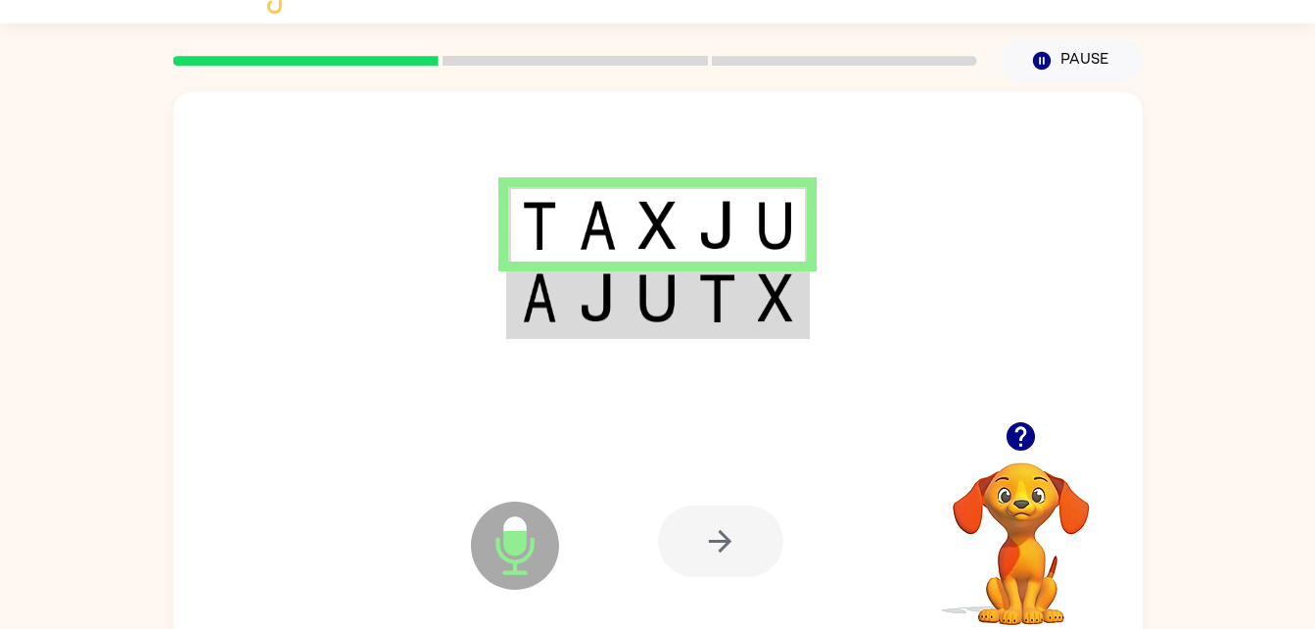
scroll to position [38, 0]
click at [696, 547] on div at bounding box center [720, 539] width 125 height 71
click at [664, 540] on div at bounding box center [720, 539] width 125 height 71
click at [662, 291] on img at bounding box center [656, 296] width 37 height 49
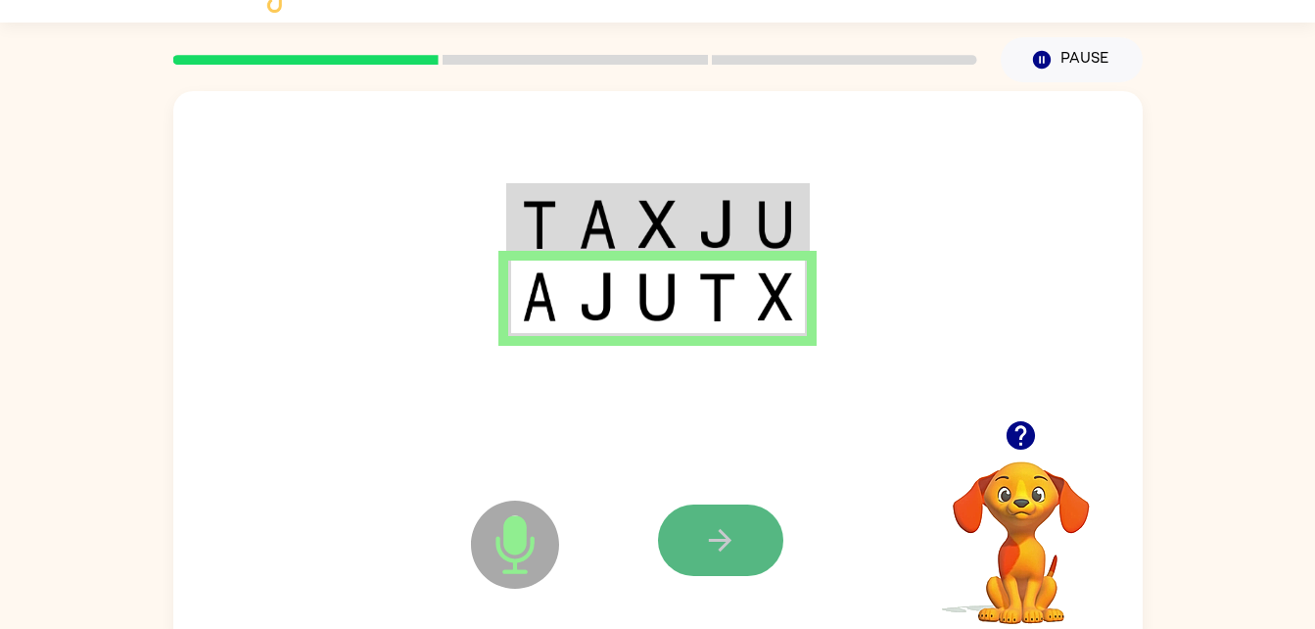
click at [722, 529] on icon "button" at bounding box center [720, 540] width 34 height 34
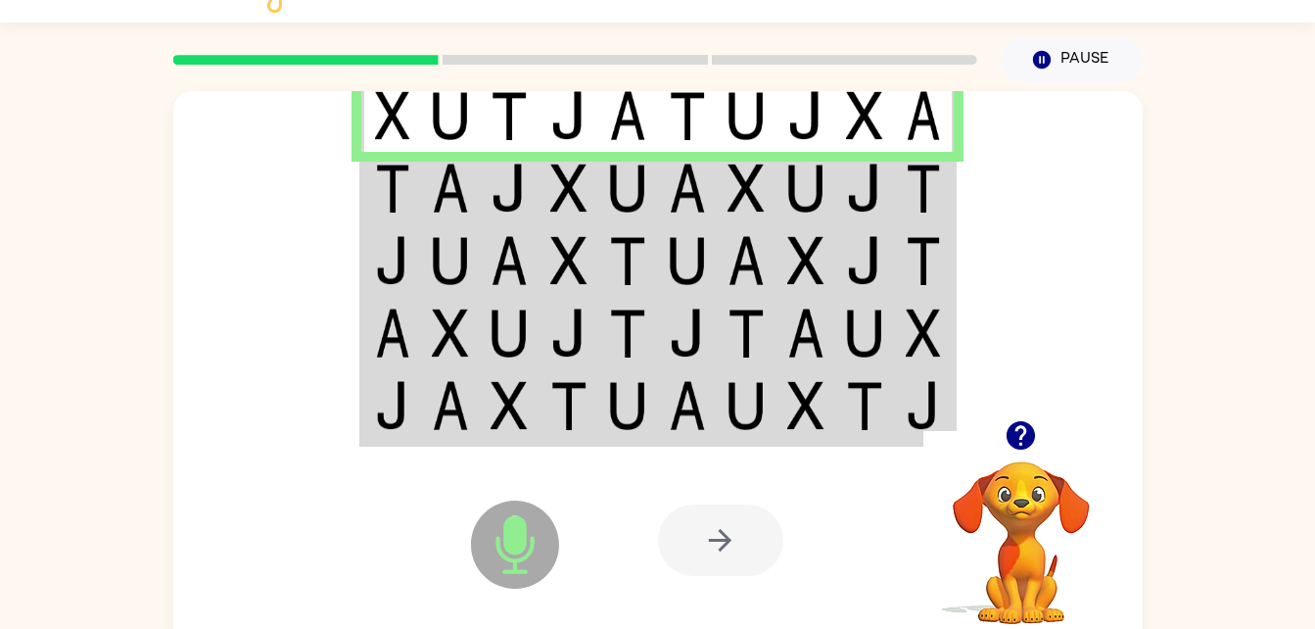
click at [776, 177] on td at bounding box center [806, 188] width 60 height 72
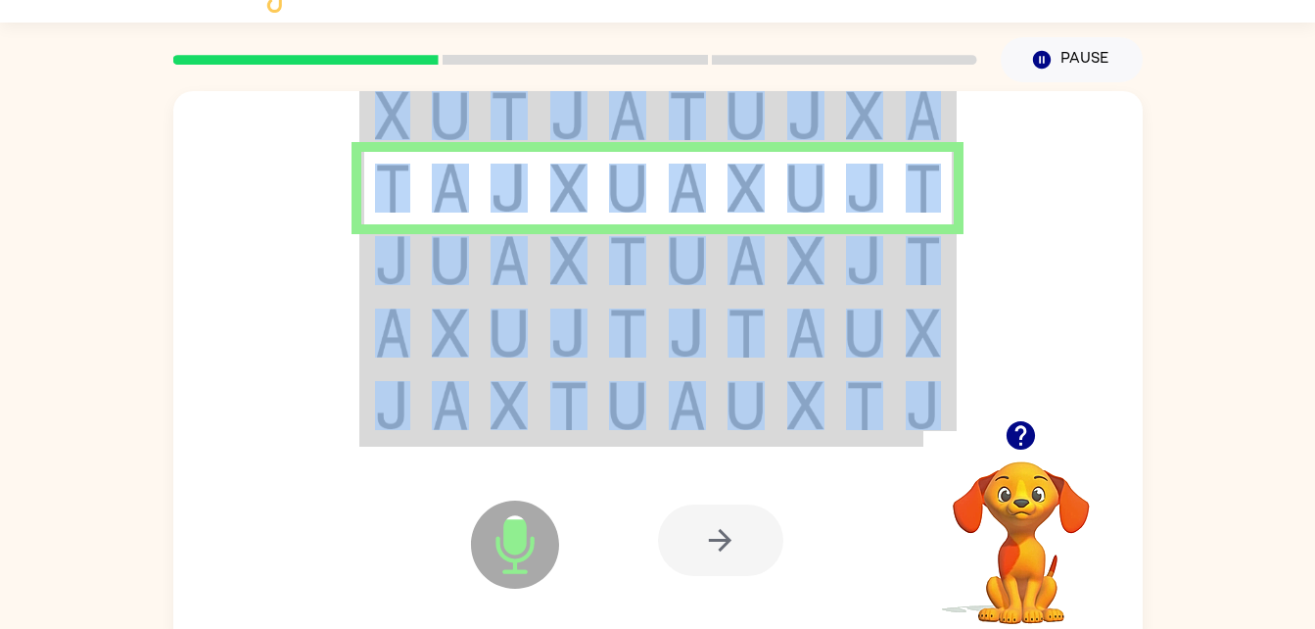
click at [776, 177] on td at bounding box center [806, 188] width 60 height 72
click at [389, 188] on img at bounding box center [392, 188] width 35 height 49
click at [498, 188] on img at bounding box center [509, 188] width 37 height 49
click at [921, 248] on img at bounding box center [923, 260] width 35 height 49
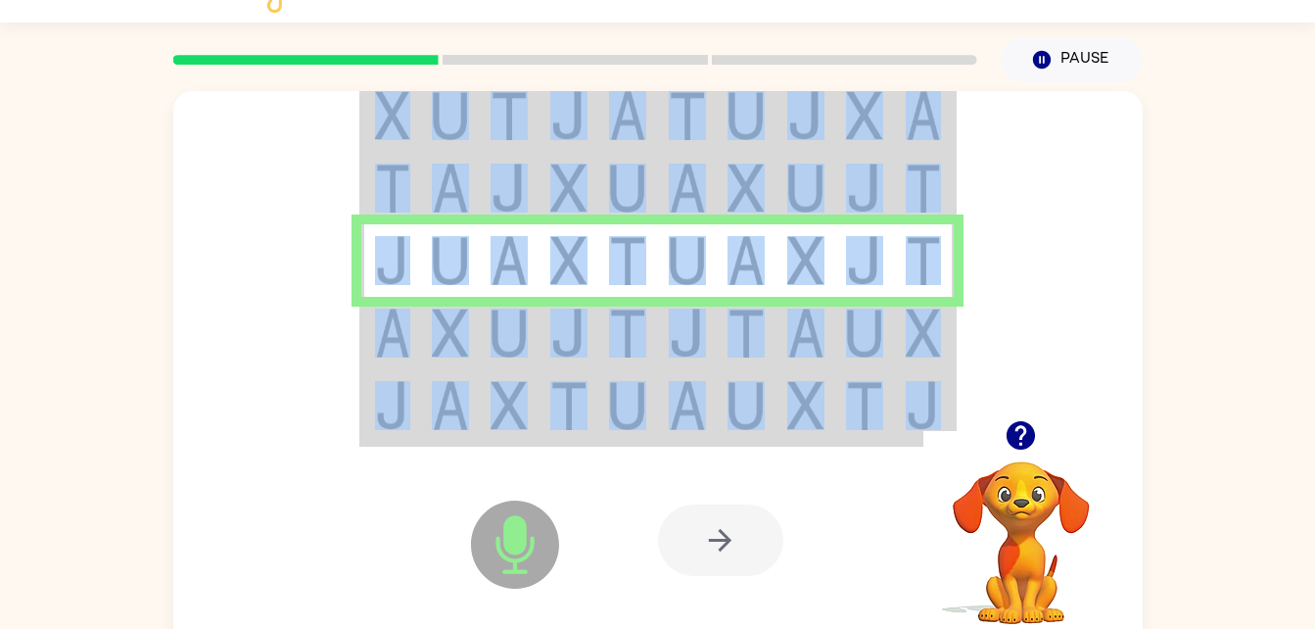
click at [921, 248] on img at bounding box center [923, 260] width 35 height 49
click at [843, 278] on td at bounding box center [865, 260] width 60 height 72
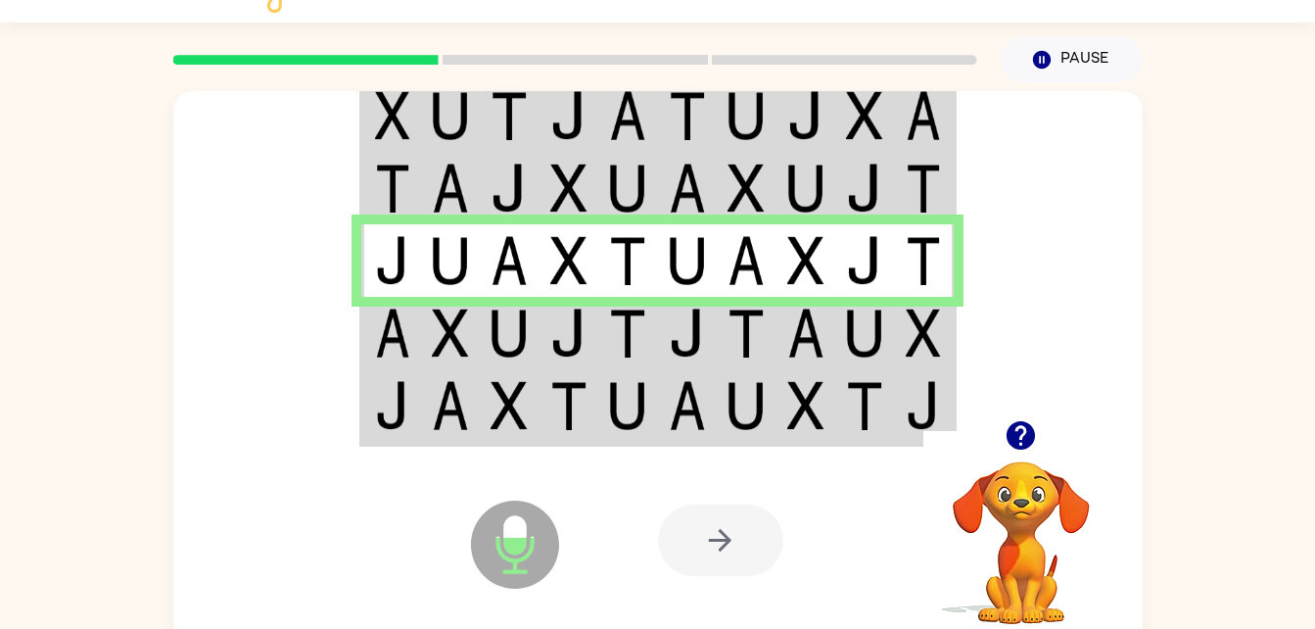
click at [927, 261] on img at bounding box center [923, 260] width 35 height 49
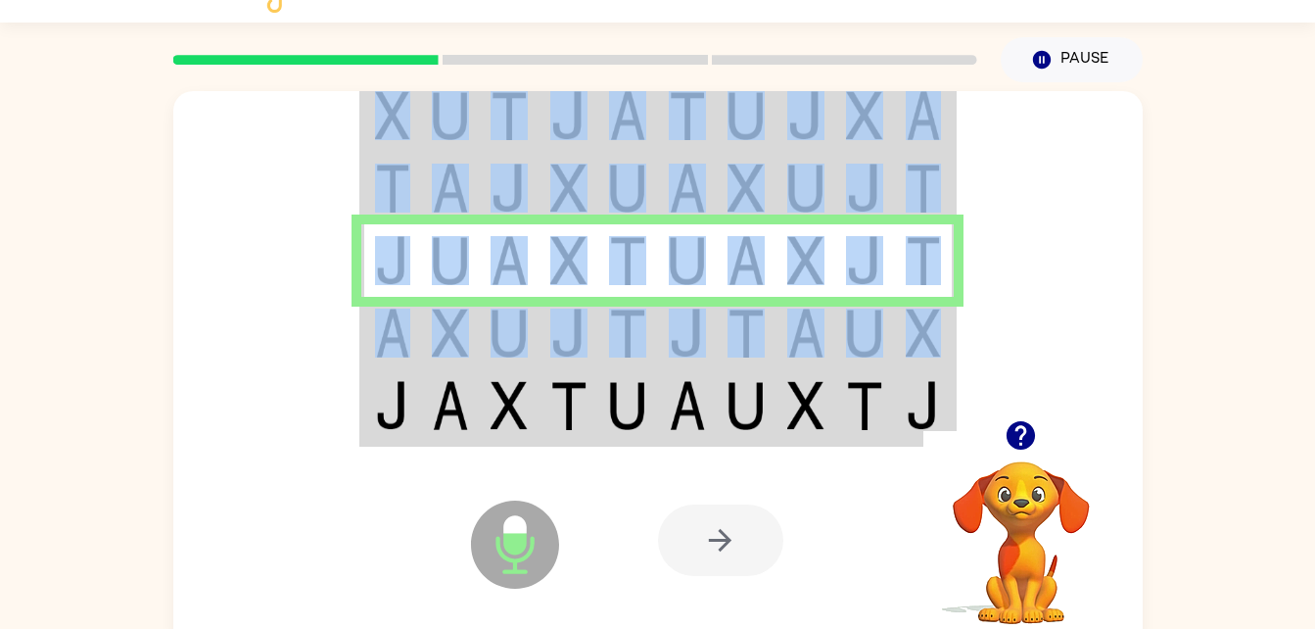
drag, startPoint x: 968, startPoint y: 357, endPoint x: 916, endPoint y: 336, distance: 56.2
click at [916, 336] on div at bounding box center [657, 255] width 969 height 329
click at [916, 336] on img at bounding box center [923, 332] width 35 height 49
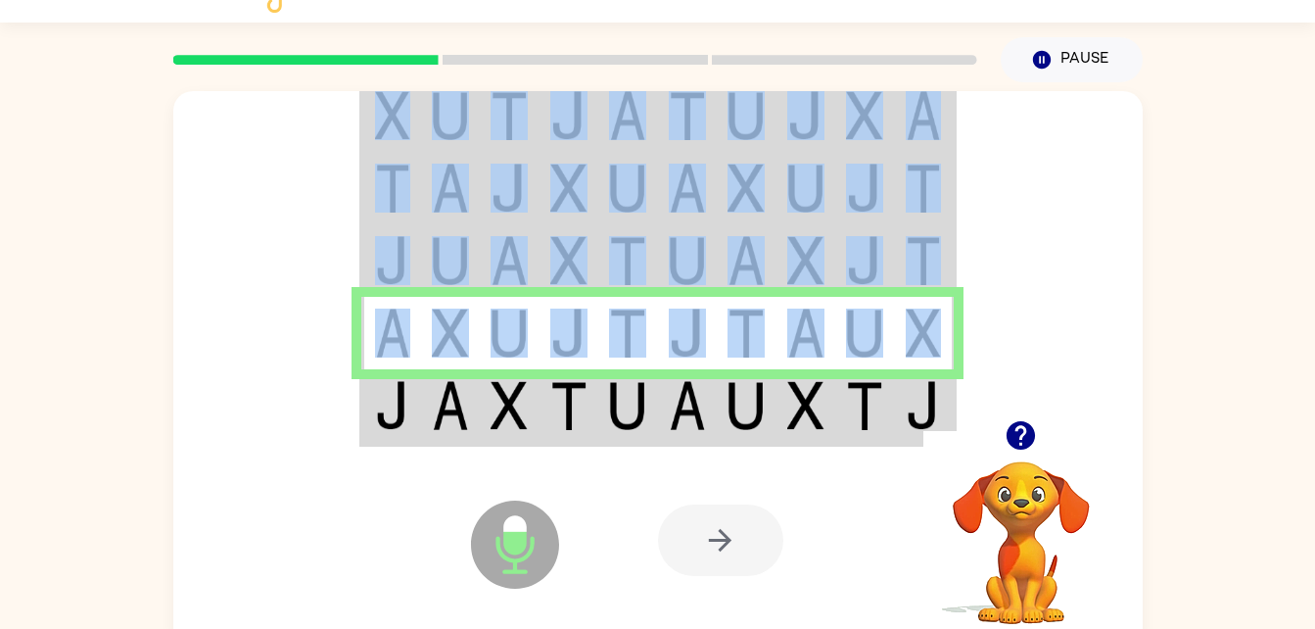
click at [810, 351] on img at bounding box center [805, 332] width 37 height 49
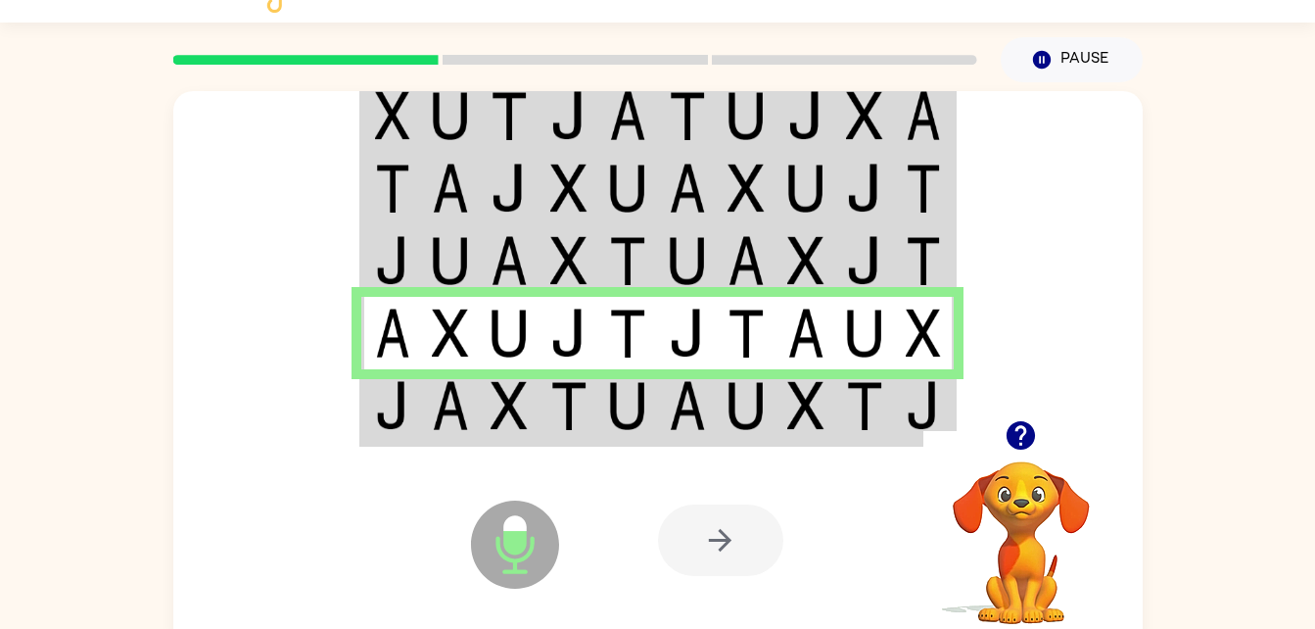
click at [773, 335] on td at bounding box center [747, 333] width 60 height 72
click at [596, 370] on td at bounding box center [569, 406] width 60 height 75
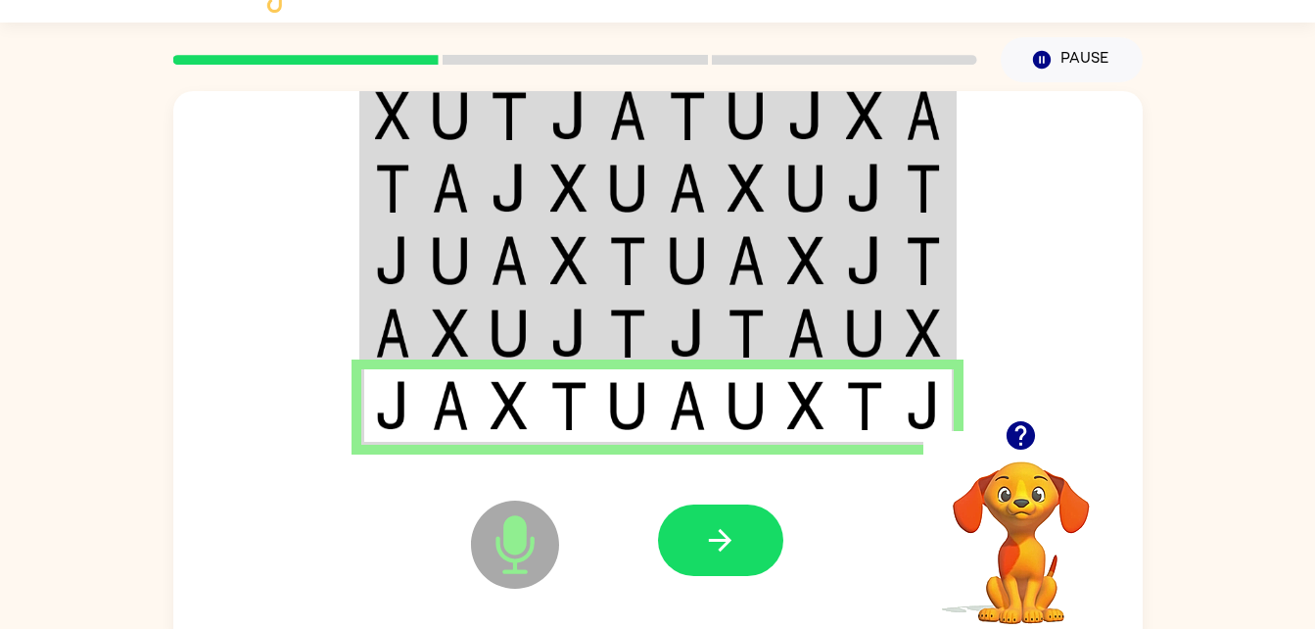
click at [661, 500] on icon "Microphone The Microphone is here when it is your turn to talk" at bounding box center [613, 568] width 294 height 147
click at [684, 529] on button "button" at bounding box center [720, 539] width 125 height 71
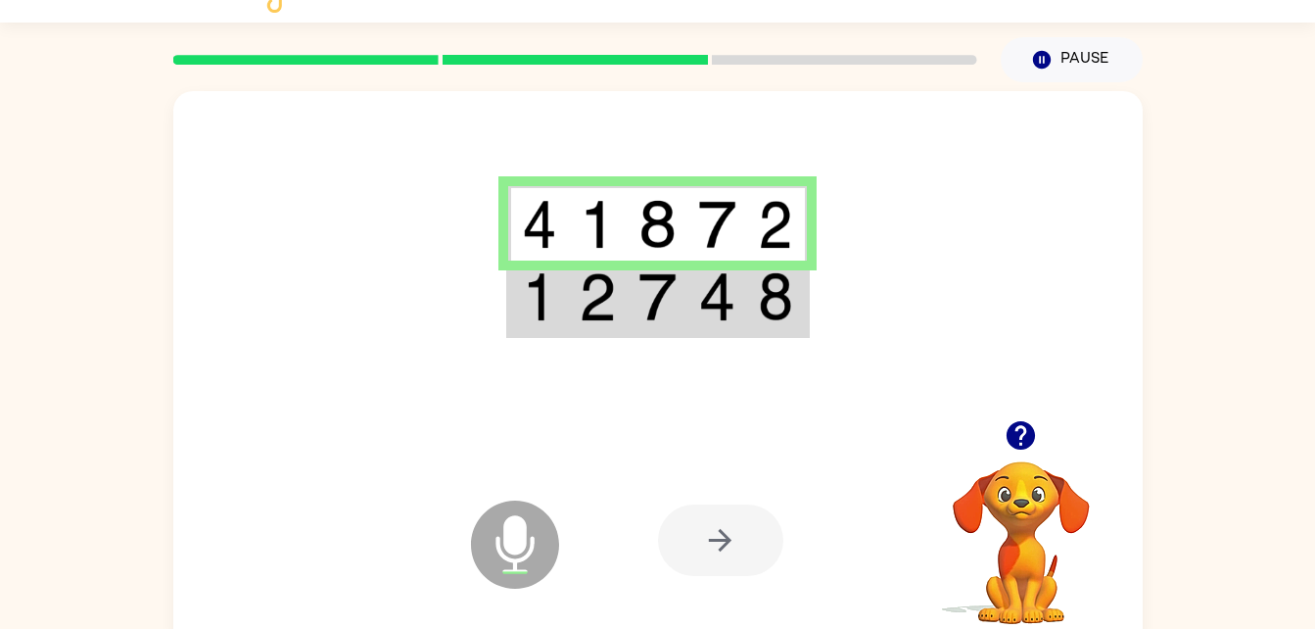
click at [754, 304] on td at bounding box center [777, 297] width 60 height 75
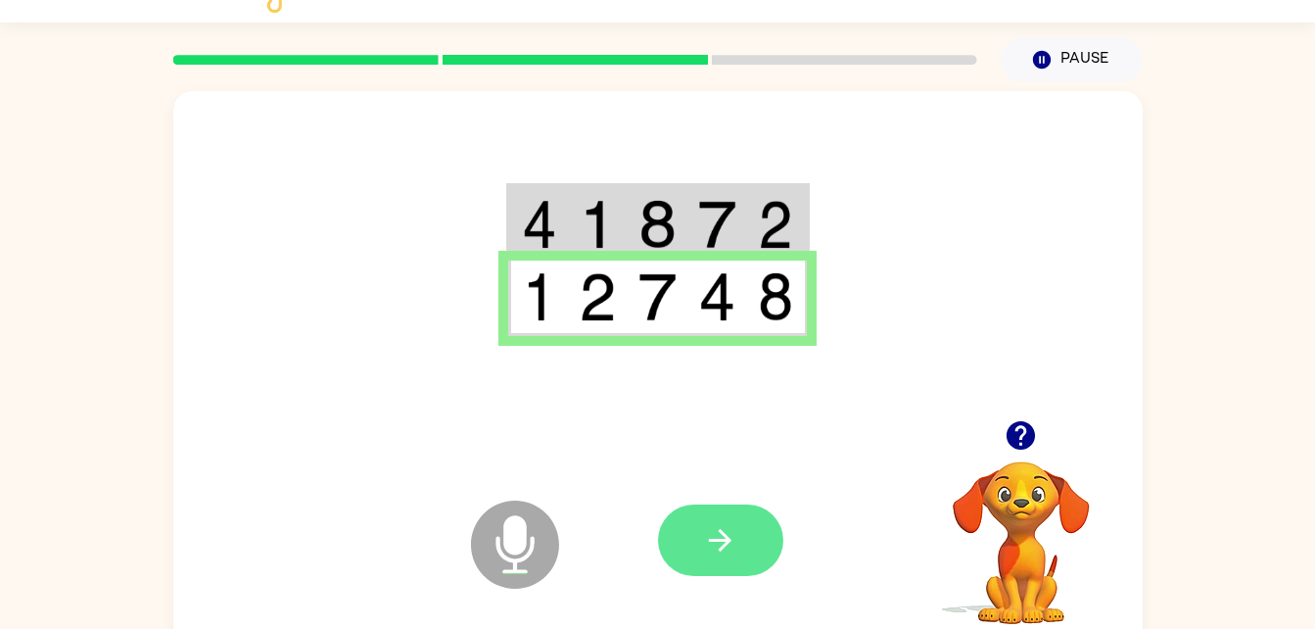
click at [714, 542] on icon "button" at bounding box center [720, 540] width 34 height 34
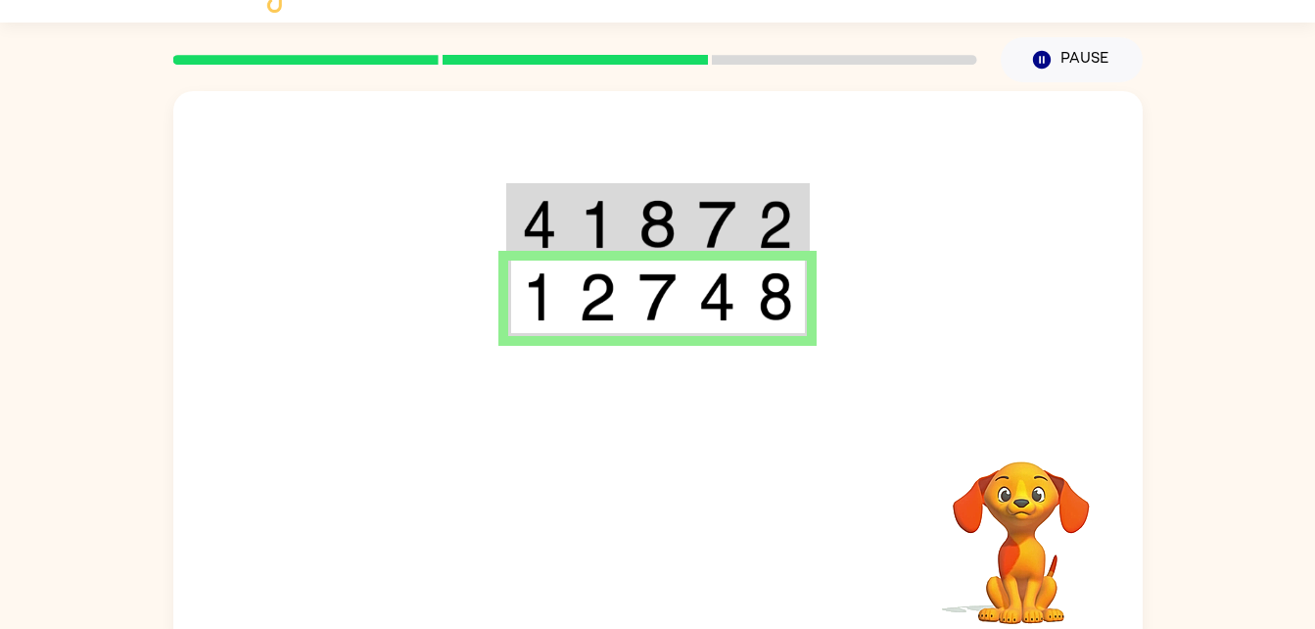
click at [554, 132] on div at bounding box center [657, 255] width 969 height 329
drag, startPoint x: 568, startPoint y: 184, endPoint x: 574, endPoint y: 201, distance: 17.7
click at [574, 201] on table at bounding box center [658, 260] width 304 height 155
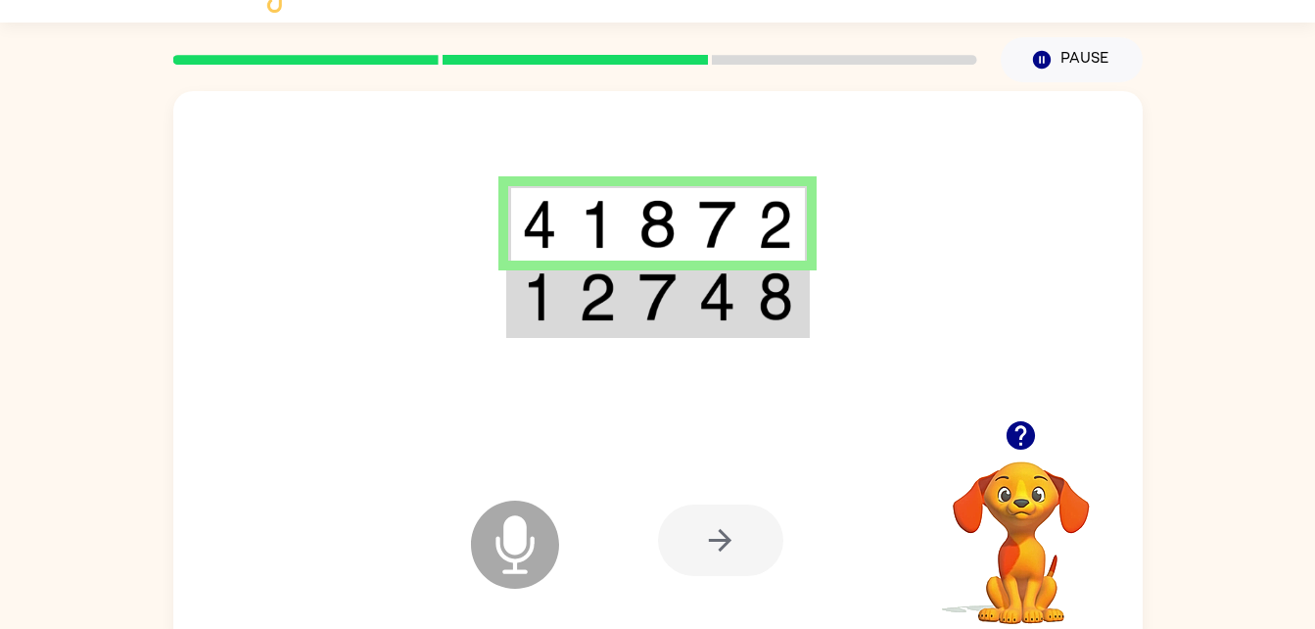
click at [612, 237] on img at bounding box center [597, 224] width 37 height 49
click at [586, 340] on div at bounding box center [657, 255] width 969 height 329
click at [585, 329] on td at bounding box center [598, 297] width 60 height 75
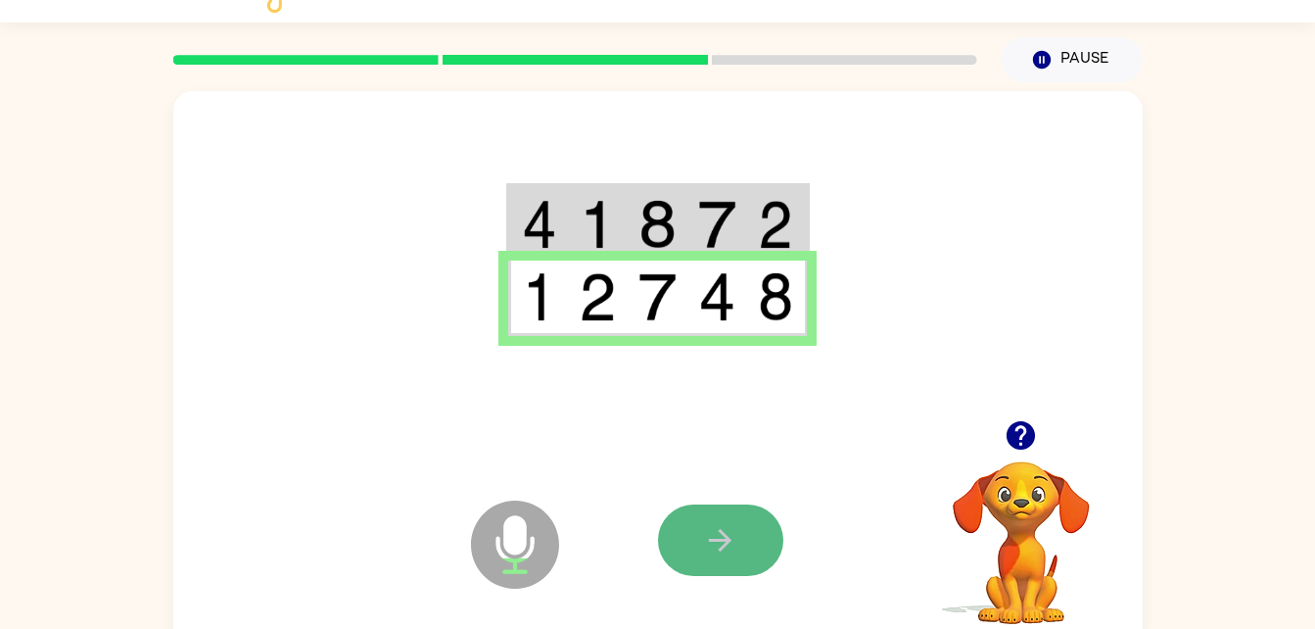
click at [741, 511] on button "button" at bounding box center [720, 539] width 125 height 71
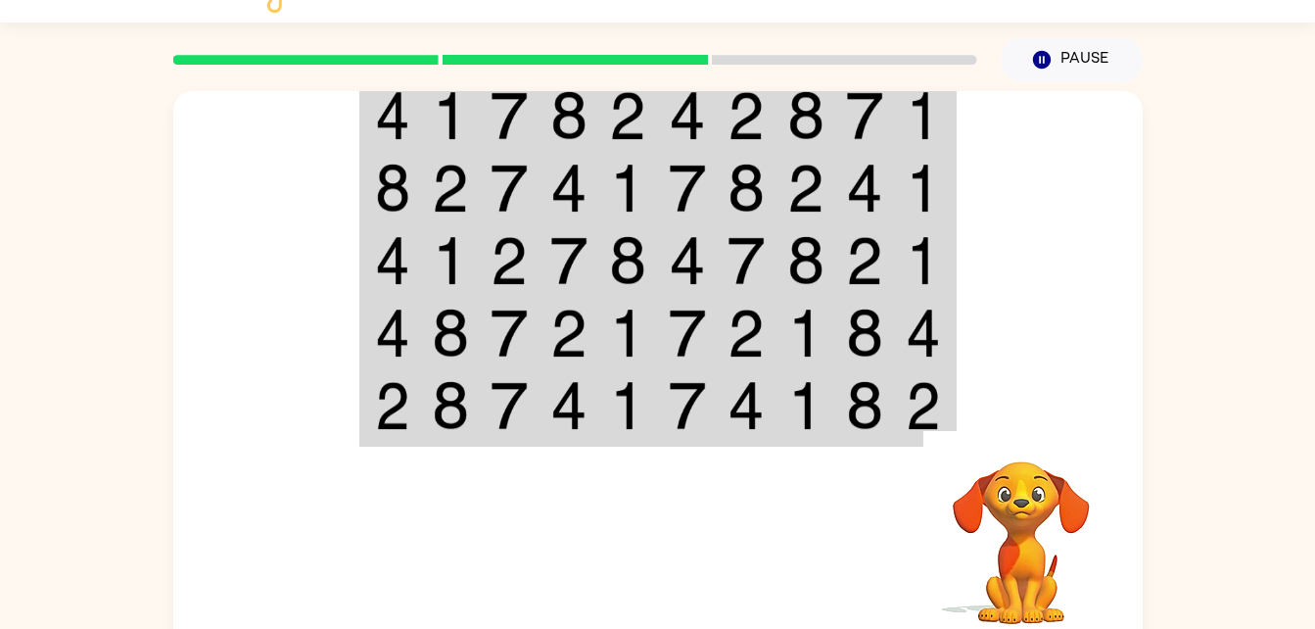
click at [684, 120] on img at bounding box center [687, 115] width 37 height 49
click at [641, 116] on img at bounding box center [627, 115] width 37 height 49
click at [390, 107] on img at bounding box center [392, 115] width 35 height 49
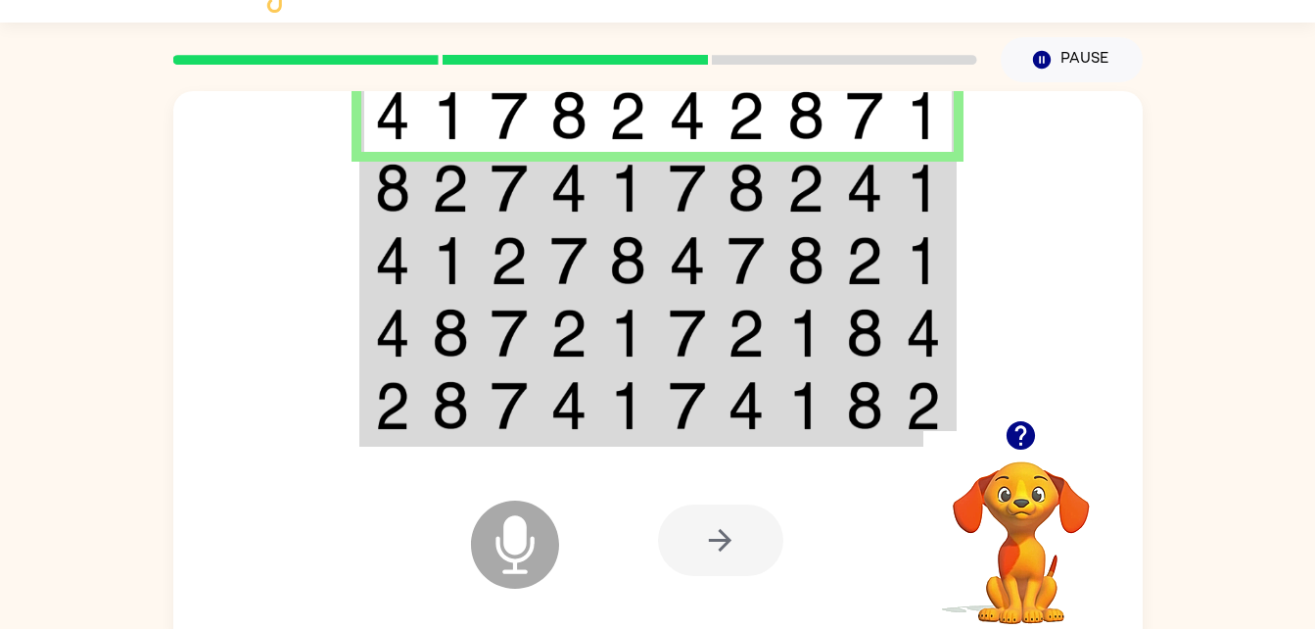
click at [412, 124] on td at bounding box center [391, 114] width 60 height 75
click at [773, 185] on td at bounding box center [747, 188] width 60 height 72
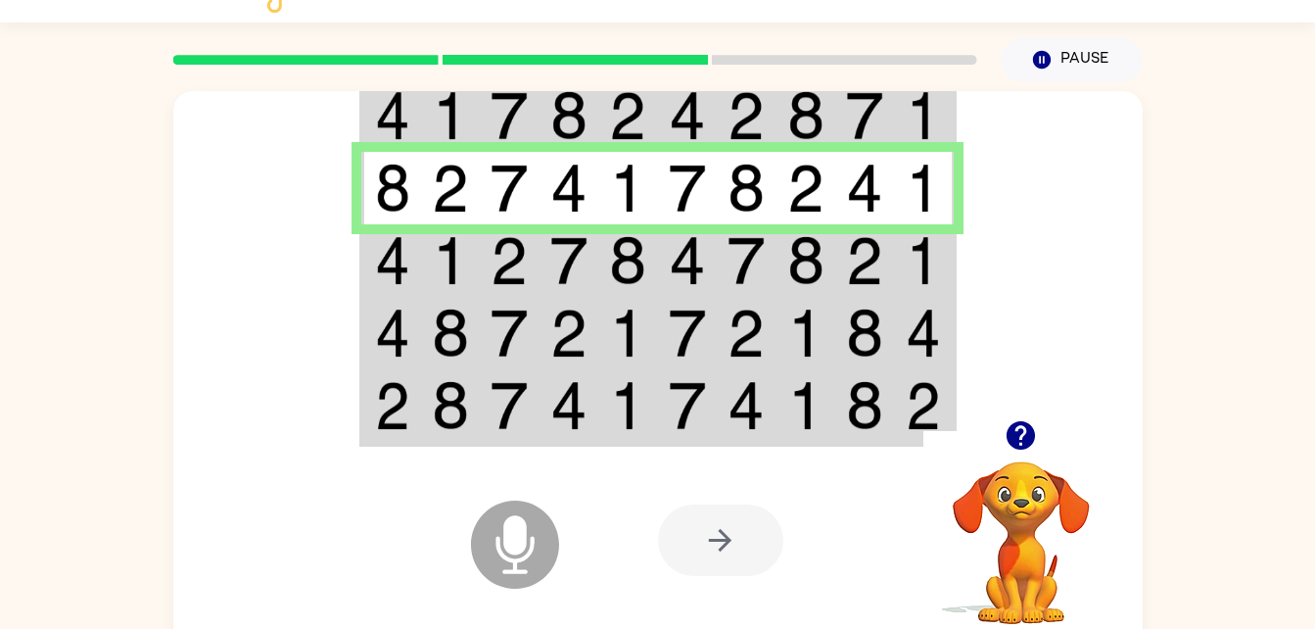
click at [798, 245] on img at bounding box center [805, 260] width 37 height 49
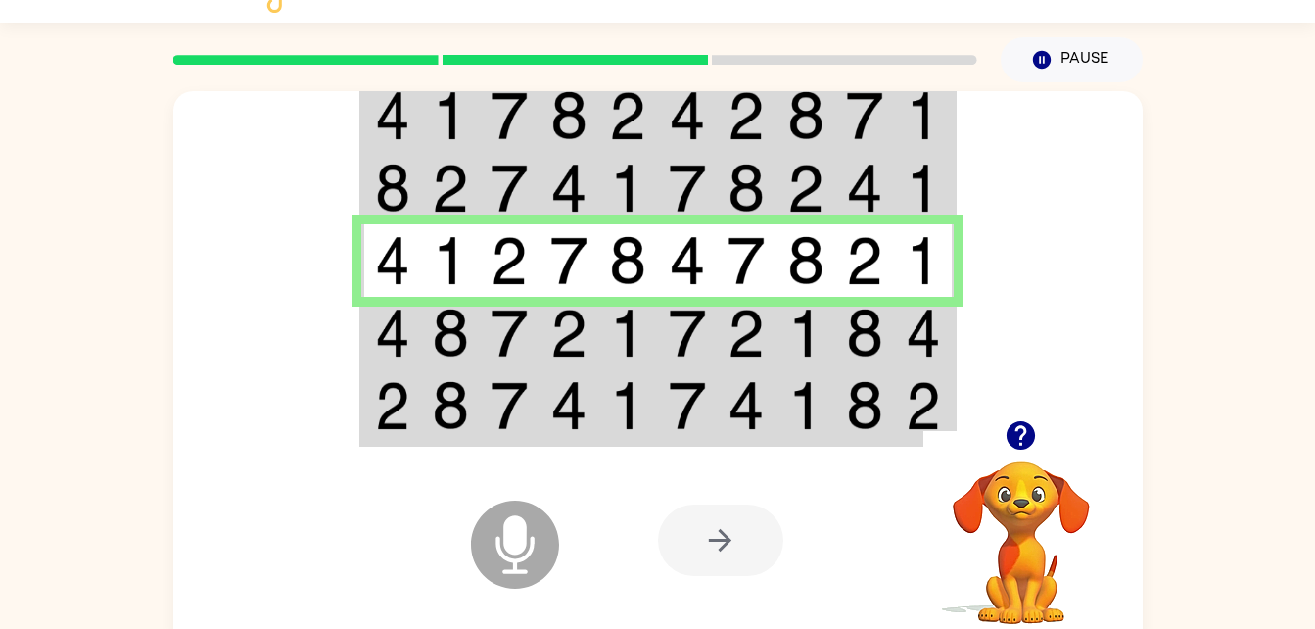
click at [815, 349] on img at bounding box center [805, 332] width 37 height 49
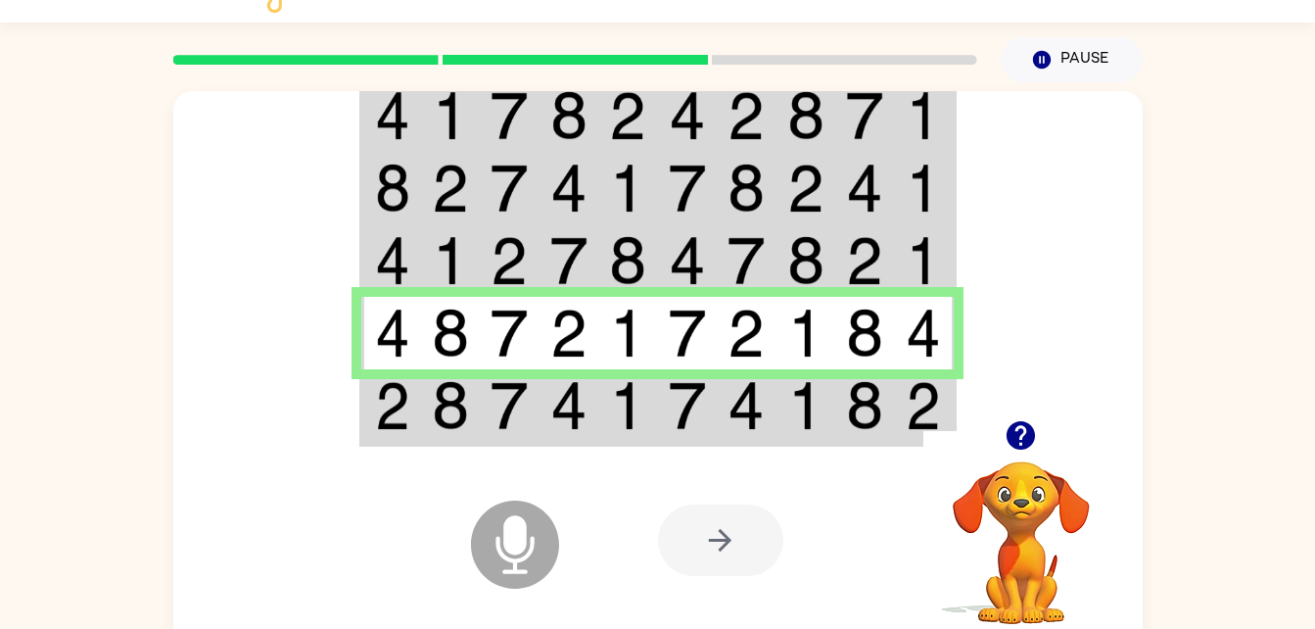
click at [855, 408] on img at bounding box center [864, 405] width 37 height 49
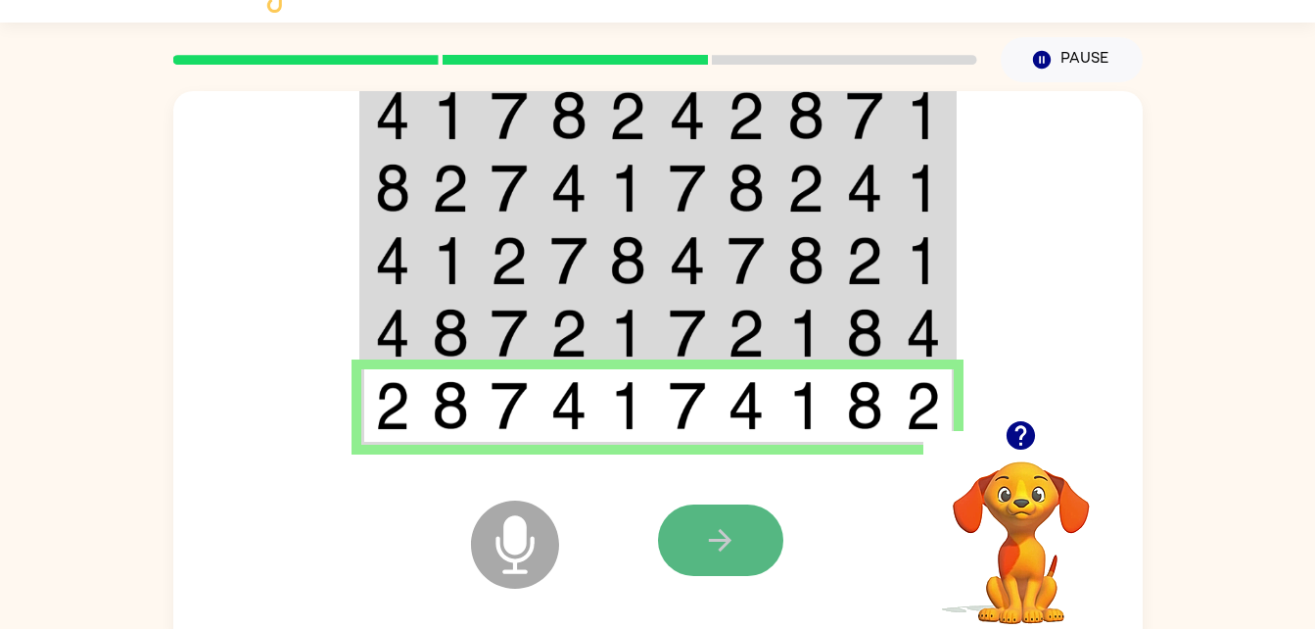
click at [708, 552] on icon "button" at bounding box center [720, 540] width 34 height 34
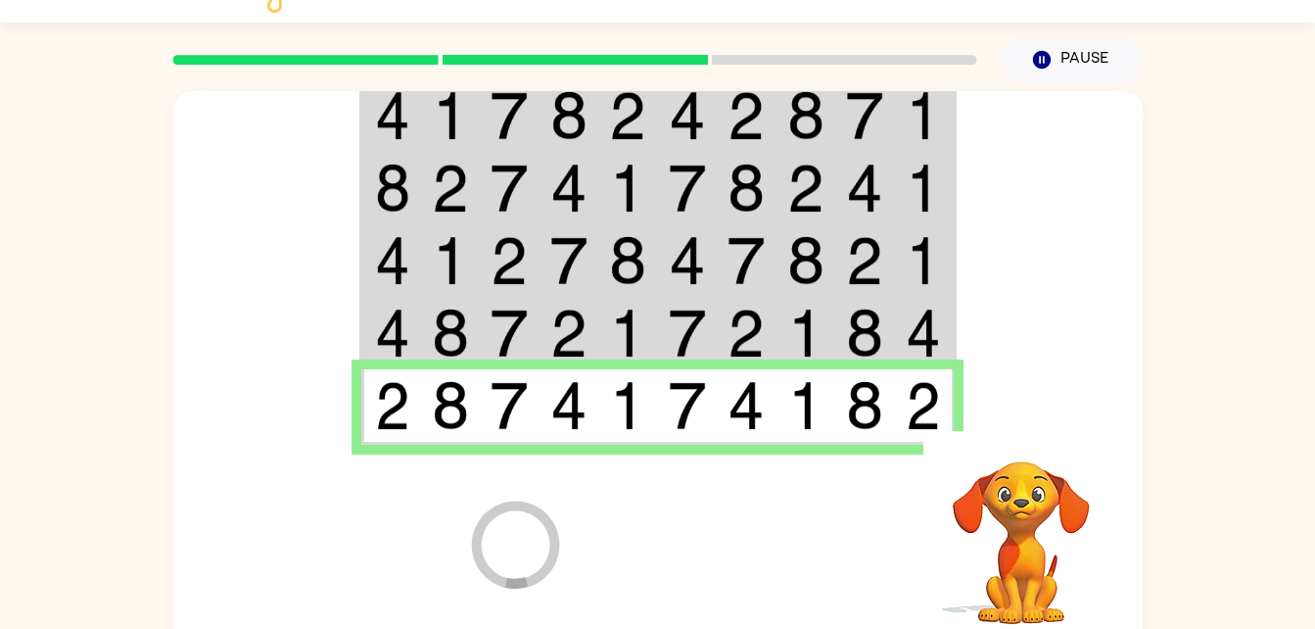
scroll to position [24, 0]
